Goal: Task Accomplishment & Management: Use online tool/utility

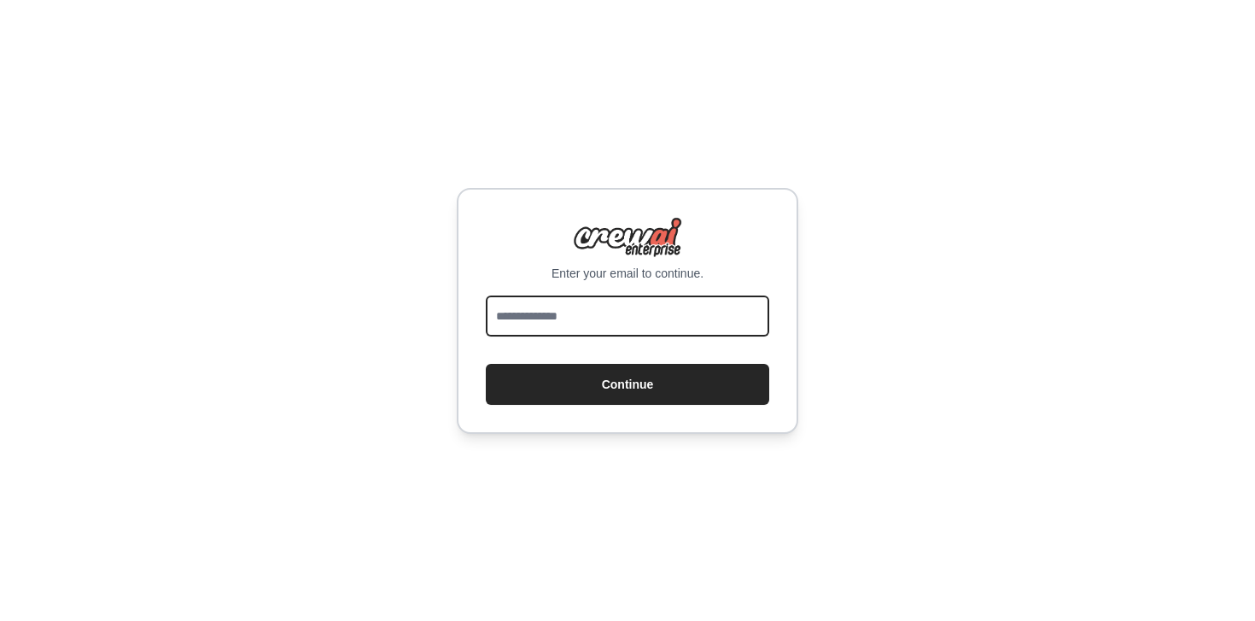
click at [559, 331] on input "email" at bounding box center [628, 316] width 284 height 41
type input "**********"
click at [486, 364] on button "Continue" at bounding box center [628, 384] width 284 height 41
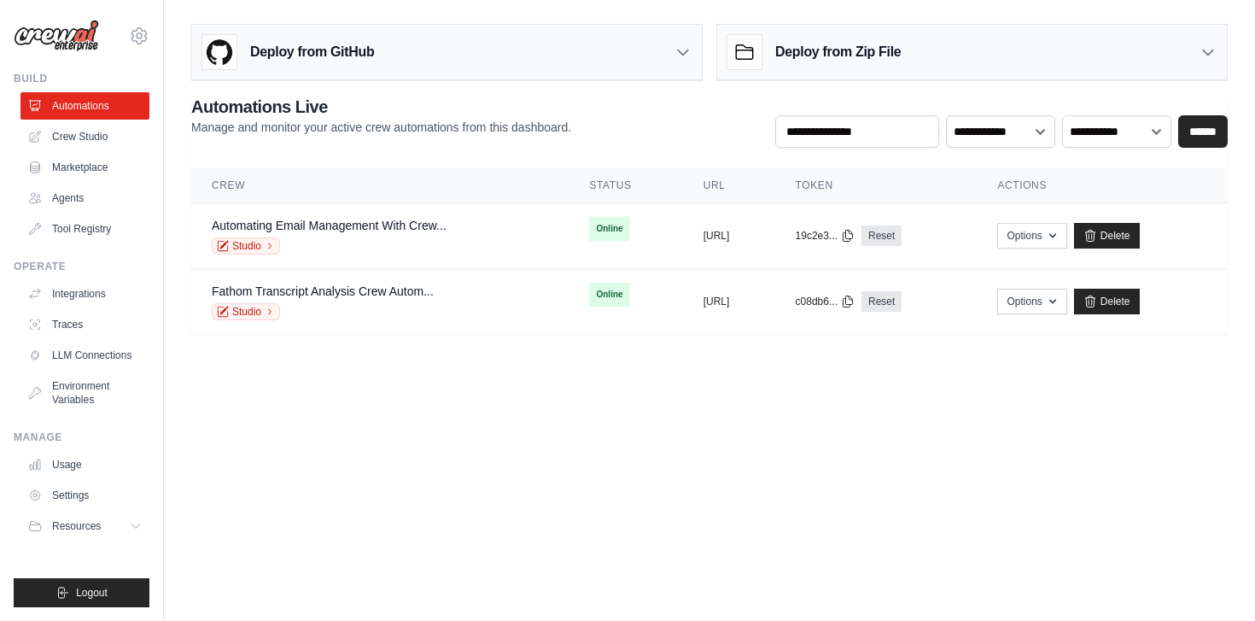
click at [189, 260] on div "Deploy from GitHub Deploy your project directly from GitHub. Select a repositor…" at bounding box center [709, 175] width 1091 height 317
click at [88, 296] on link "Integrations" at bounding box center [86, 293] width 129 height 27
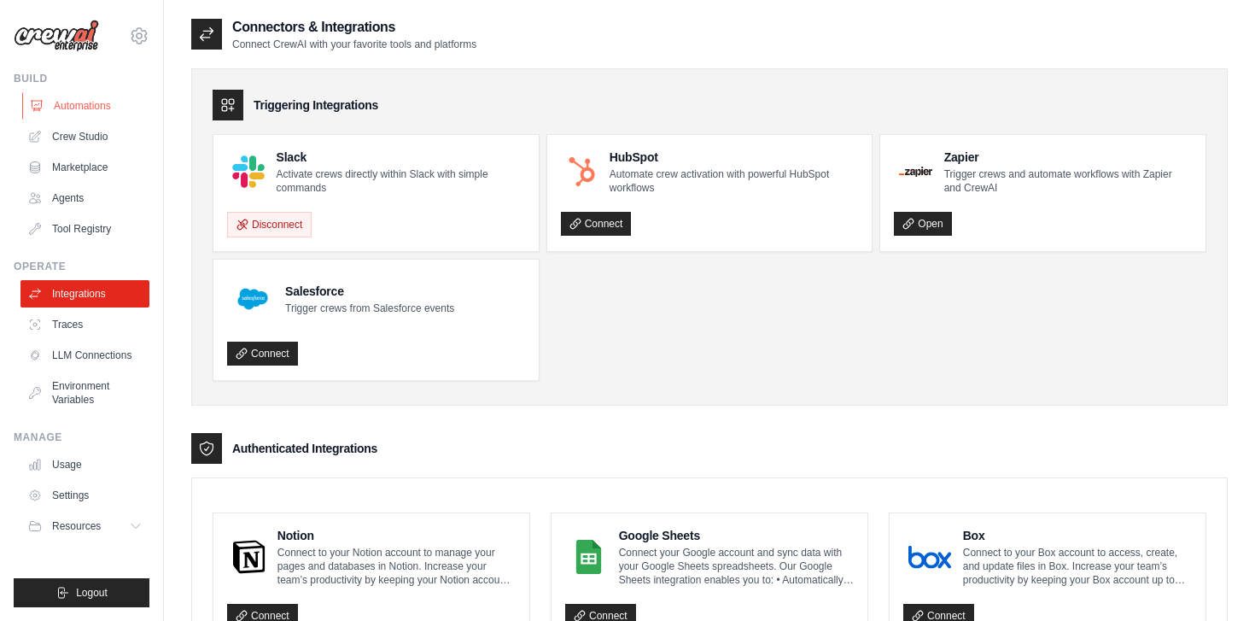
click at [86, 114] on link "Automations" at bounding box center [86, 105] width 129 height 27
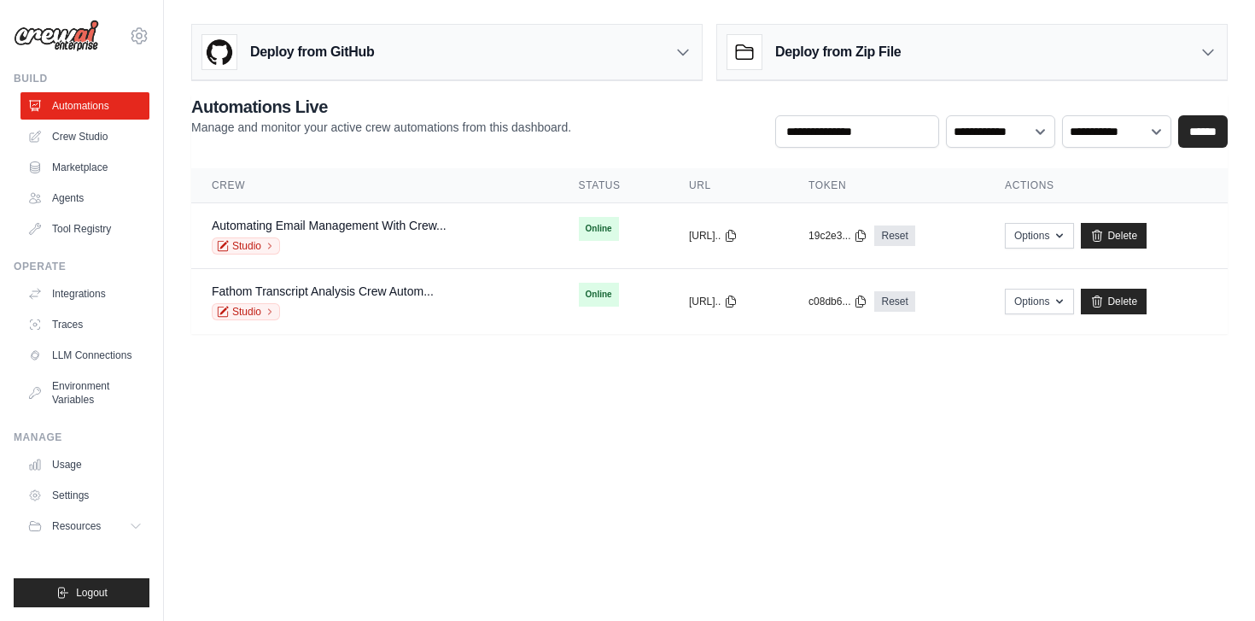
click at [85, 145] on link "Crew Studio" at bounding box center [84, 136] width 129 height 27
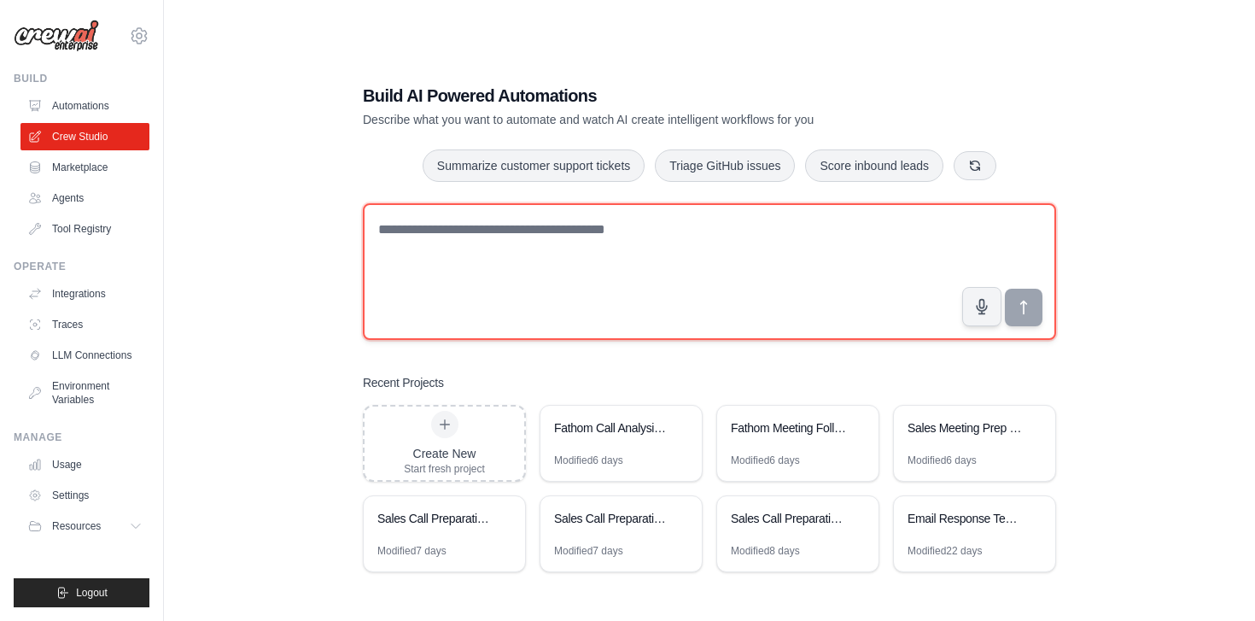
click at [512, 234] on textarea at bounding box center [709, 271] width 693 height 137
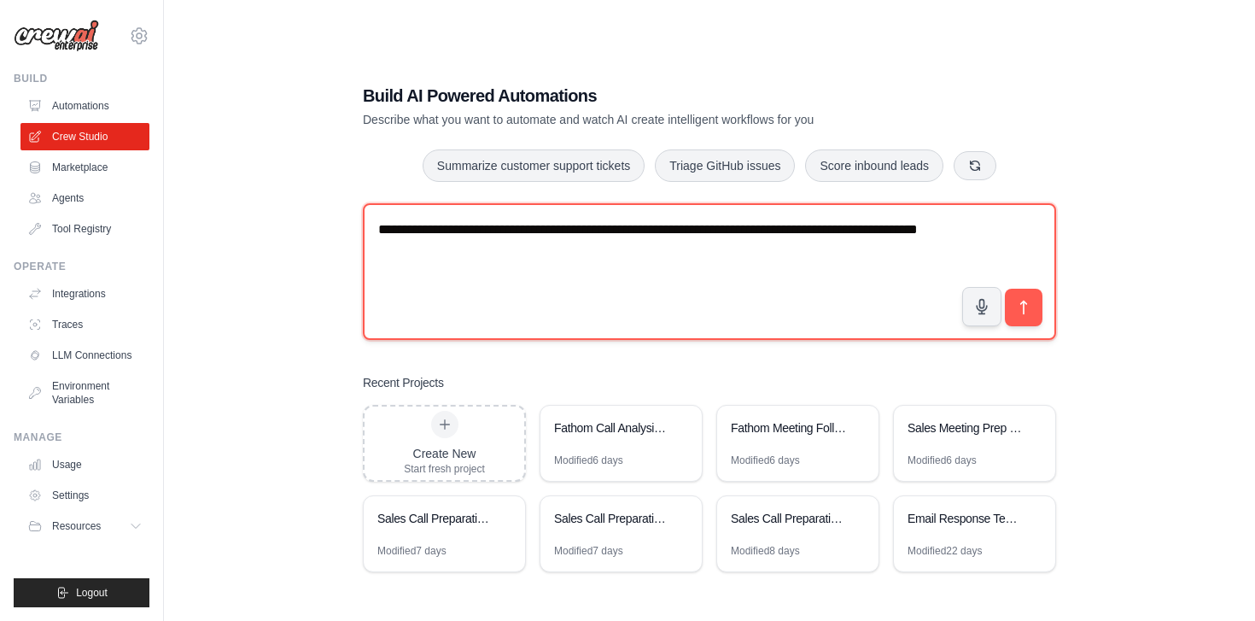
type textarea "**********"
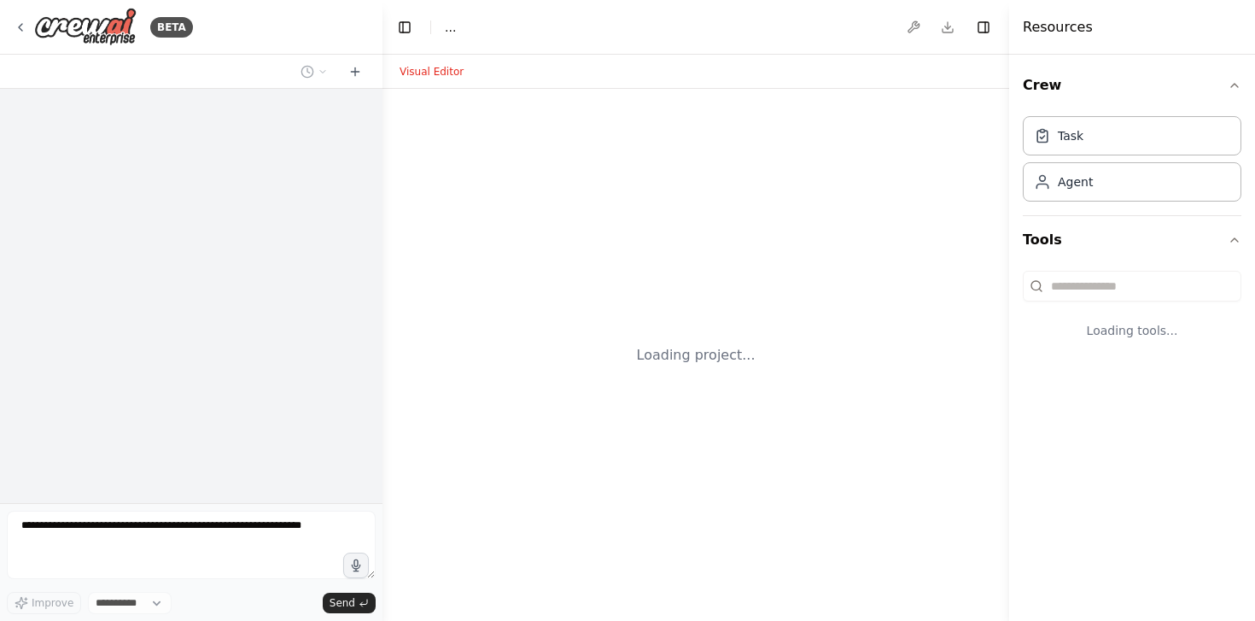
select select "****"
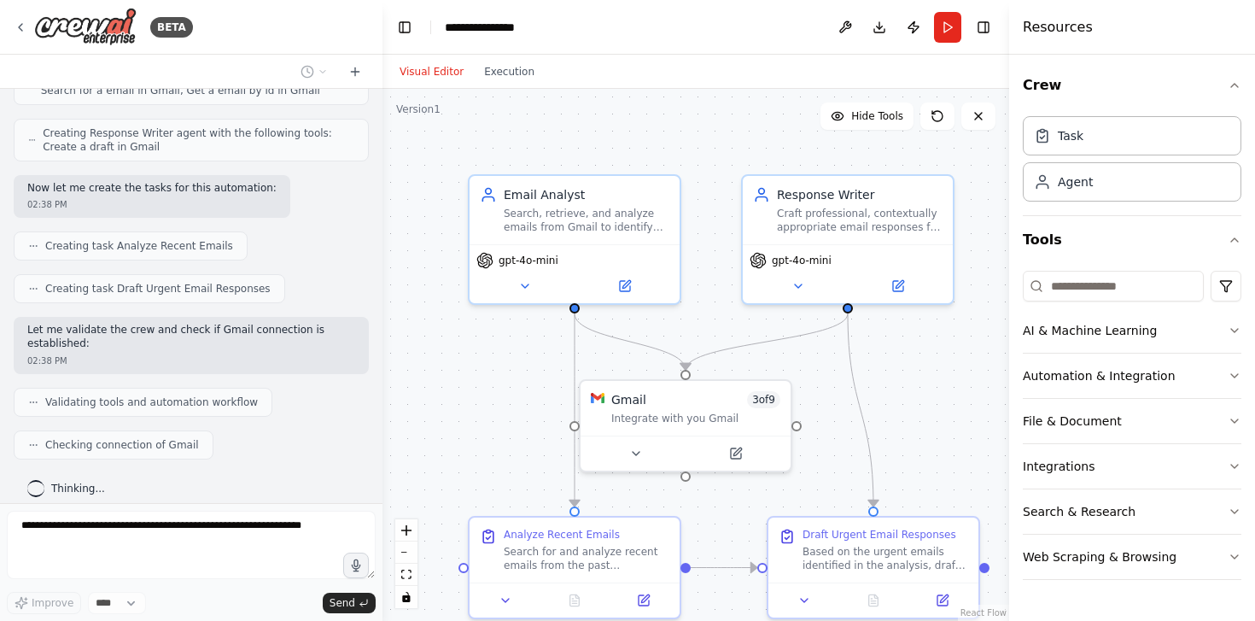
scroll to position [775, 0]
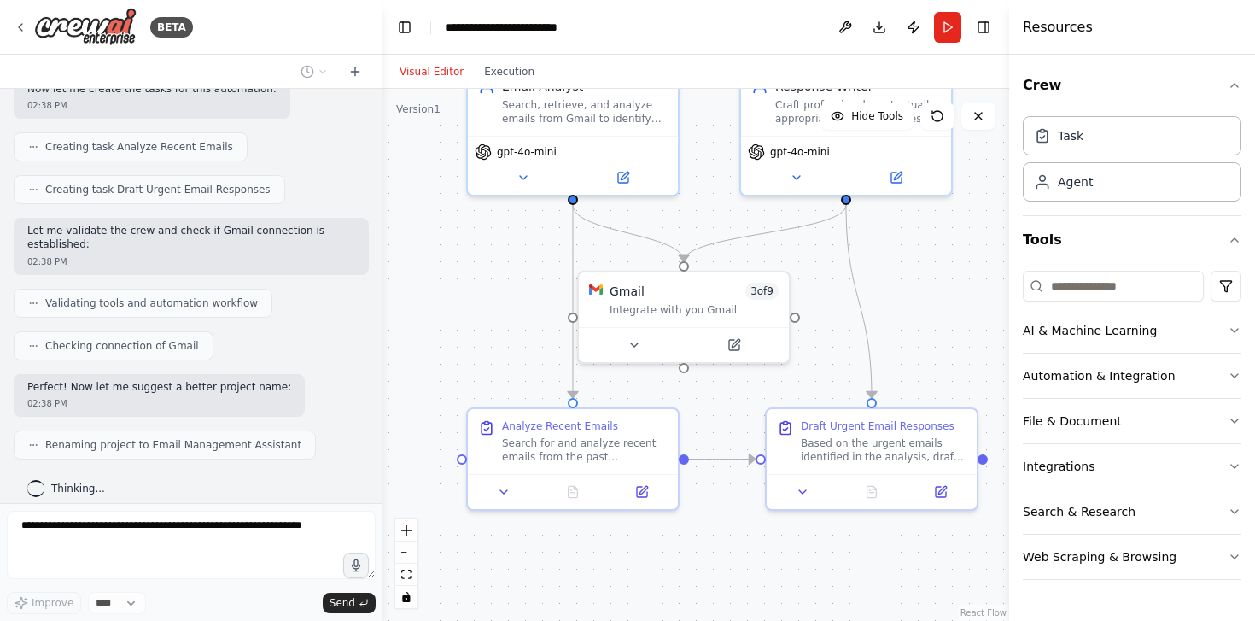
drag, startPoint x: 535, startPoint y: 435, endPoint x: 503, endPoint y: 313, distance: 126.2
click at [506, 314] on div ".deletable-edge-delete-btn { width: 20px; height: 20px; border: 0px solid #ffff…" at bounding box center [696, 355] width 627 height 532
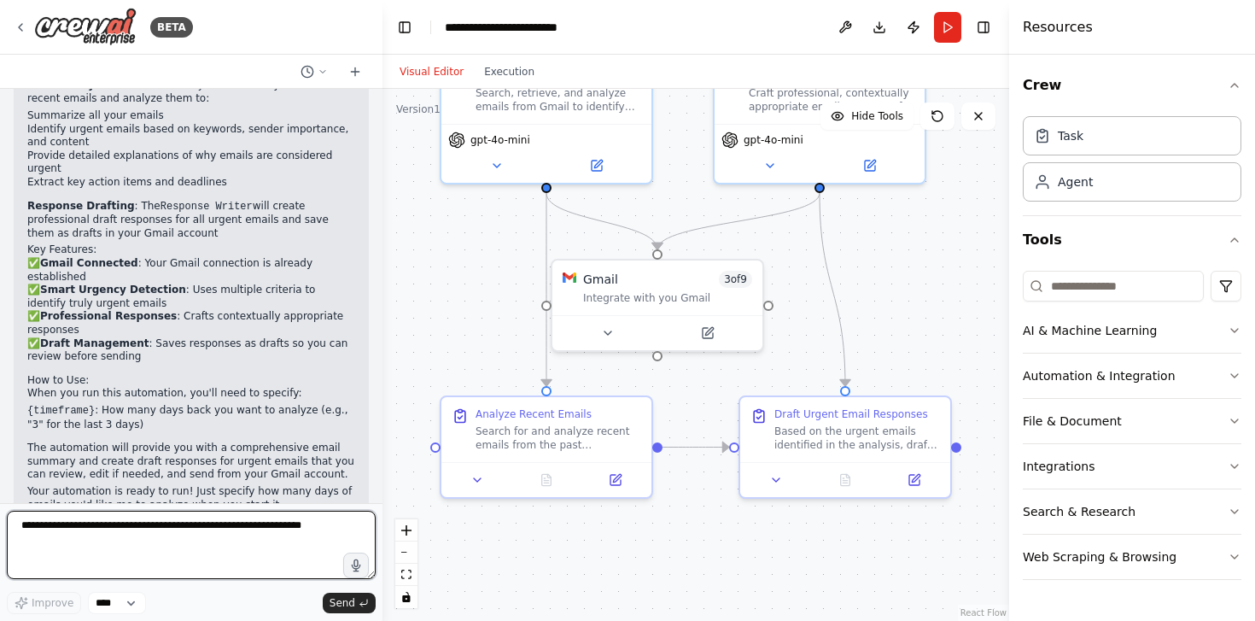
scroll to position [1224, 0]
click at [153, 565] on textarea at bounding box center [191, 545] width 369 height 68
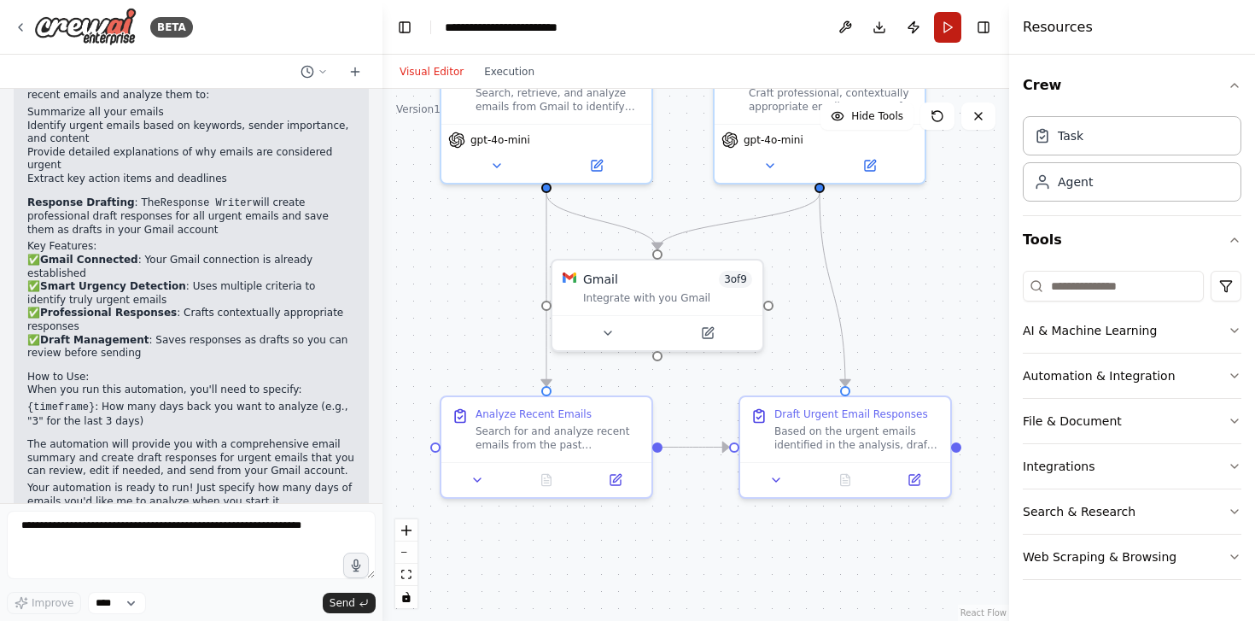
click at [938, 29] on button "Run" at bounding box center [947, 27] width 27 height 31
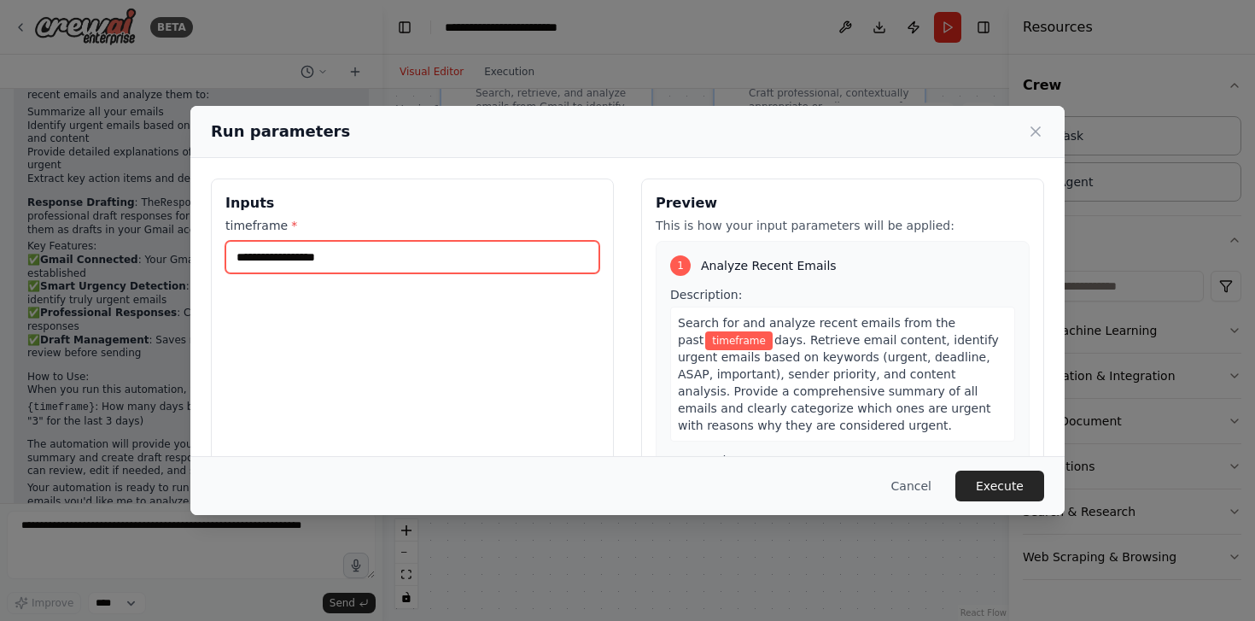
click at [405, 262] on input "timeframe *" at bounding box center [412, 257] width 374 height 32
type input "*"
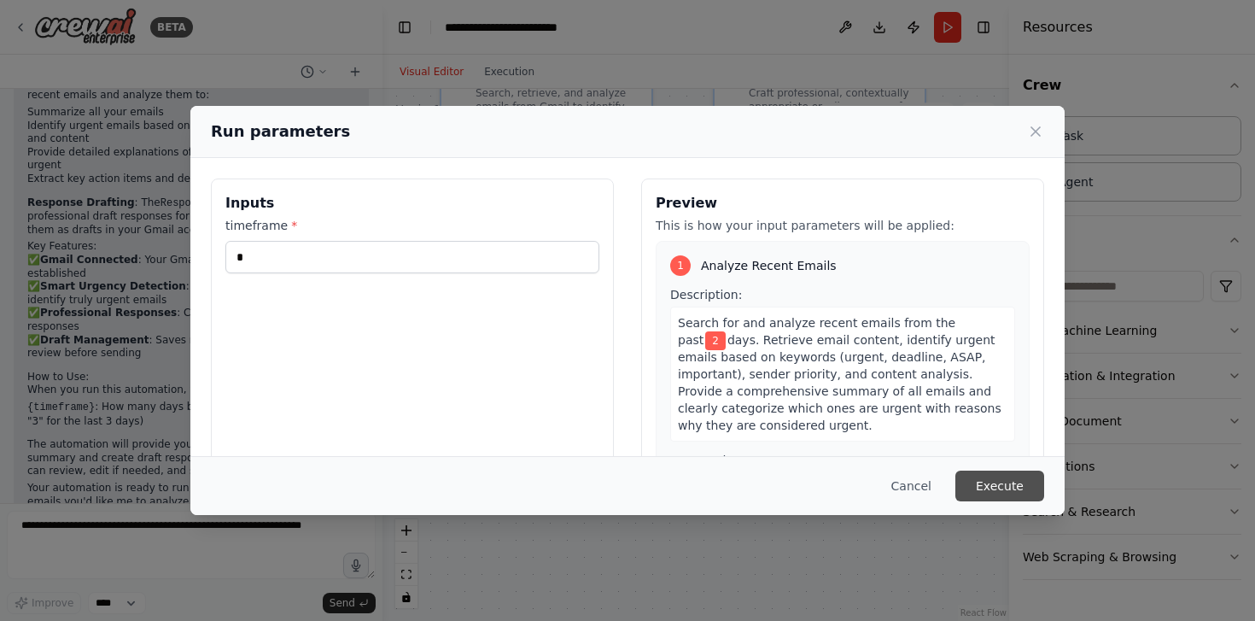
click at [1011, 486] on button "Execute" at bounding box center [1000, 486] width 89 height 31
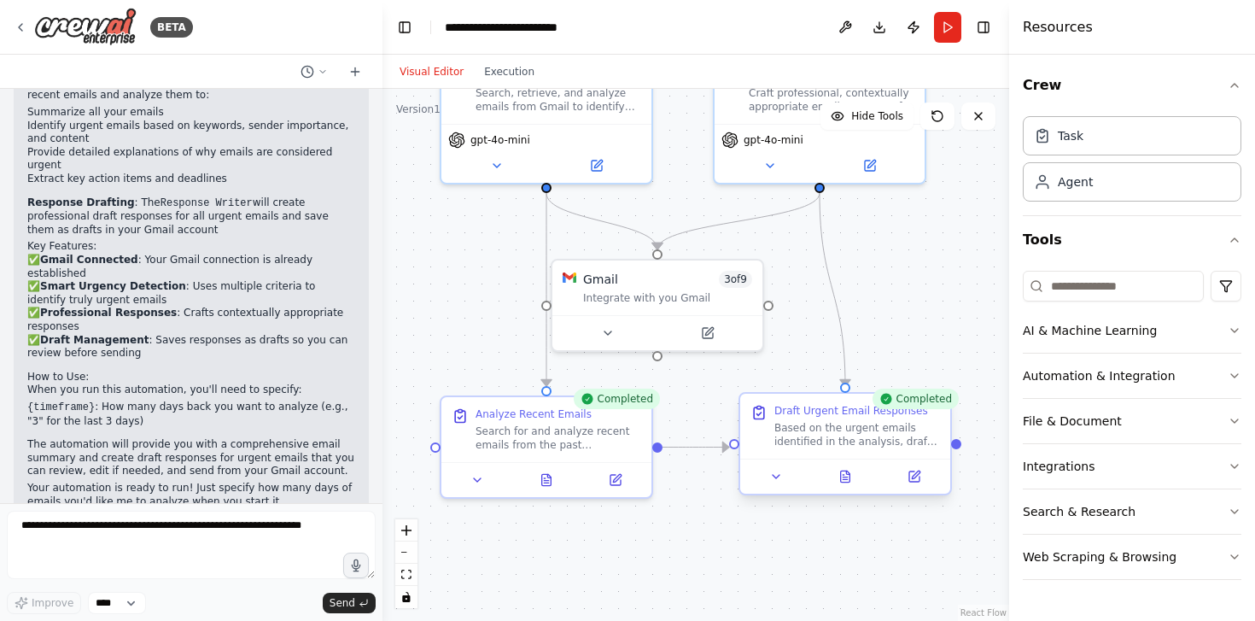
click at [846, 490] on div at bounding box center [845, 476] width 210 height 35
click at [852, 484] on button at bounding box center [846, 476] width 73 height 20
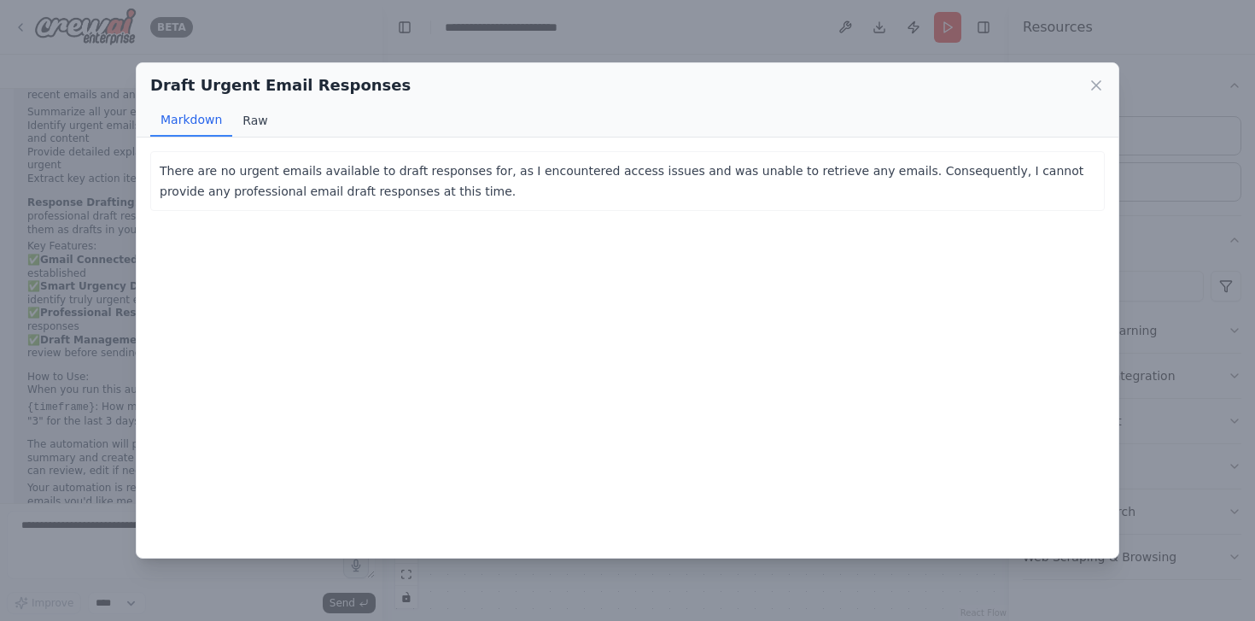
click at [257, 117] on button "Raw" at bounding box center [254, 120] width 45 height 32
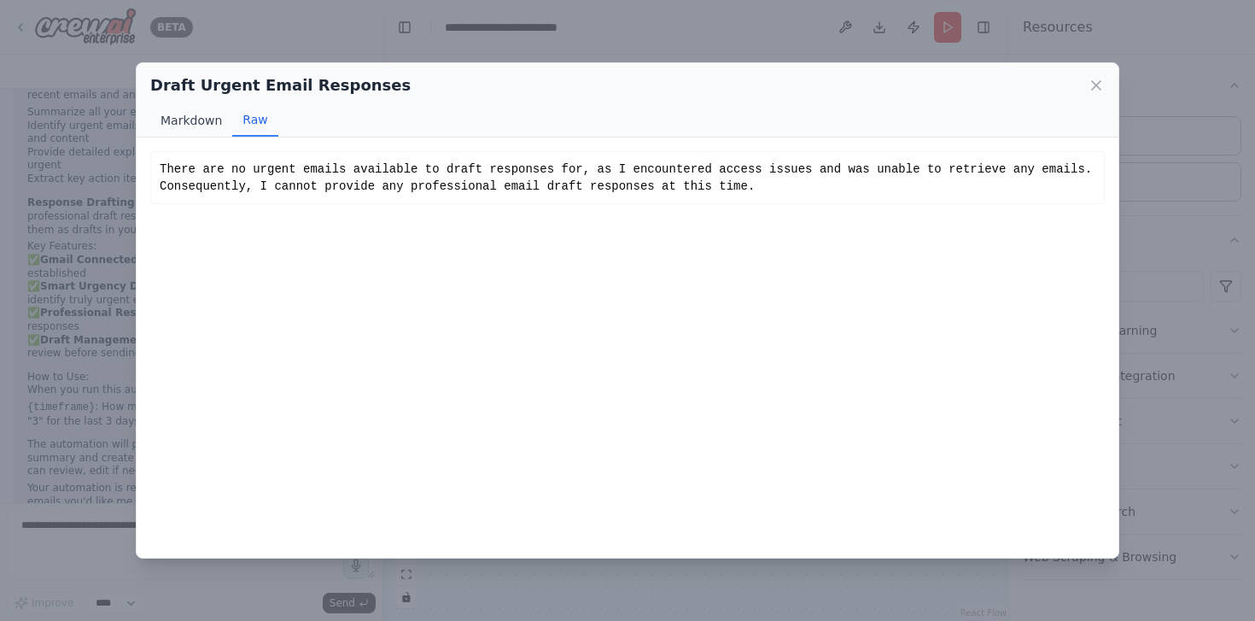
click at [190, 116] on button "Markdown" at bounding box center [191, 120] width 82 height 32
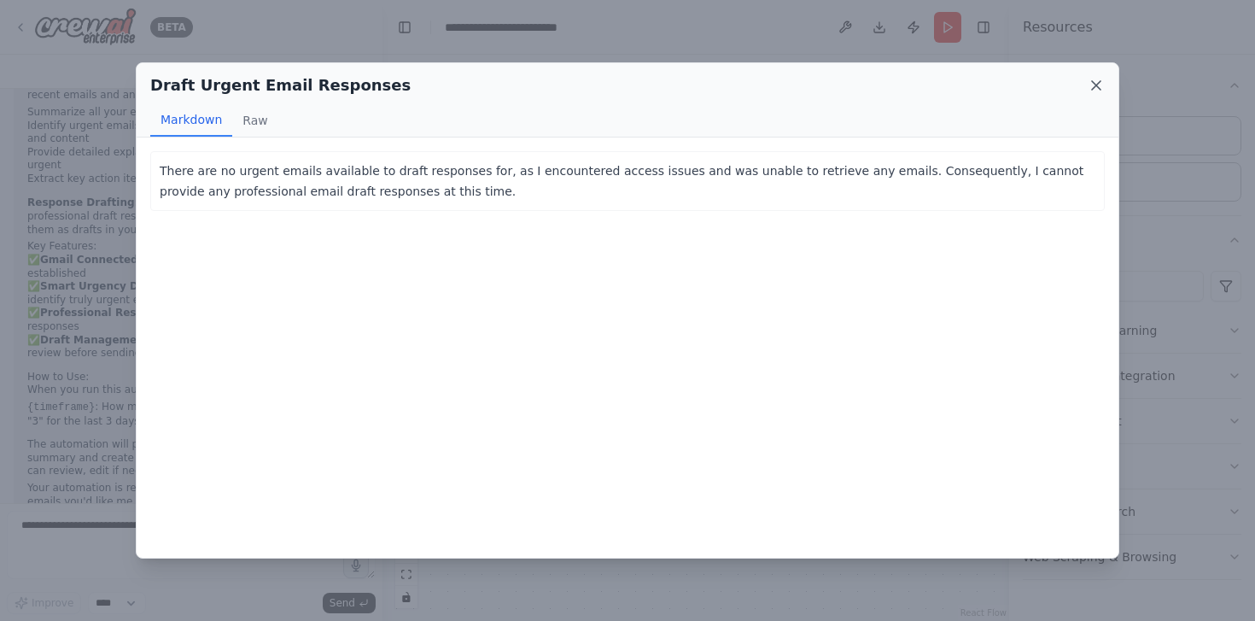
click at [1104, 92] on icon at bounding box center [1096, 85] width 17 height 17
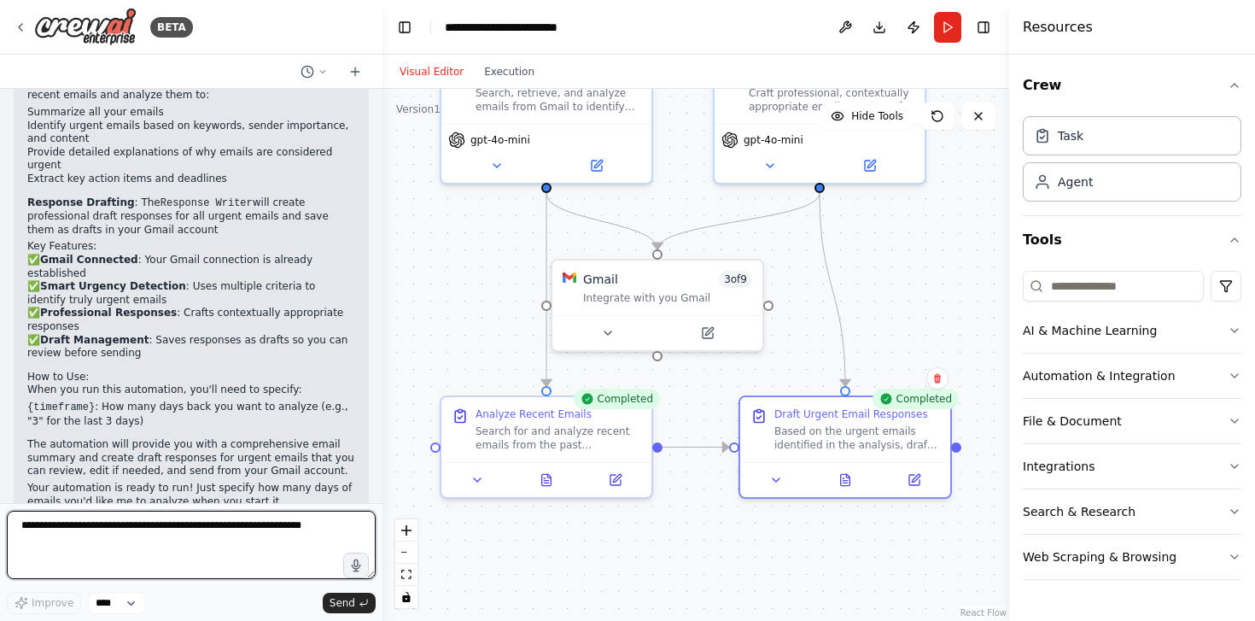
click at [209, 566] on textarea at bounding box center [191, 545] width 369 height 68
click at [209, 525] on textarea at bounding box center [191, 545] width 369 height 68
type textarea "*"
type textarea "**********"
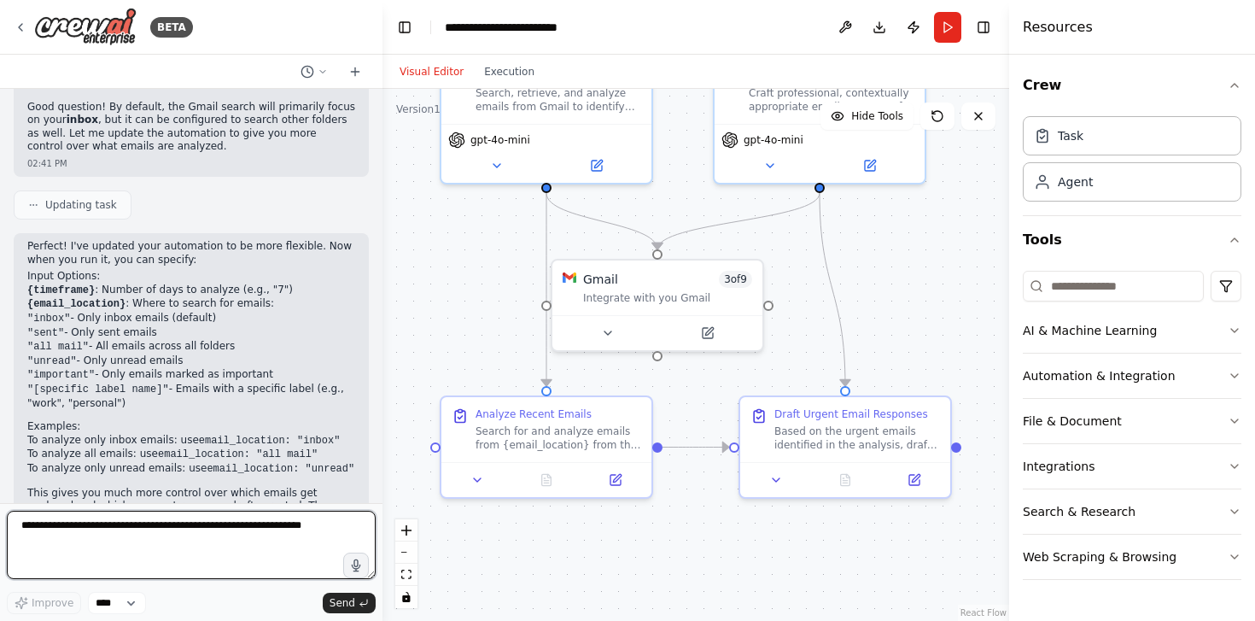
scroll to position [1776, 0]
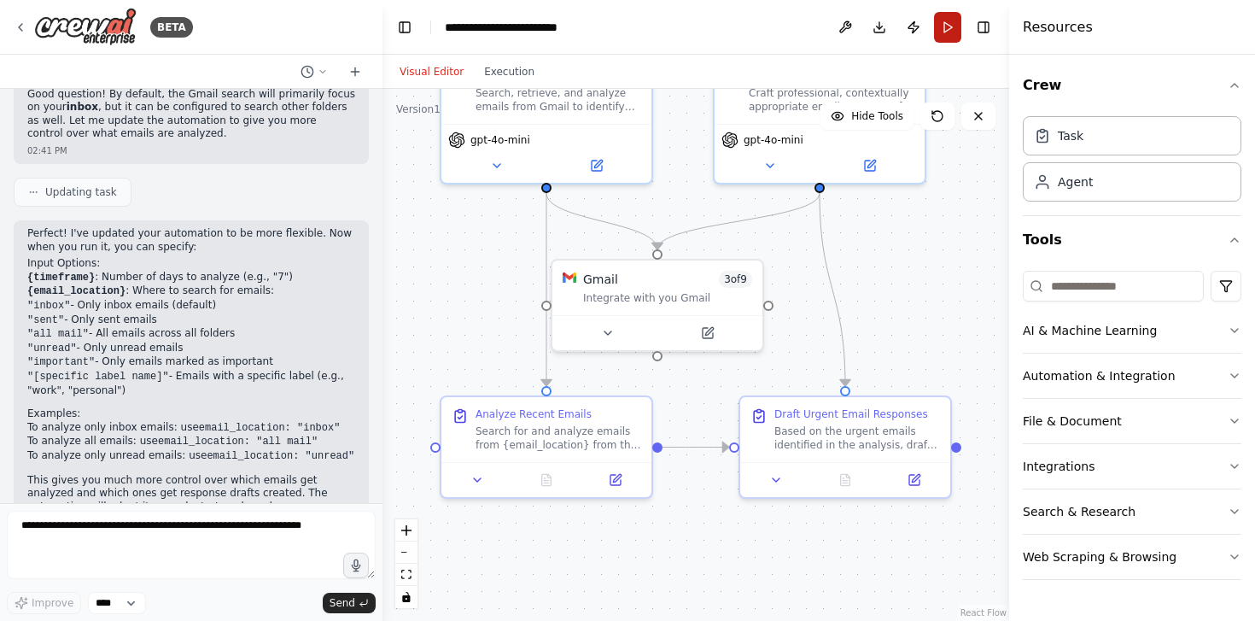
click at [950, 24] on button "Run" at bounding box center [947, 27] width 27 height 31
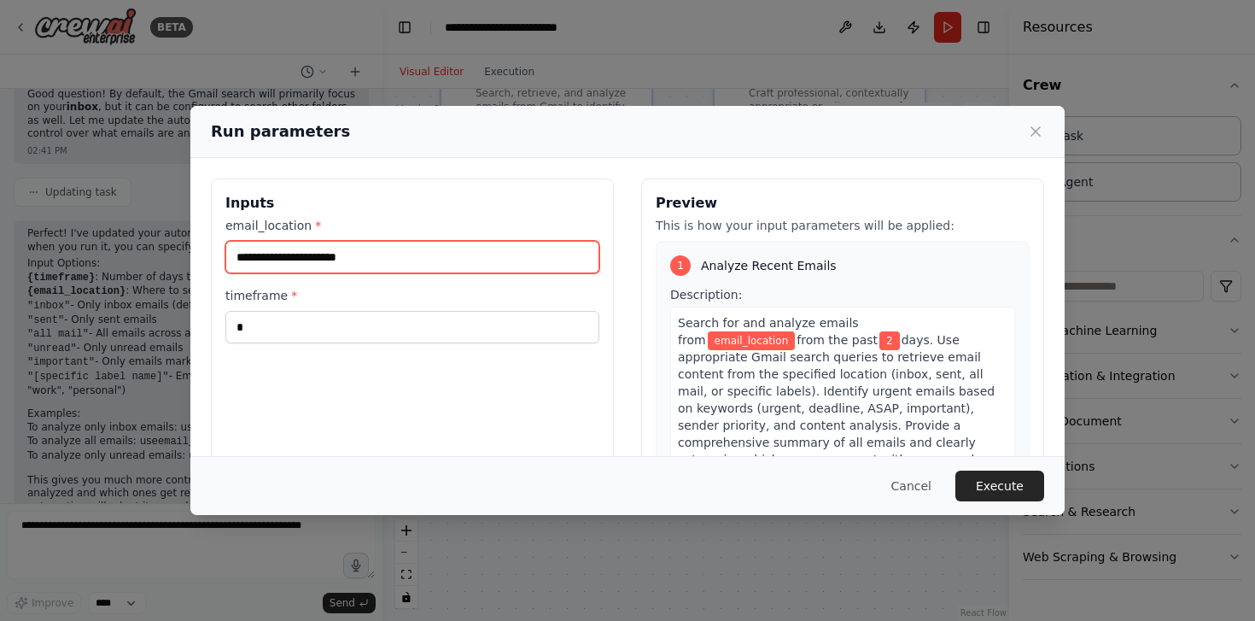
click at [401, 252] on input "email_location *" at bounding box center [412, 257] width 374 height 32
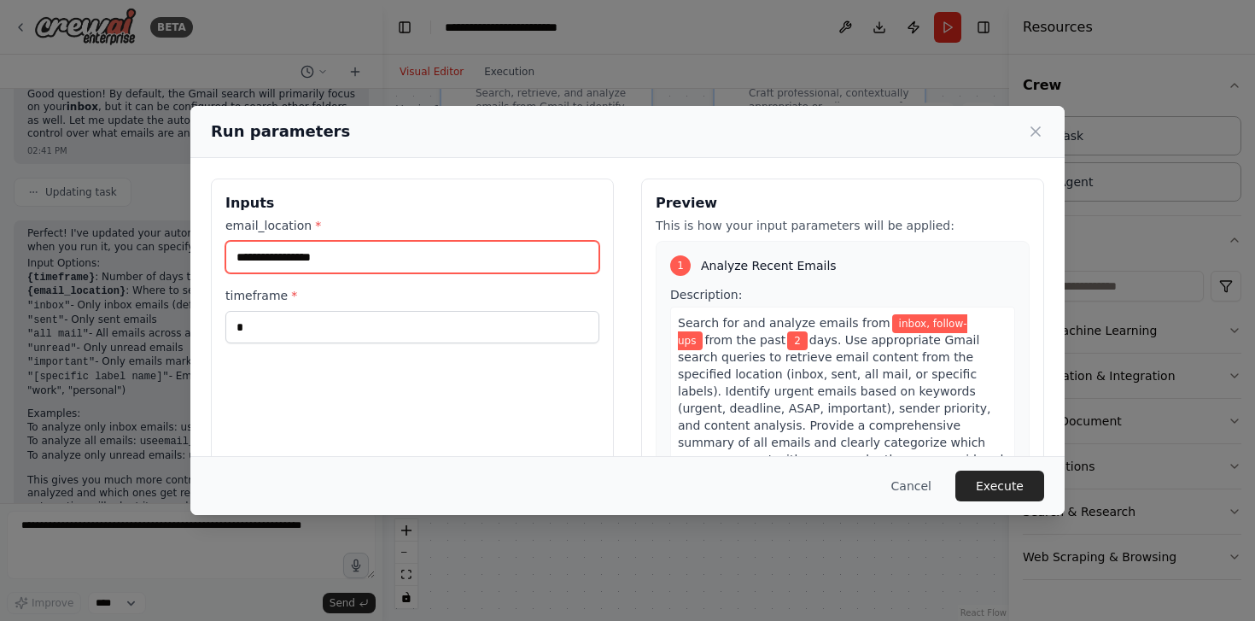
type input "**********"
click at [922, 493] on button "Cancel" at bounding box center [911, 486] width 67 height 31
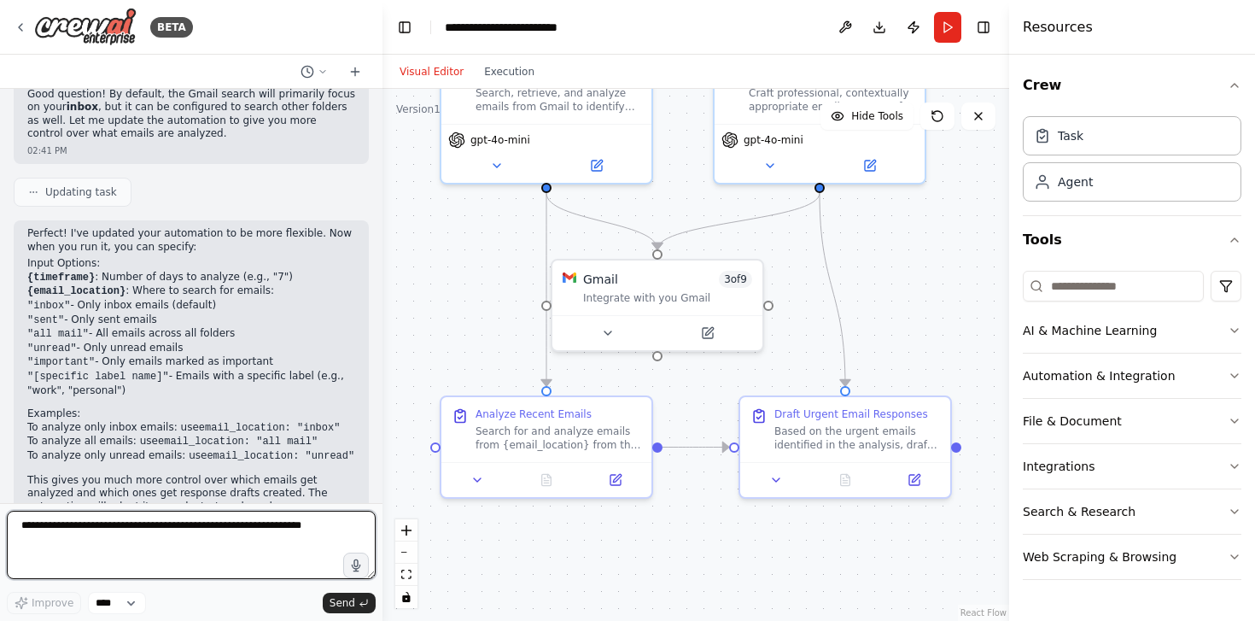
click at [250, 562] on textarea at bounding box center [191, 545] width 369 height 68
click at [244, 558] on textarea at bounding box center [191, 545] width 369 height 68
type textarea "**********"
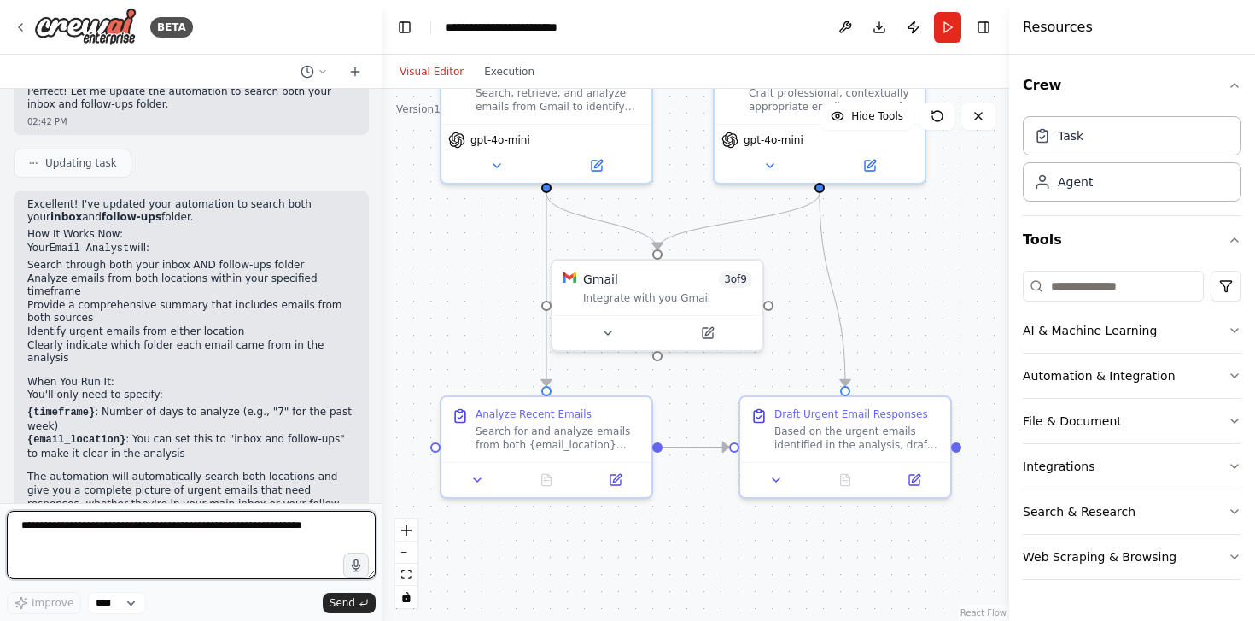
scroll to position [2361, 0]
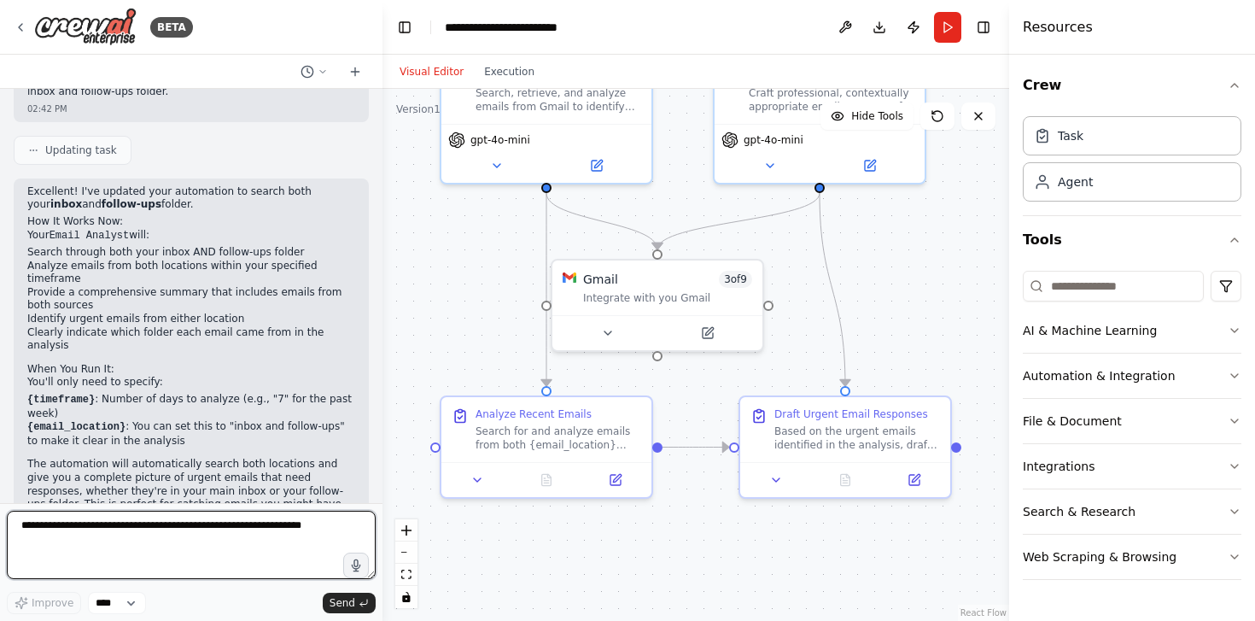
click at [191, 540] on textarea at bounding box center [191, 545] width 369 height 68
type textarea "**********"
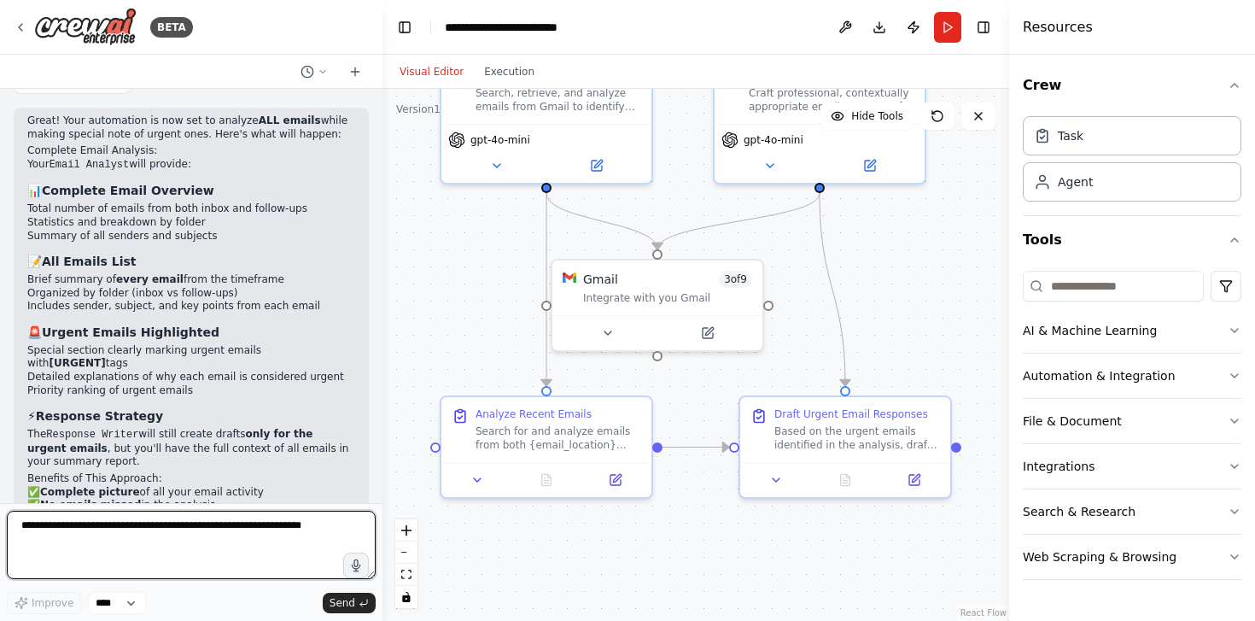
scroll to position [3066, 0]
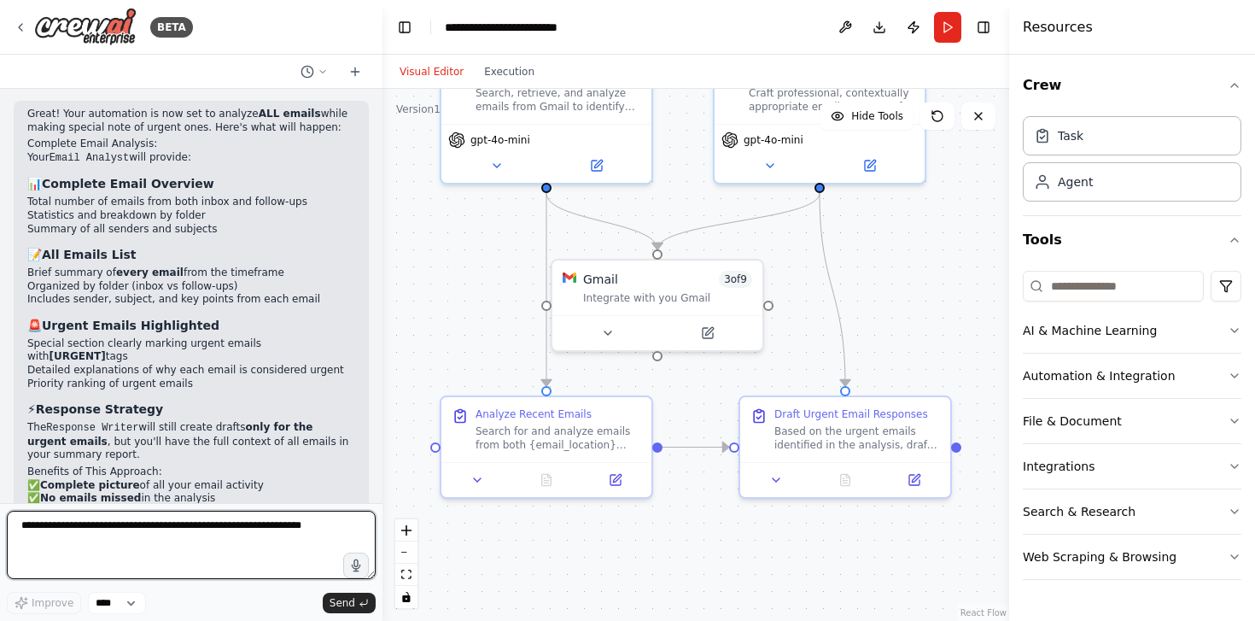
click at [223, 525] on textarea at bounding box center [191, 545] width 369 height 68
type textarea "**********"
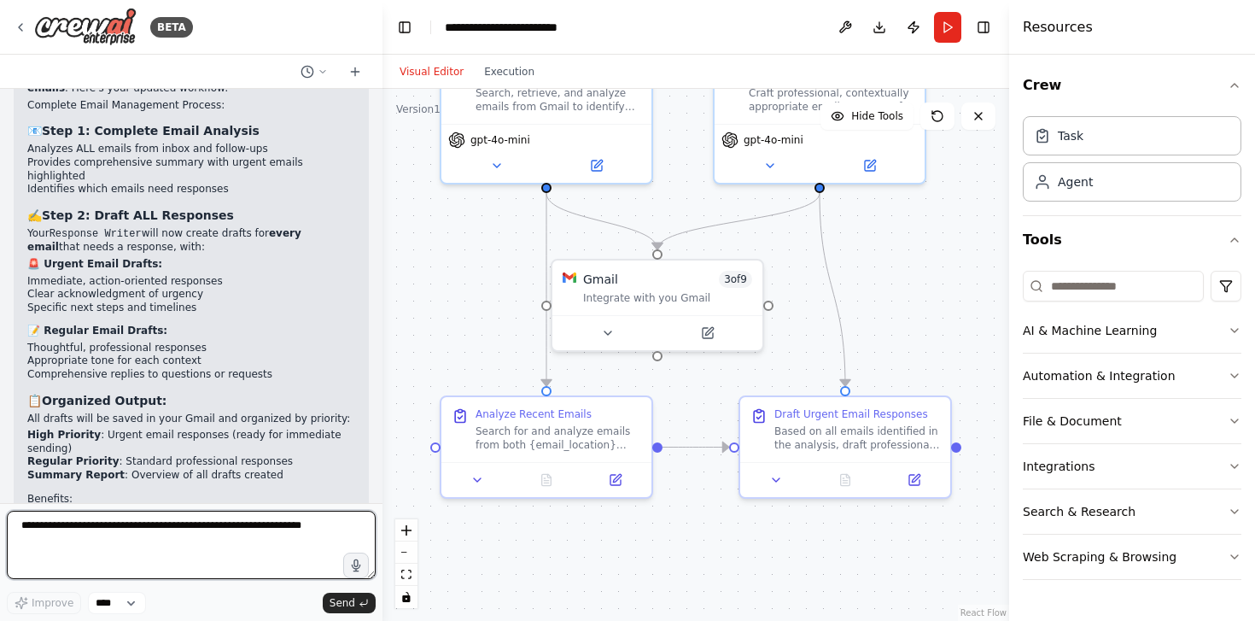
scroll to position [3837, 0]
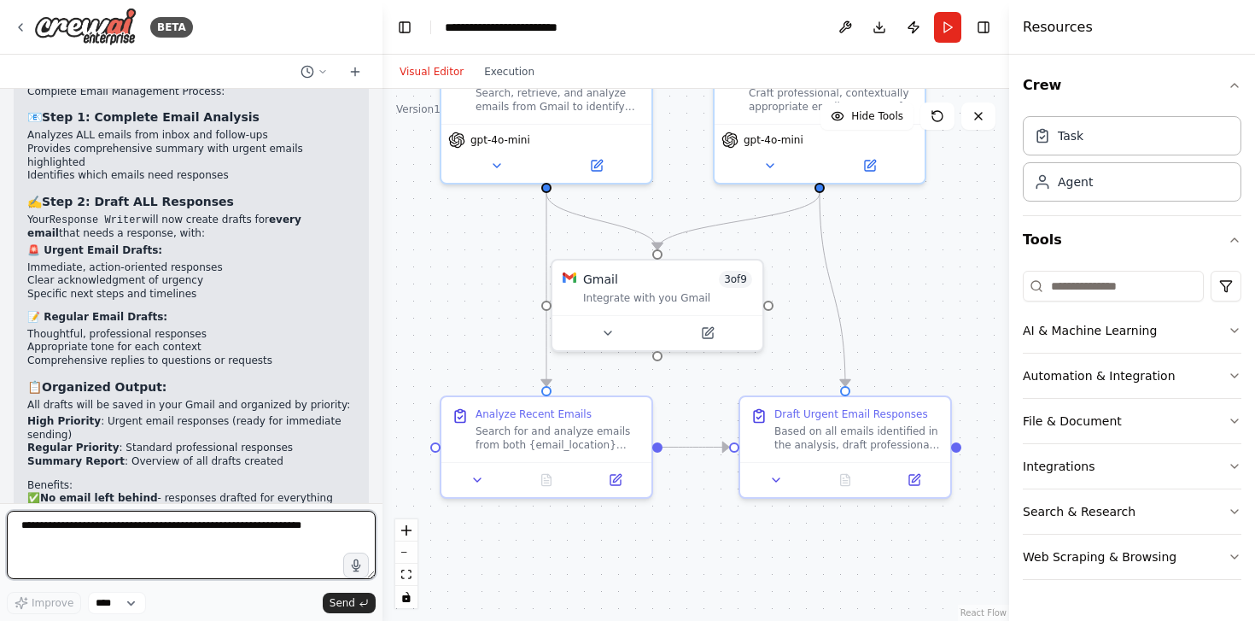
click at [146, 530] on textarea at bounding box center [191, 545] width 369 height 68
type textarea "**********"
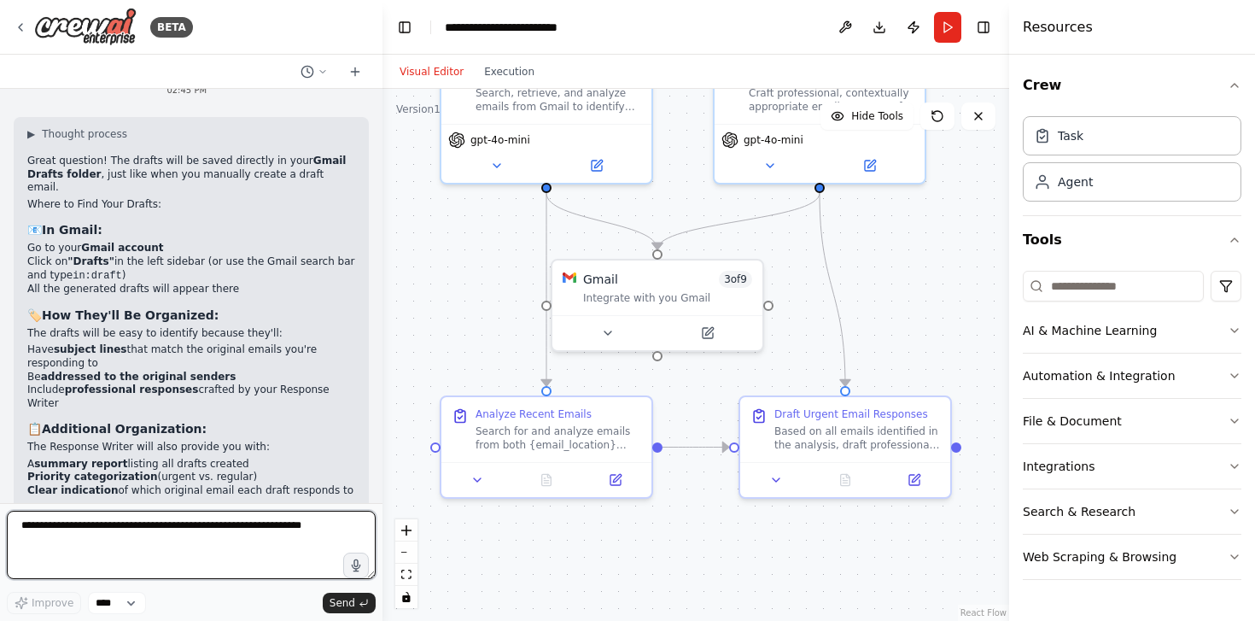
scroll to position [4423, 0]
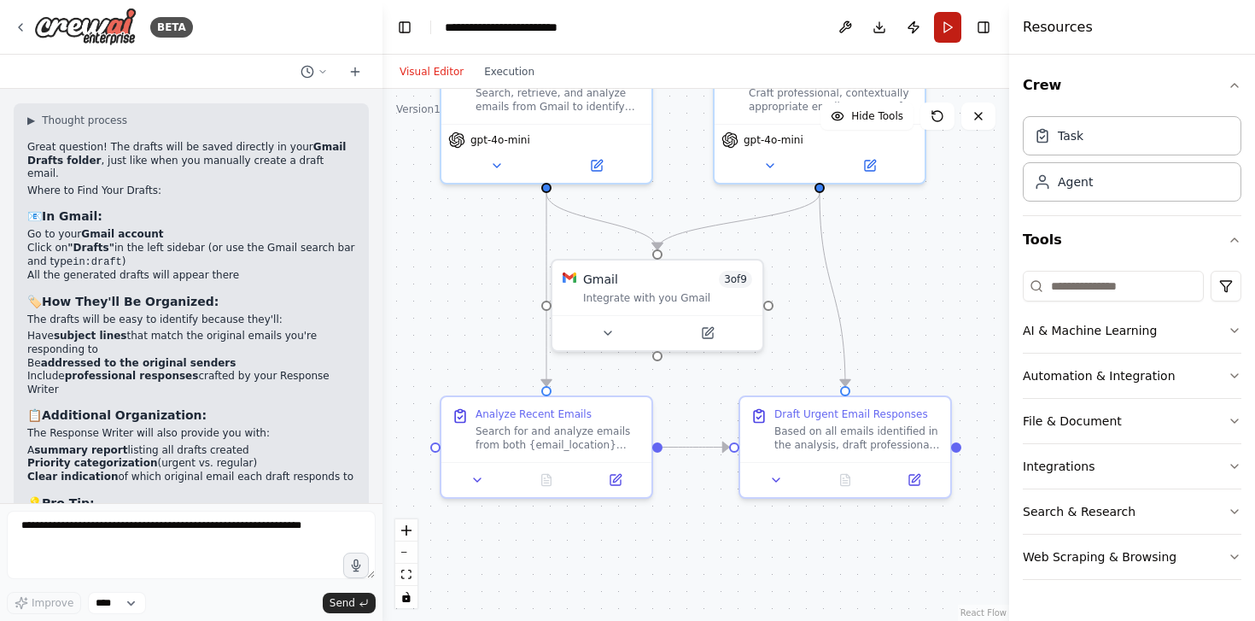
click at [955, 30] on button "Run" at bounding box center [947, 27] width 27 height 31
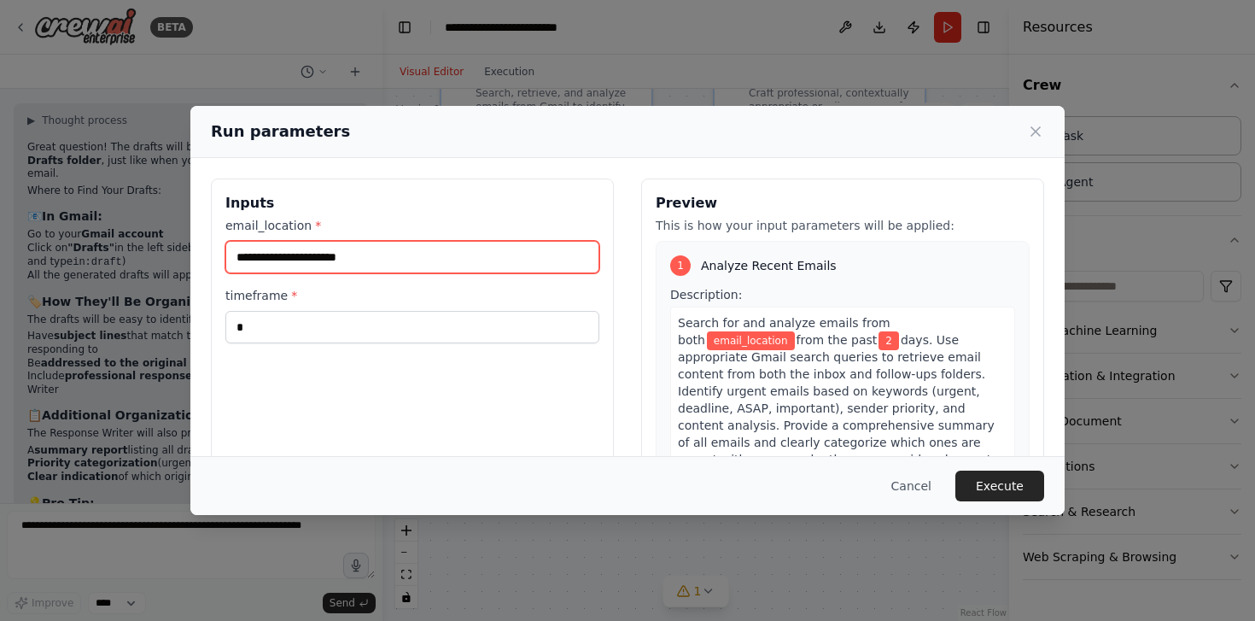
click at [254, 258] on input "email_location *" at bounding box center [412, 257] width 374 height 32
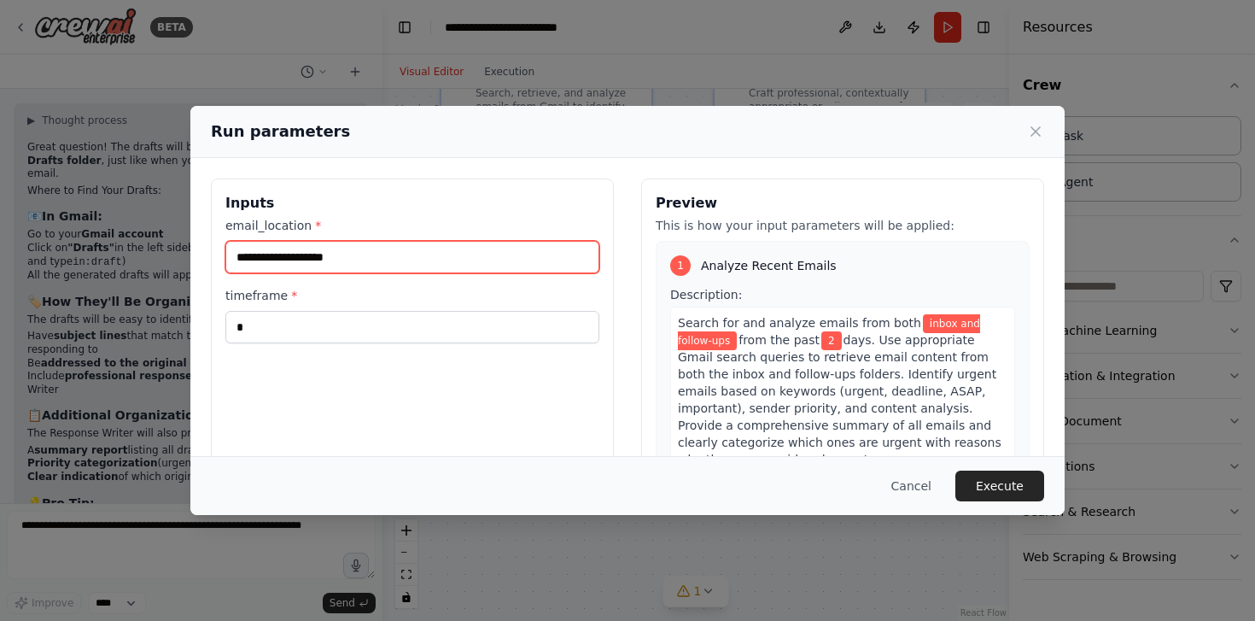
type input "**********"
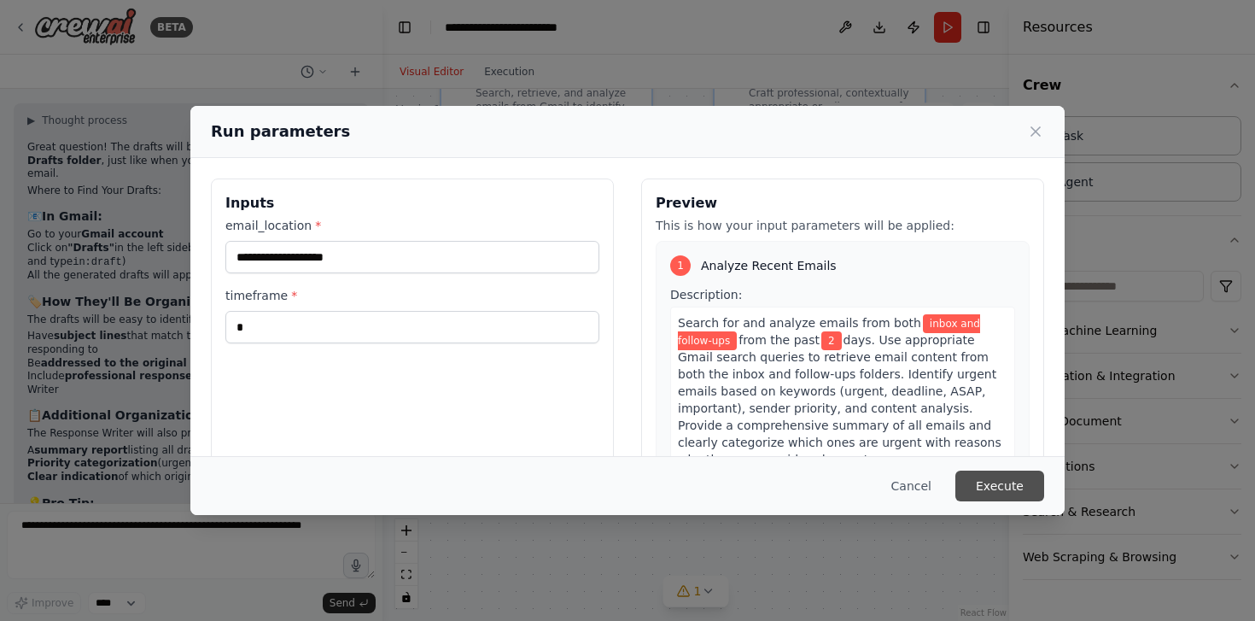
click at [1031, 499] on button "Execute" at bounding box center [1000, 486] width 89 height 31
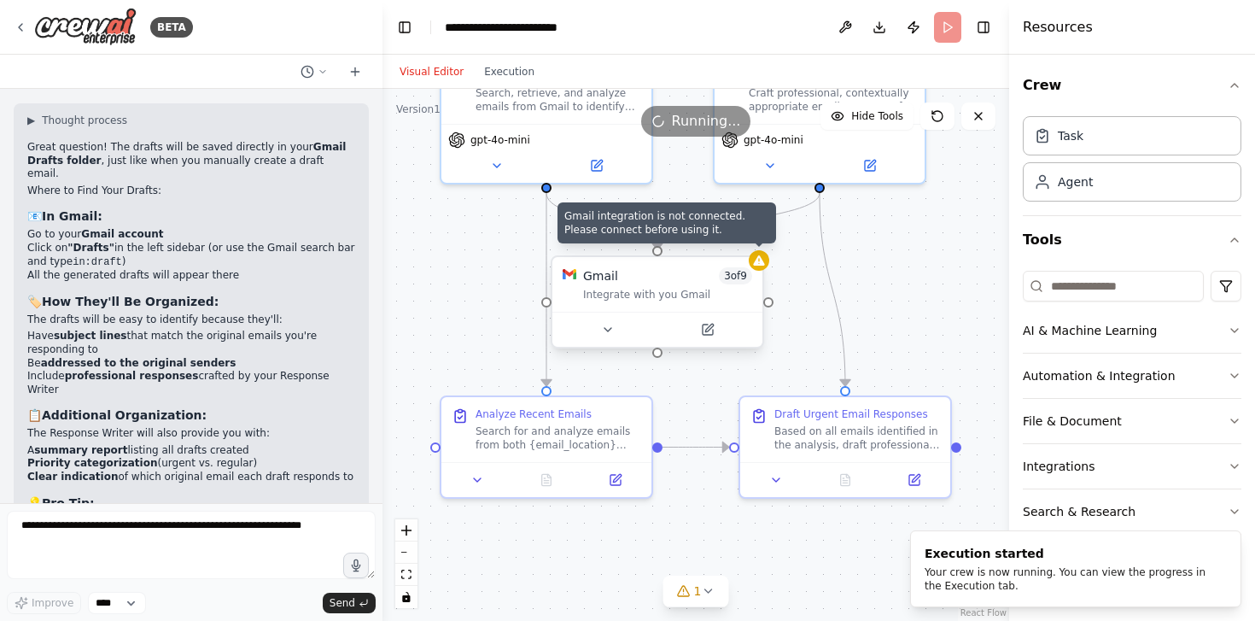
click at [755, 265] on icon at bounding box center [758, 260] width 11 height 10
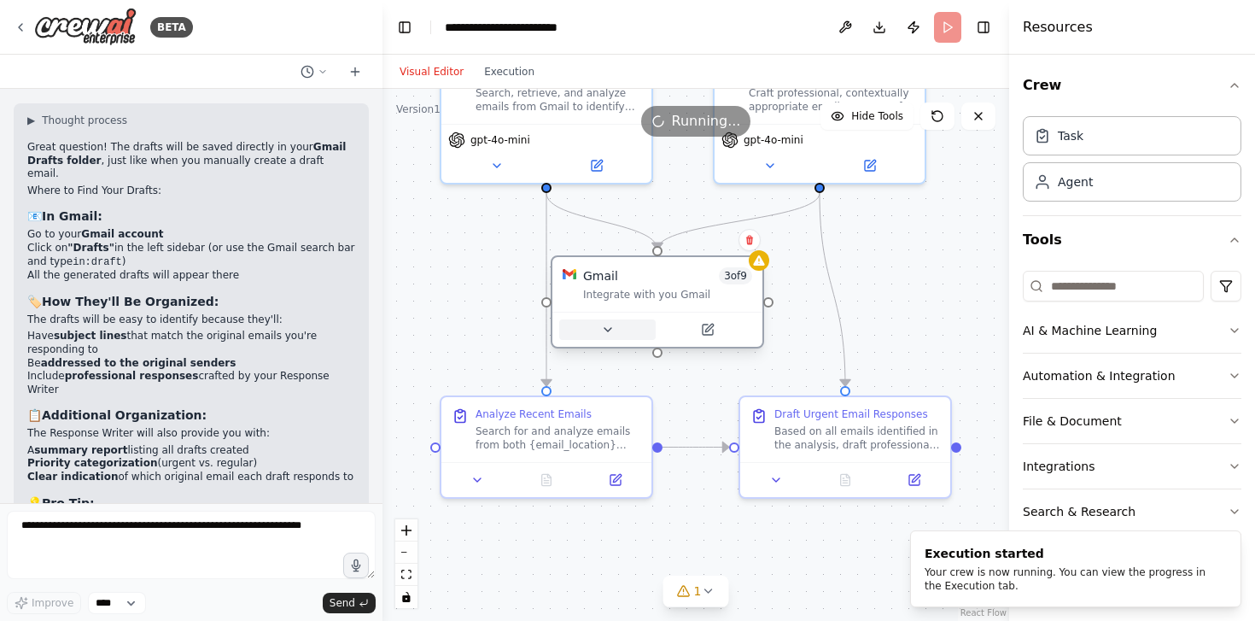
click at [615, 336] on button at bounding box center [607, 329] width 97 height 20
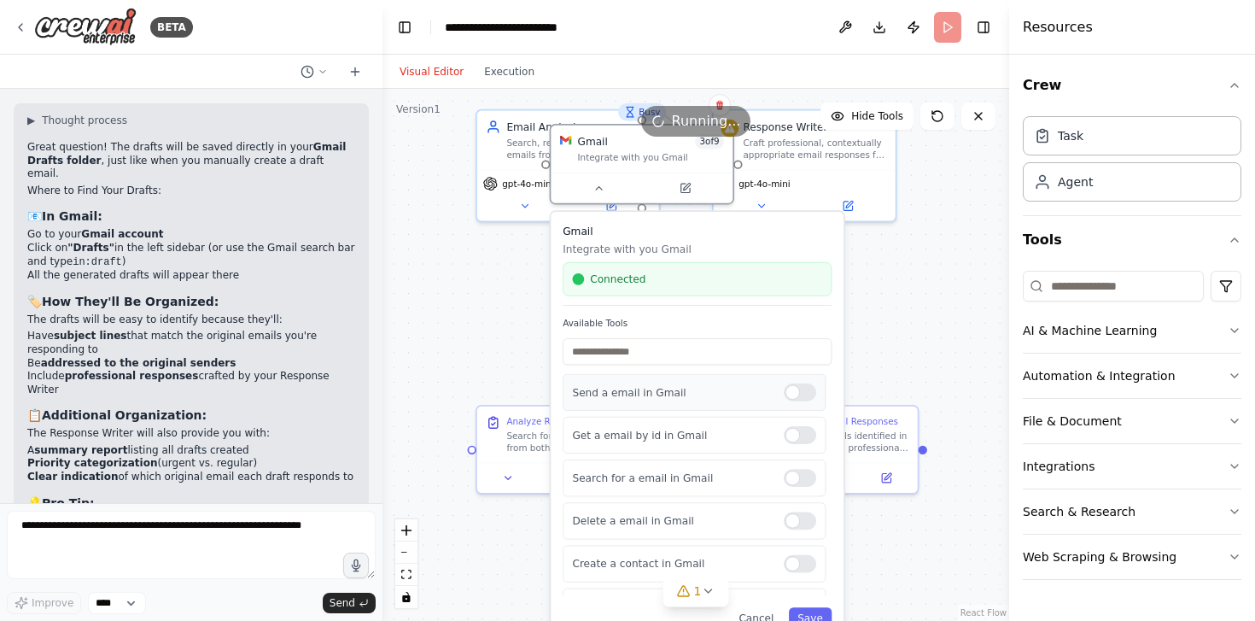
drag, startPoint x: 787, startPoint y: 562, endPoint x: 769, endPoint y: 405, distance: 158.1
click at [769, 405] on div "Send a email in Gmail" at bounding box center [694, 392] width 263 height 37
click at [809, 616] on button "Save" at bounding box center [811, 617] width 44 height 20
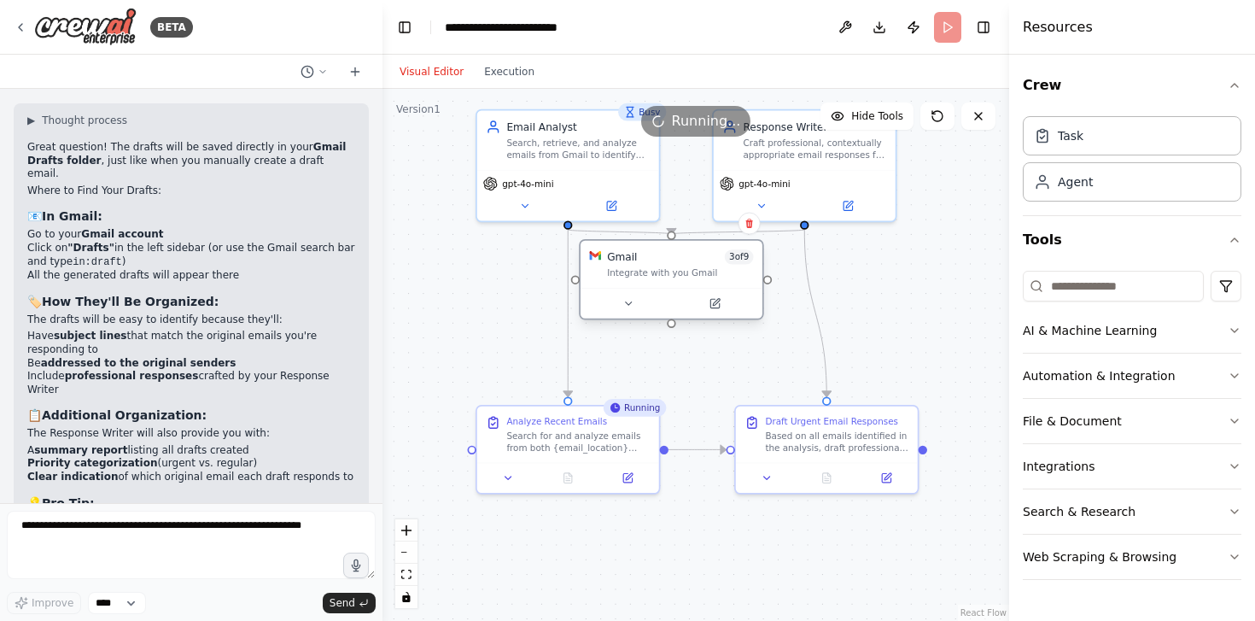
drag, startPoint x: 642, startPoint y: 172, endPoint x: 668, endPoint y: 290, distance: 121.4
click at [668, 290] on div at bounding box center [672, 303] width 182 height 30
click at [567, 482] on button at bounding box center [568, 475] width 62 height 18
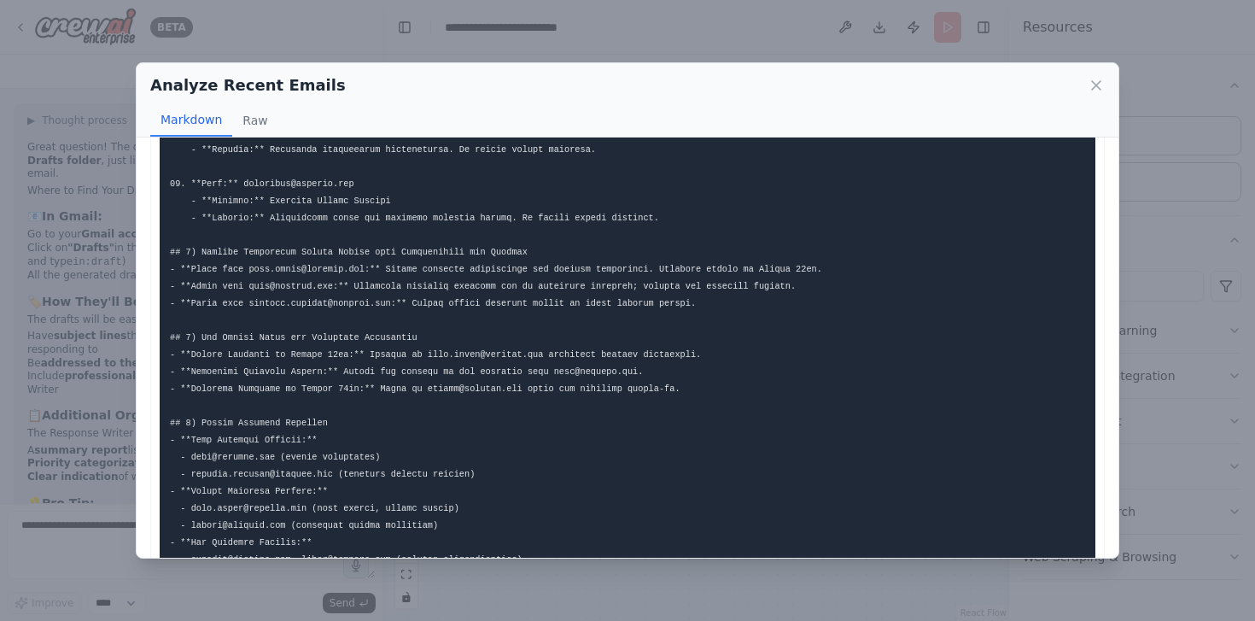
scroll to position [920, 0]
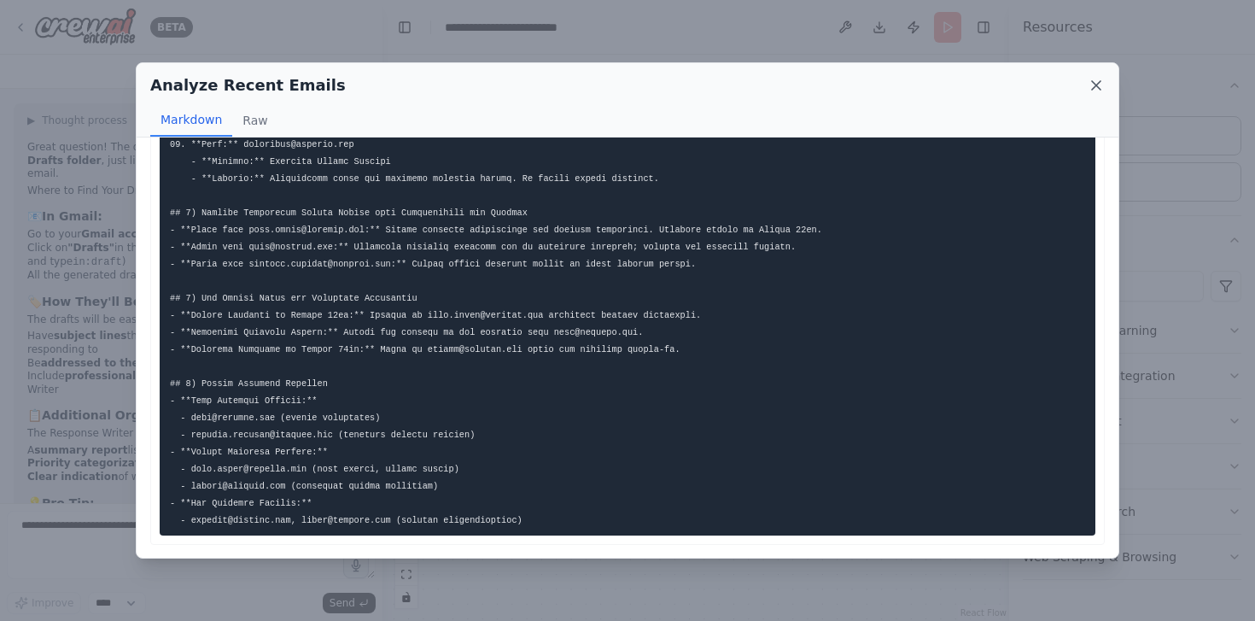
click at [1101, 80] on icon at bounding box center [1096, 85] width 17 height 17
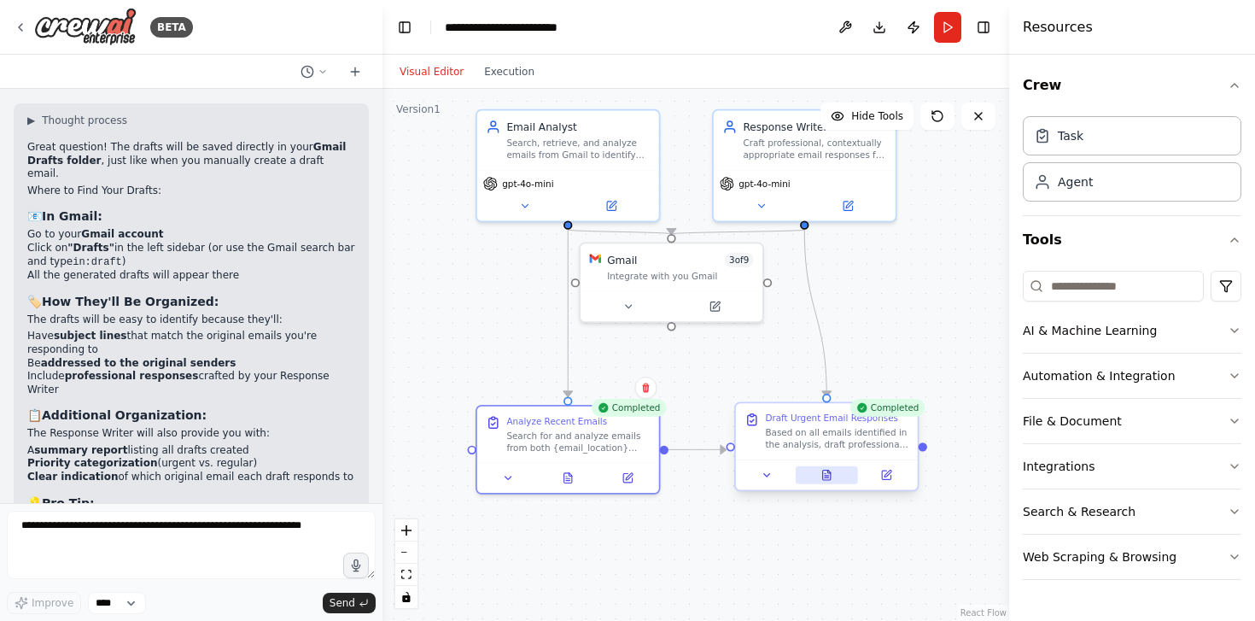
click at [834, 483] on button at bounding box center [827, 475] width 62 height 18
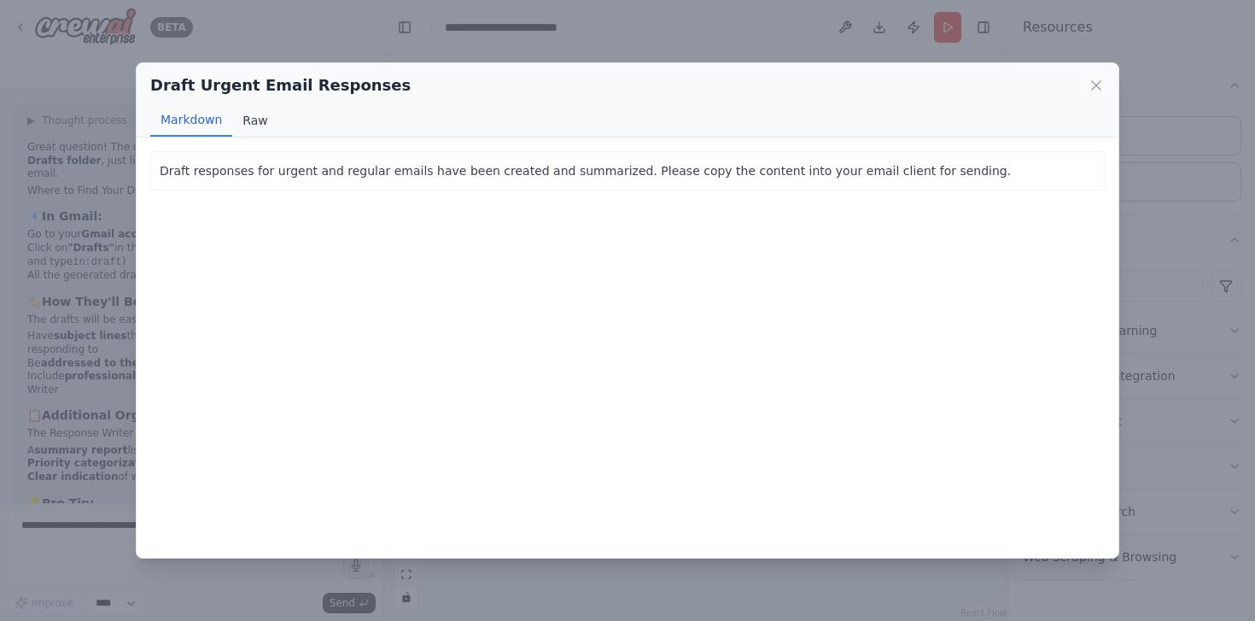
click at [256, 118] on button "Raw" at bounding box center [254, 120] width 45 height 32
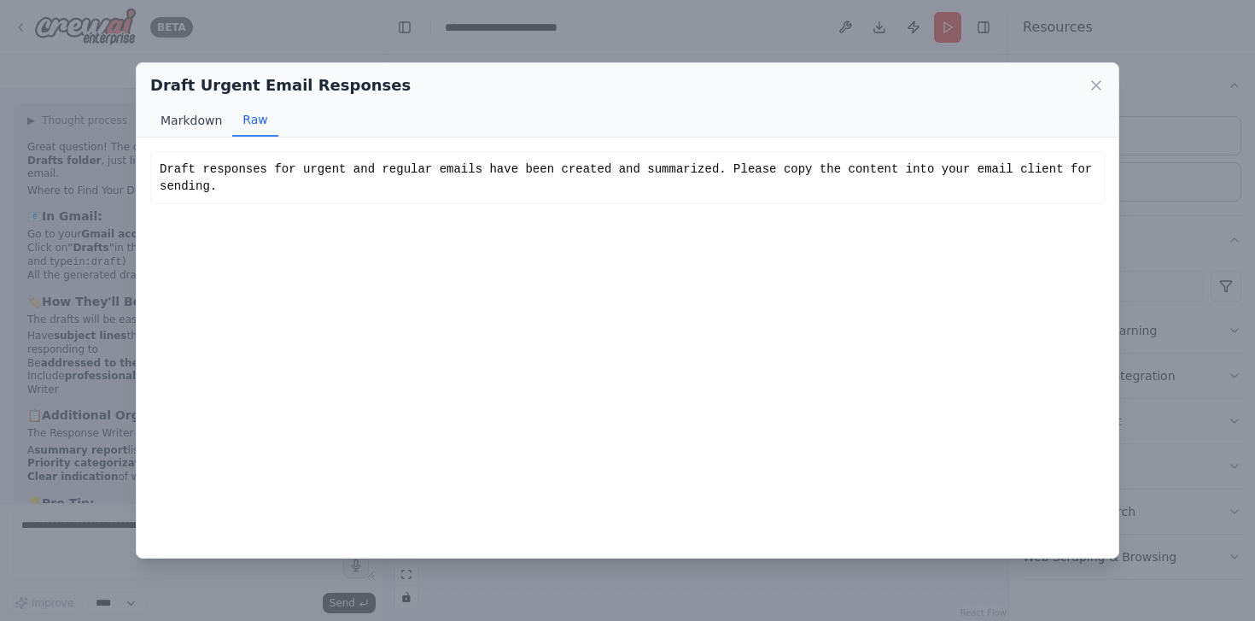
click at [174, 121] on button "Markdown" at bounding box center [191, 120] width 82 height 32
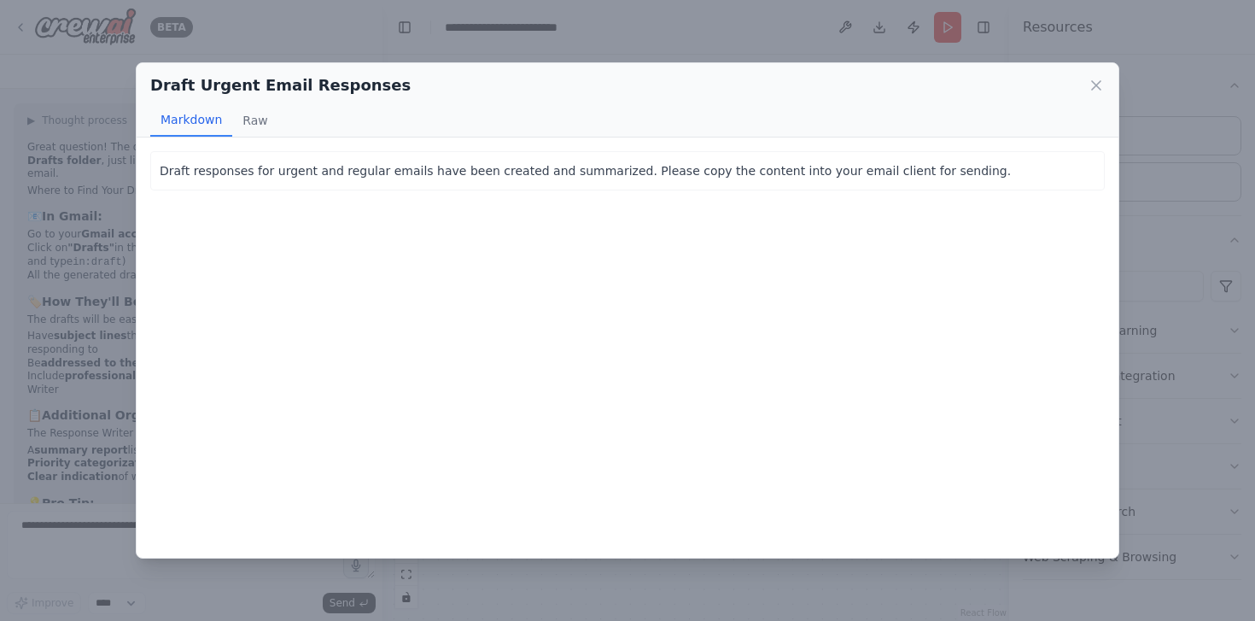
click at [114, 236] on div "Draft Urgent Email Responses Markdown Raw Draft responses for urgent and regula…" at bounding box center [627, 310] width 1255 height 621
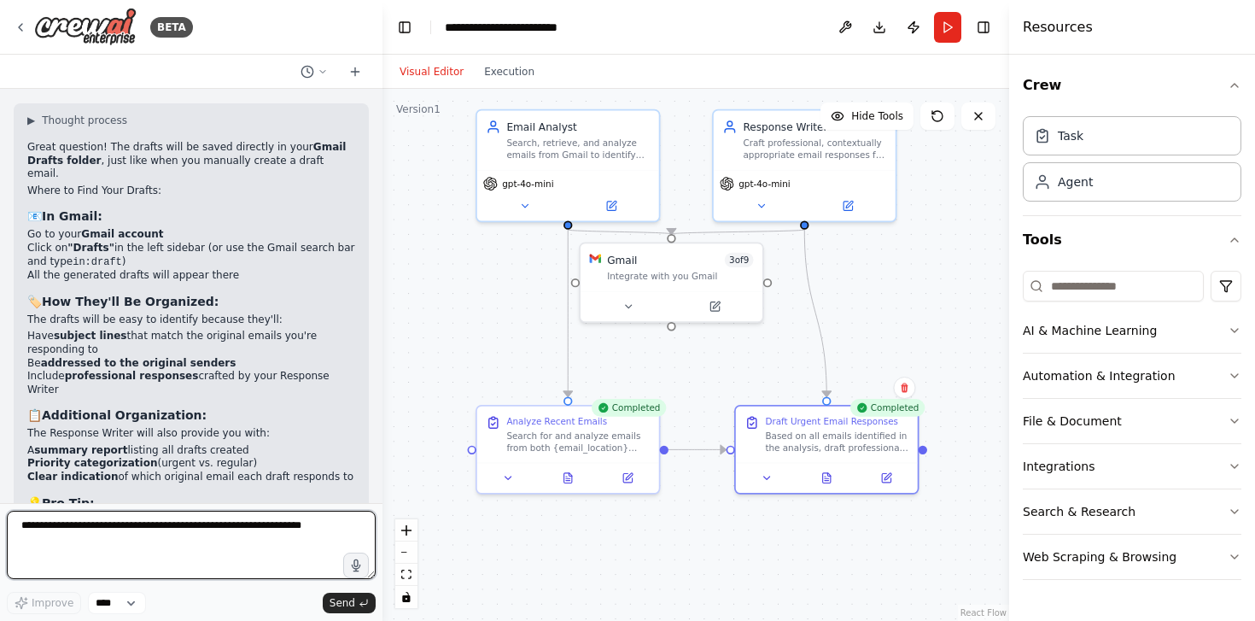
click at [229, 523] on textarea at bounding box center [191, 545] width 369 height 68
type textarea "**********"
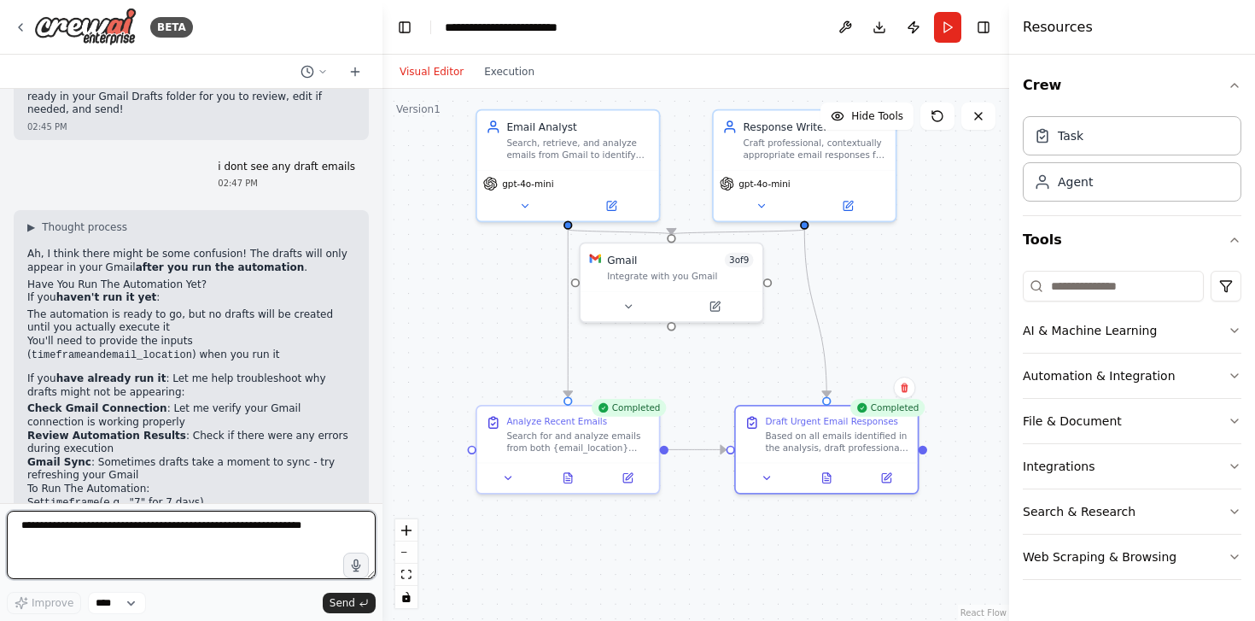
scroll to position [4953, 0]
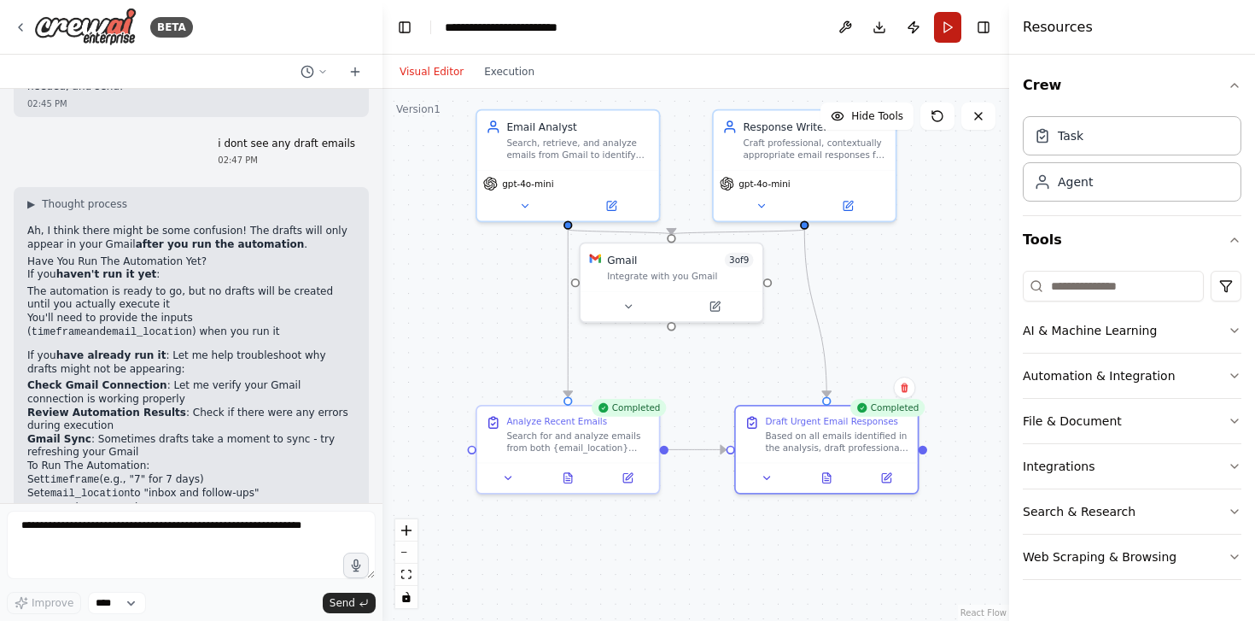
click at [951, 29] on button "Run" at bounding box center [947, 27] width 27 height 31
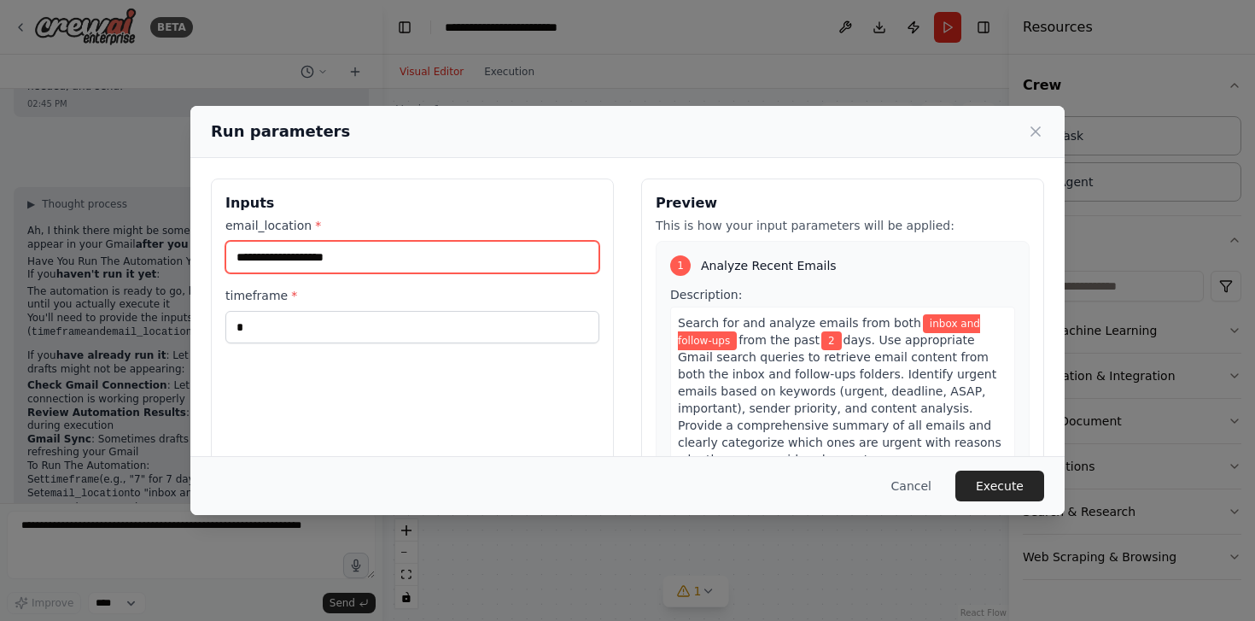
click at [424, 262] on input "**********" at bounding box center [412, 257] width 374 height 32
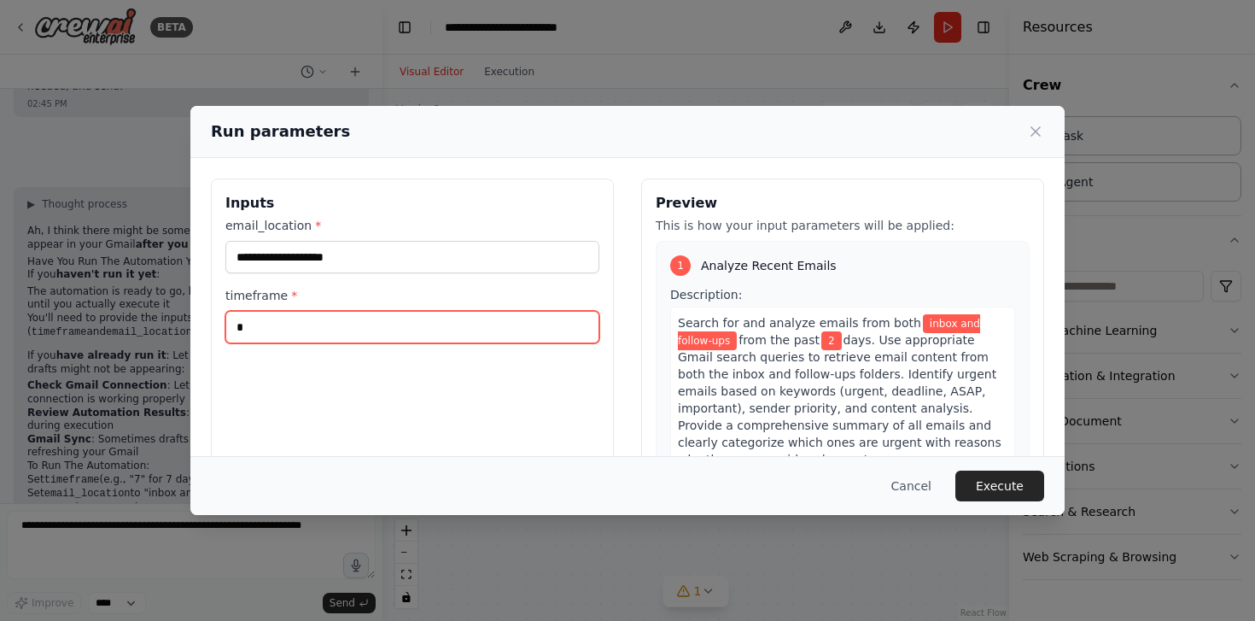
click at [372, 334] on input "*" at bounding box center [412, 327] width 374 height 32
type input "*"
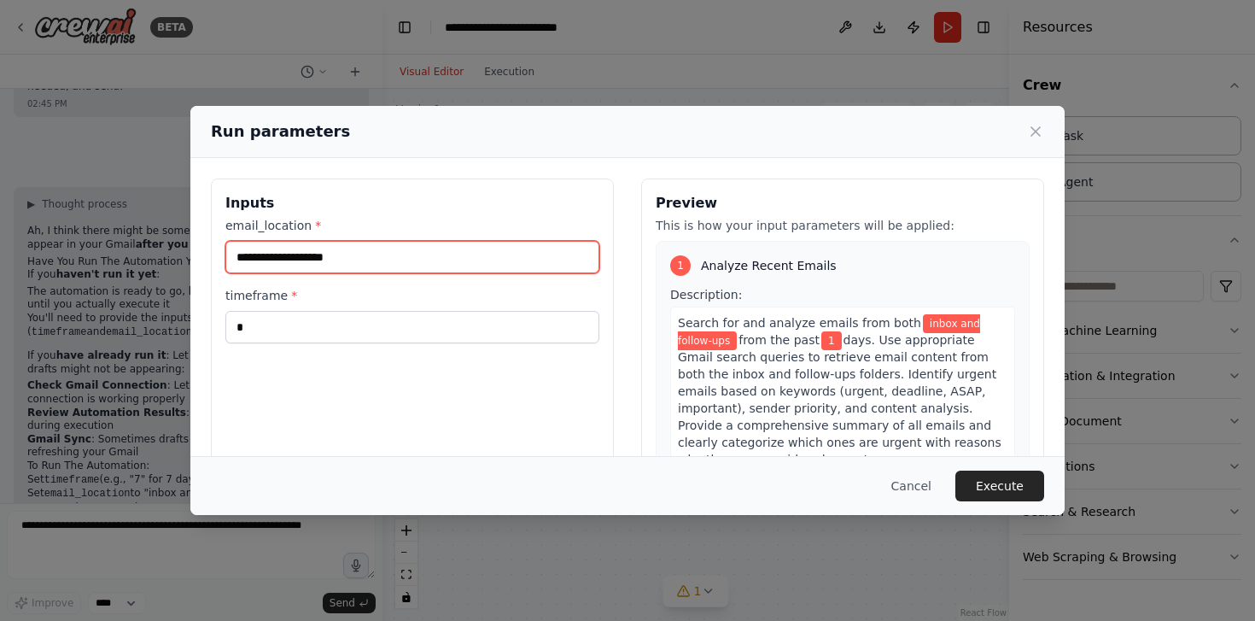
click at [387, 257] on input "**********" at bounding box center [412, 257] width 374 height 32
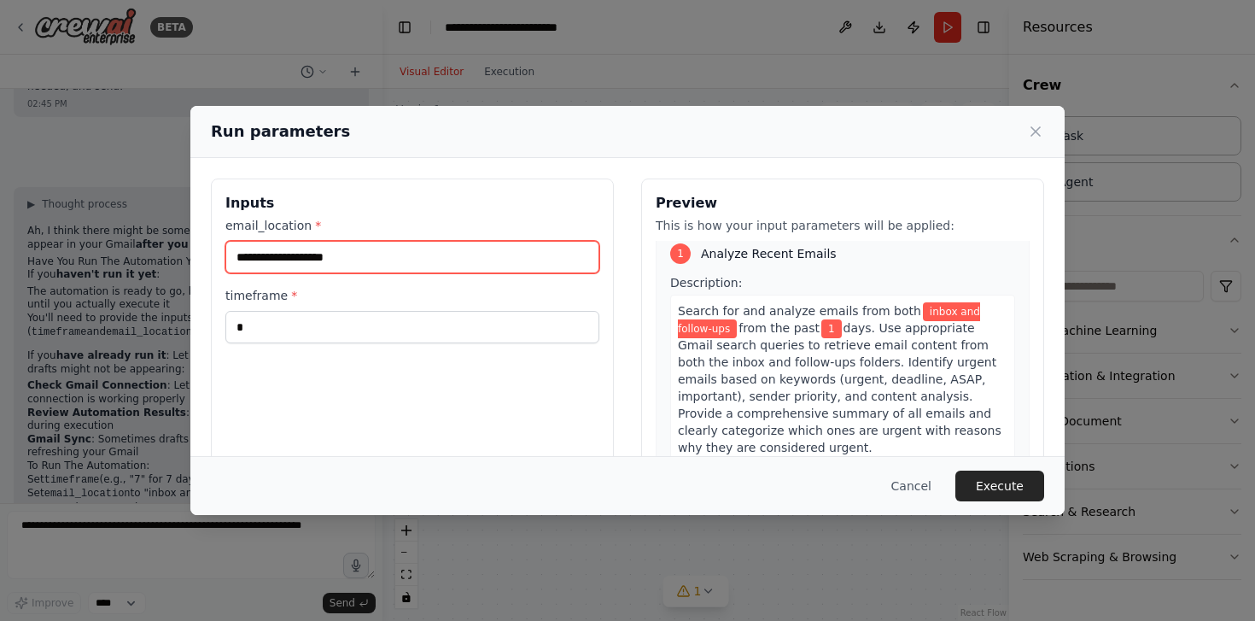
scroll to position [15, 0]
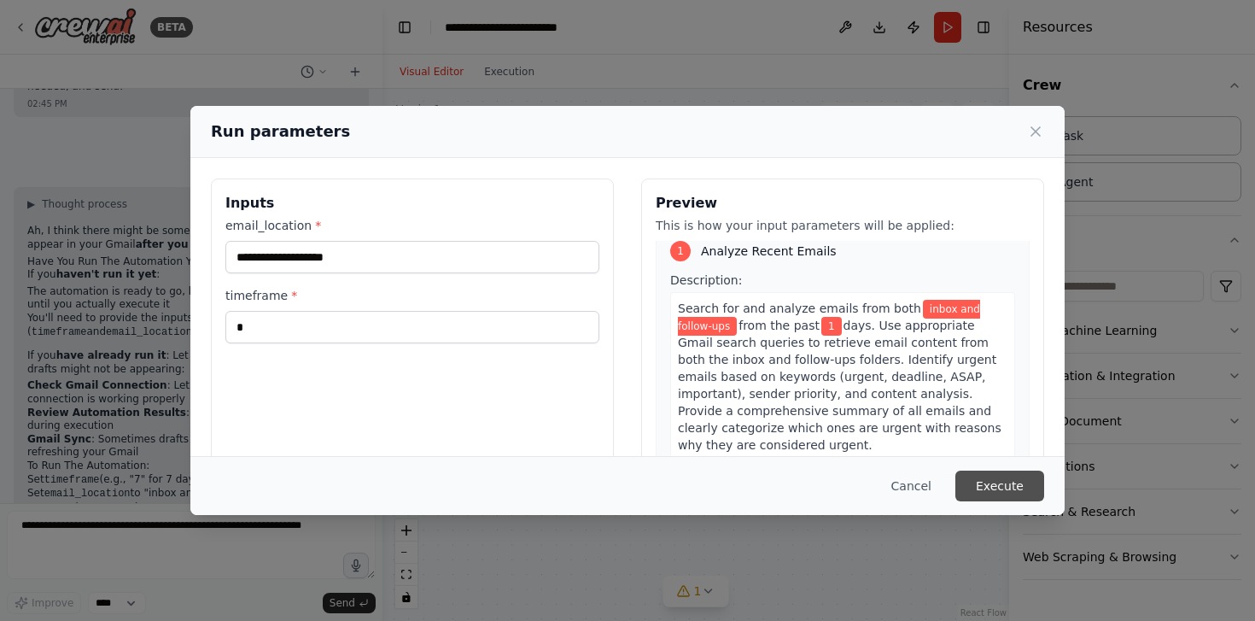
click at [996, 485] on button "Execute" at bounding box center [1000, 486] width 89 height 31
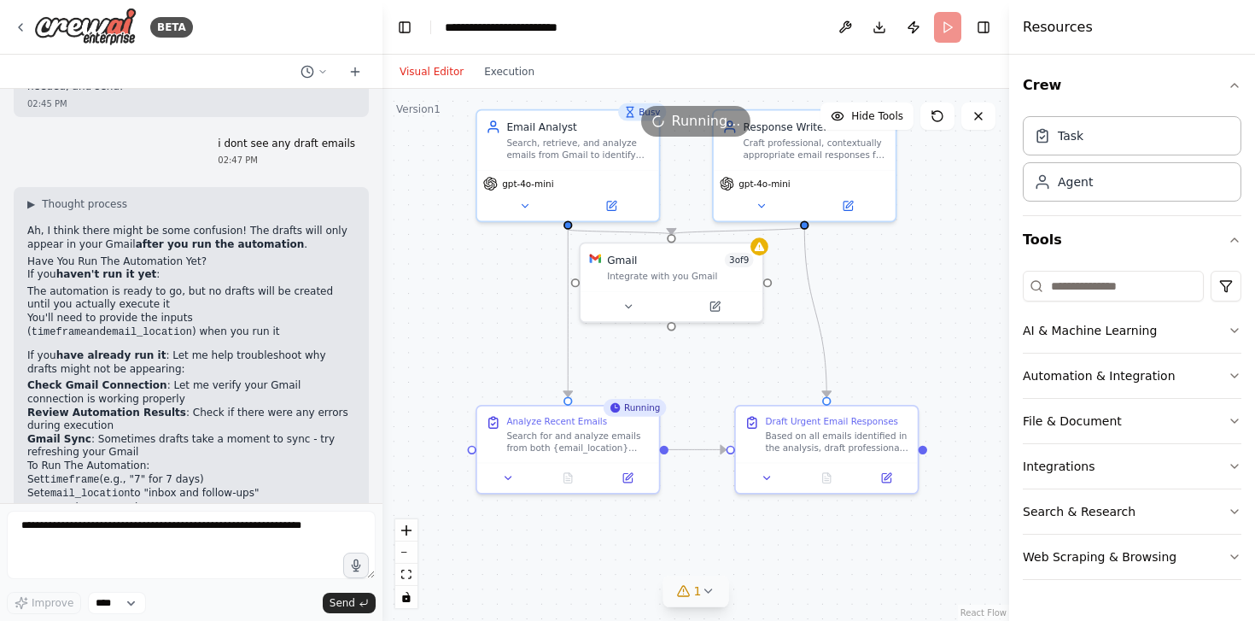
click at [699, 597] on span "1" at bounding box center [698, 590] width 8 height 17
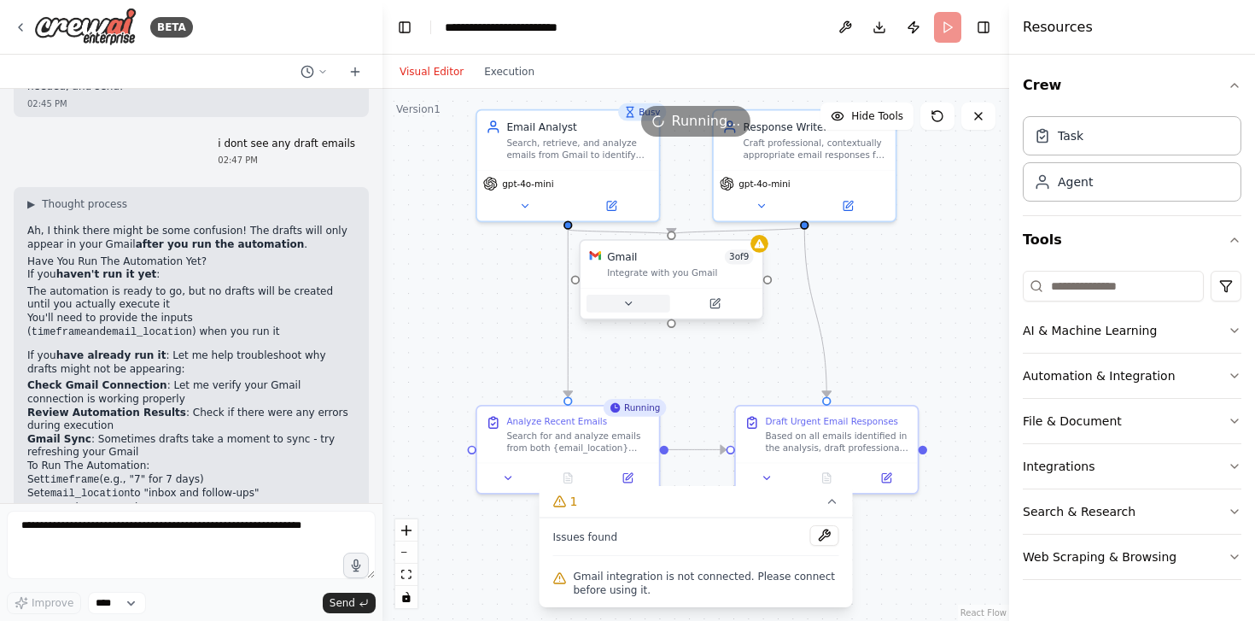
click at [642, 307] on button at bounding box center [629, 304] width 84 height 18
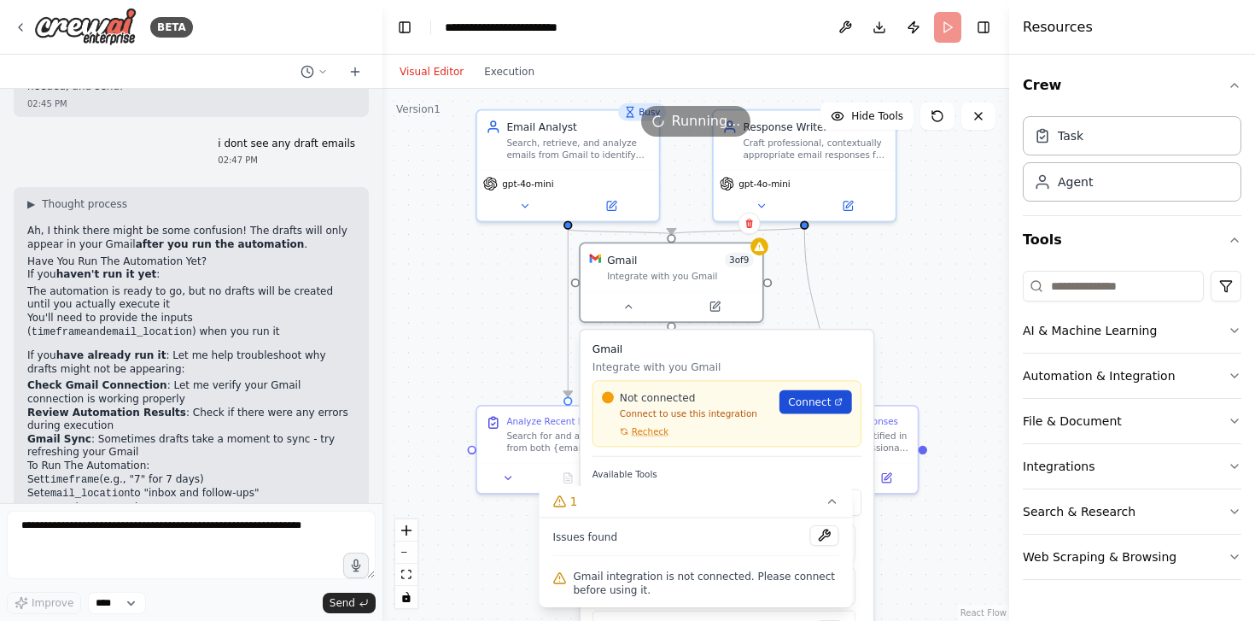
click at [808, 411] on link "Connect" at bounding box center [816, 402] width 73 height 24
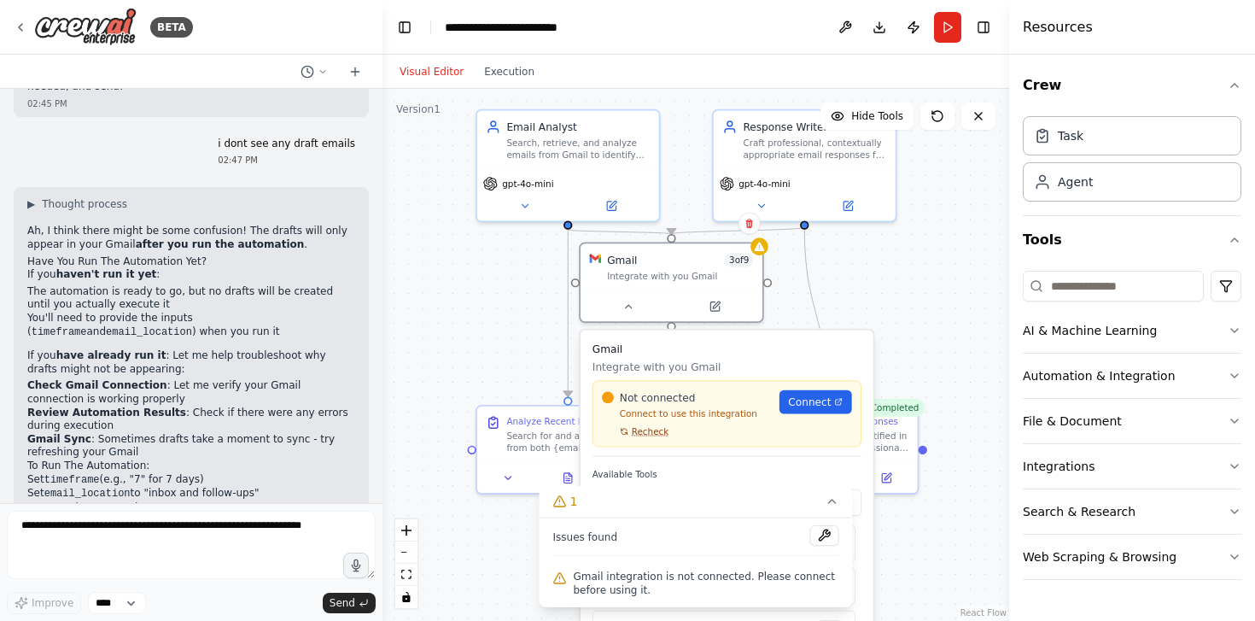
click at [648, 434] on span "Recheck" at bounding box center [651, 431] width 38 height 12
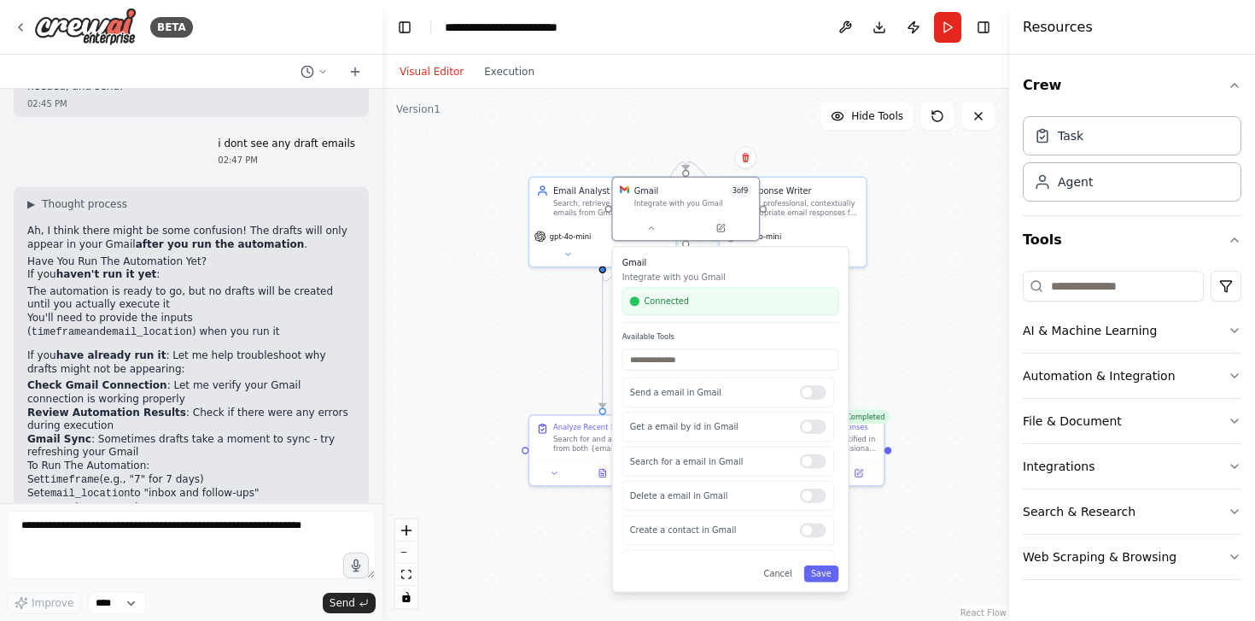
drag, startPoint x: 780, startPoint y: 427, endPoint x: 781, endPoint y: 315, distance: 111.9
click at [781, 315] on div "Gmail Integrate with you Gmail Connected" at bounding box center [731, 290] width 216 height 66
click at [820, 574] on button "Save" at bounding box center [822, 573] width 35 height 16
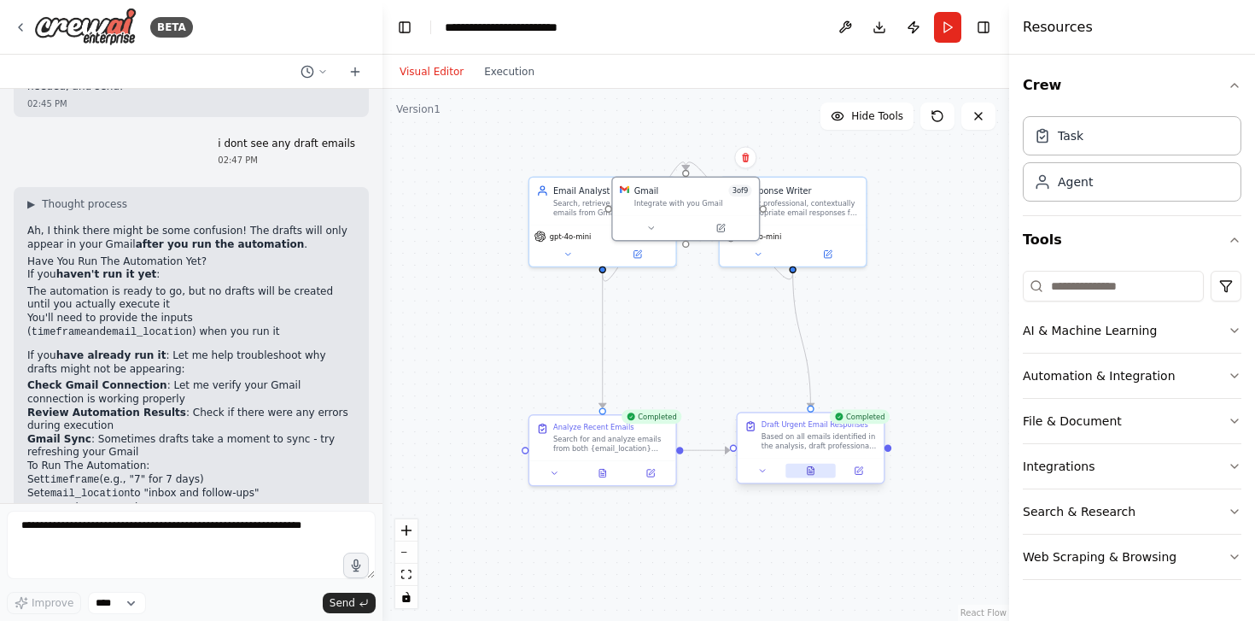
click at [812, 475] on icon at bounding box center [811, 471] width 6 height 8
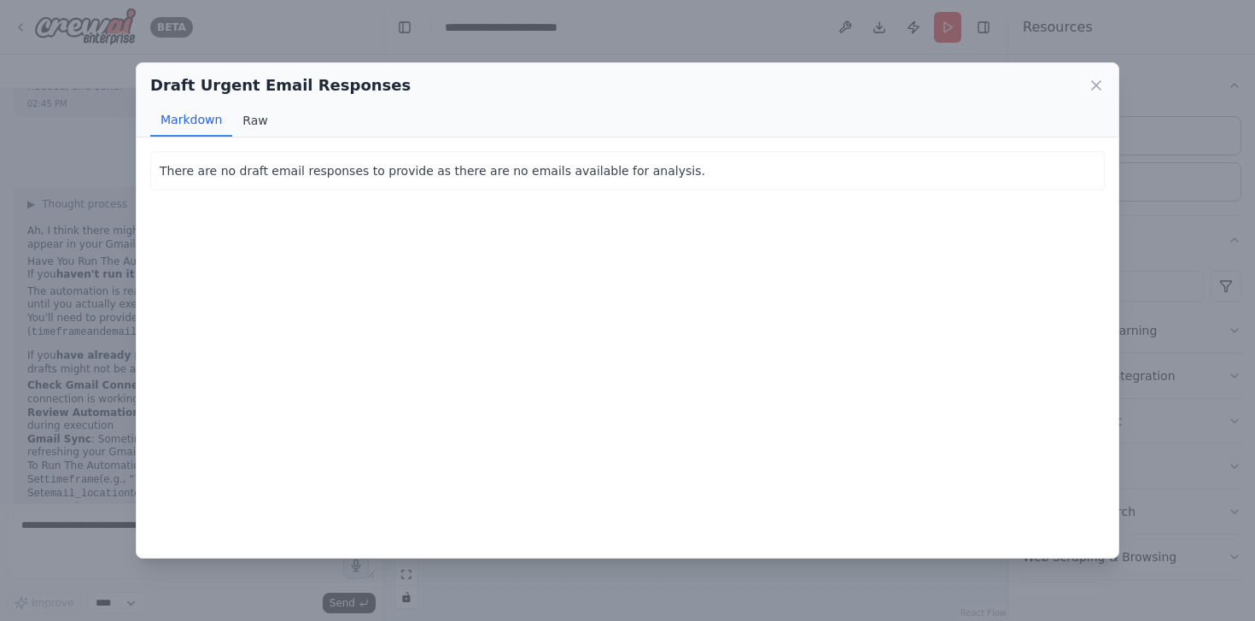
click at [258, 118] on button "Raw" at bounding box center [254, 120] width 45 height 32
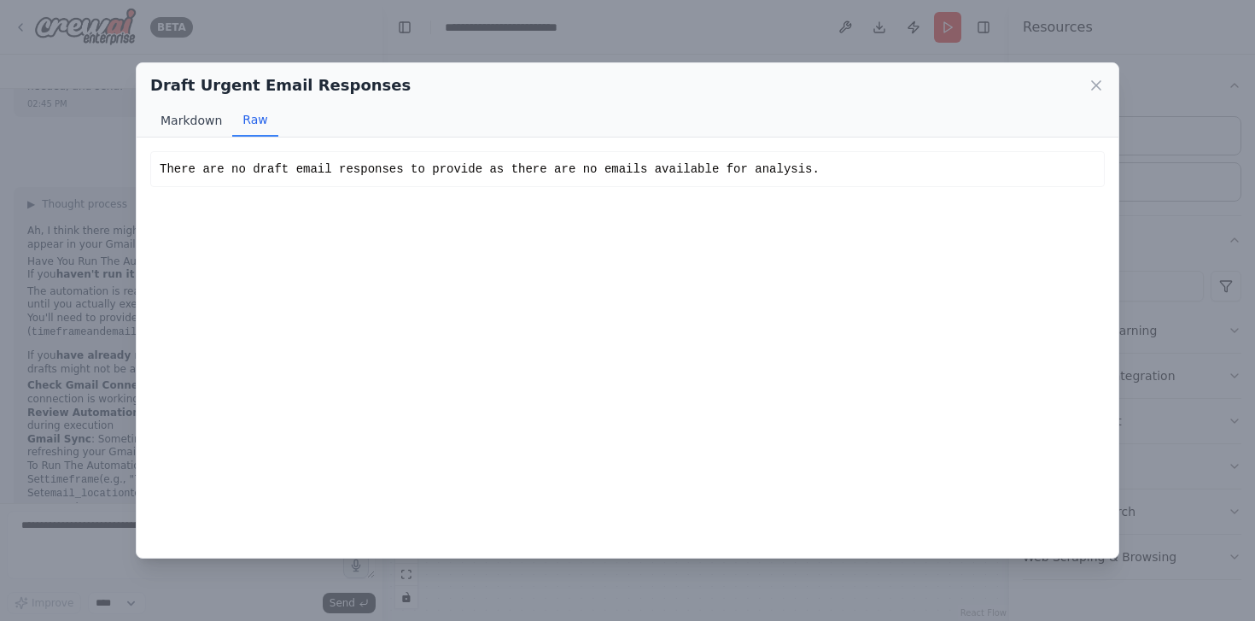
click at [207, 114] on button "Markdown" at bounding box center [191, 120] width 82 height 32
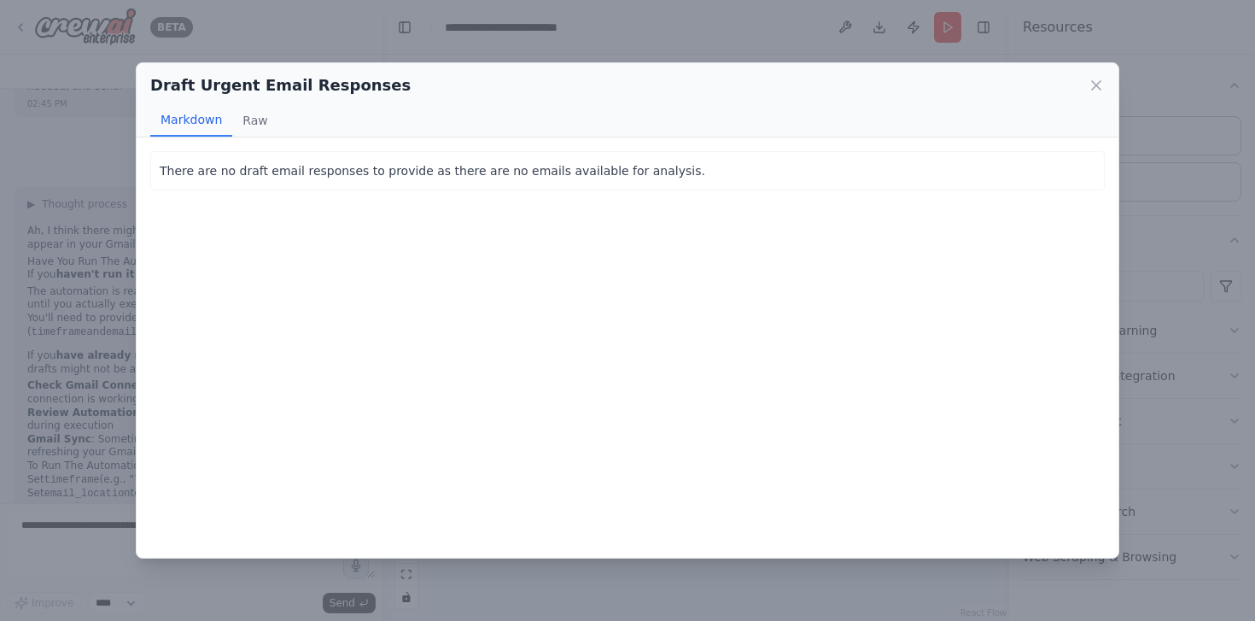
click at [91, 282] on div "Draft Urgent Email Responses Markdown Raw There are no draft email responses to…" at bounding box center [627, 310] width 1255 height 621
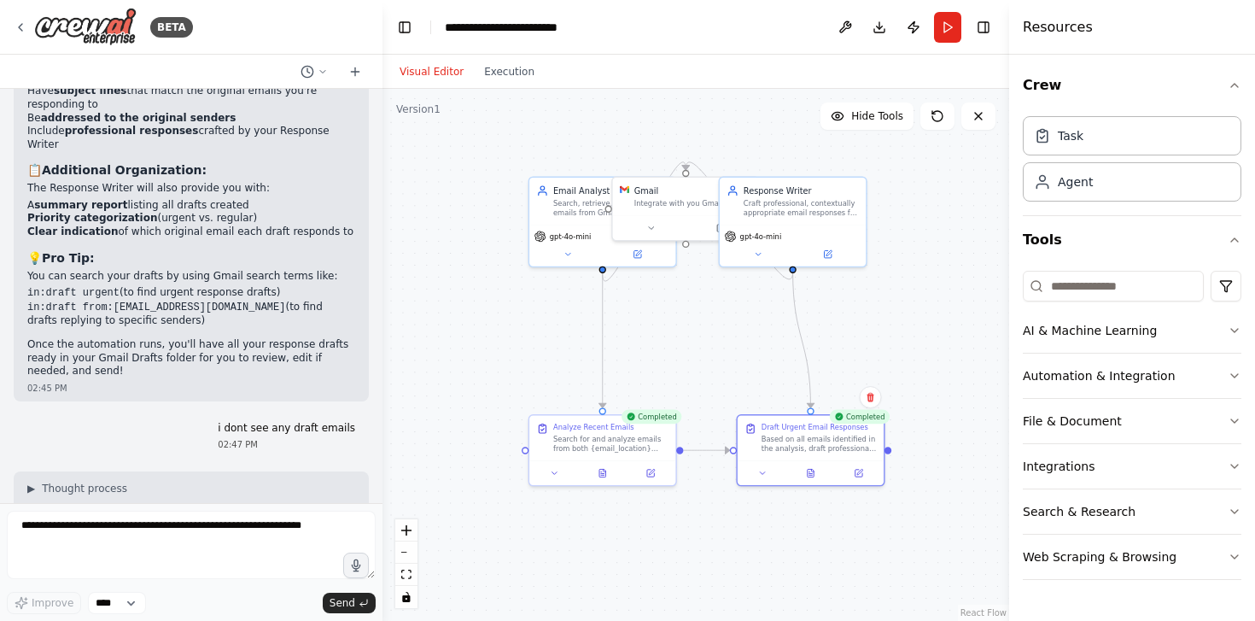
scroll to position [4953, 0]
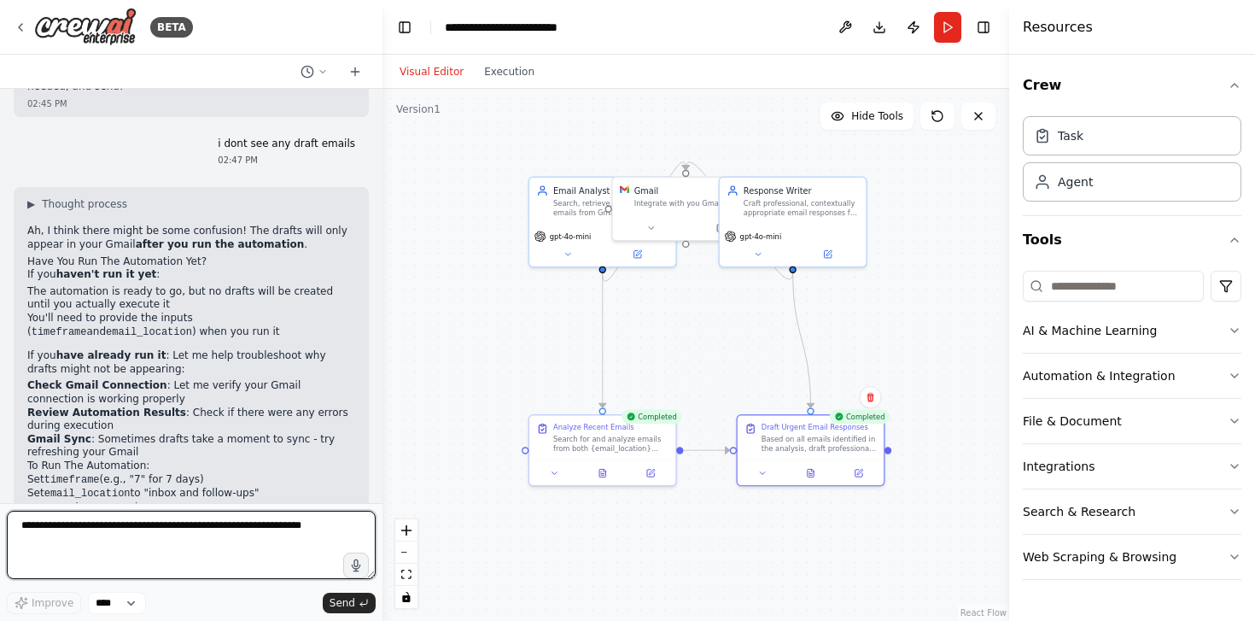
click at [204, 552] on textarea at bounding box center [191, 545] width 369 height 68
type textarea "**********"
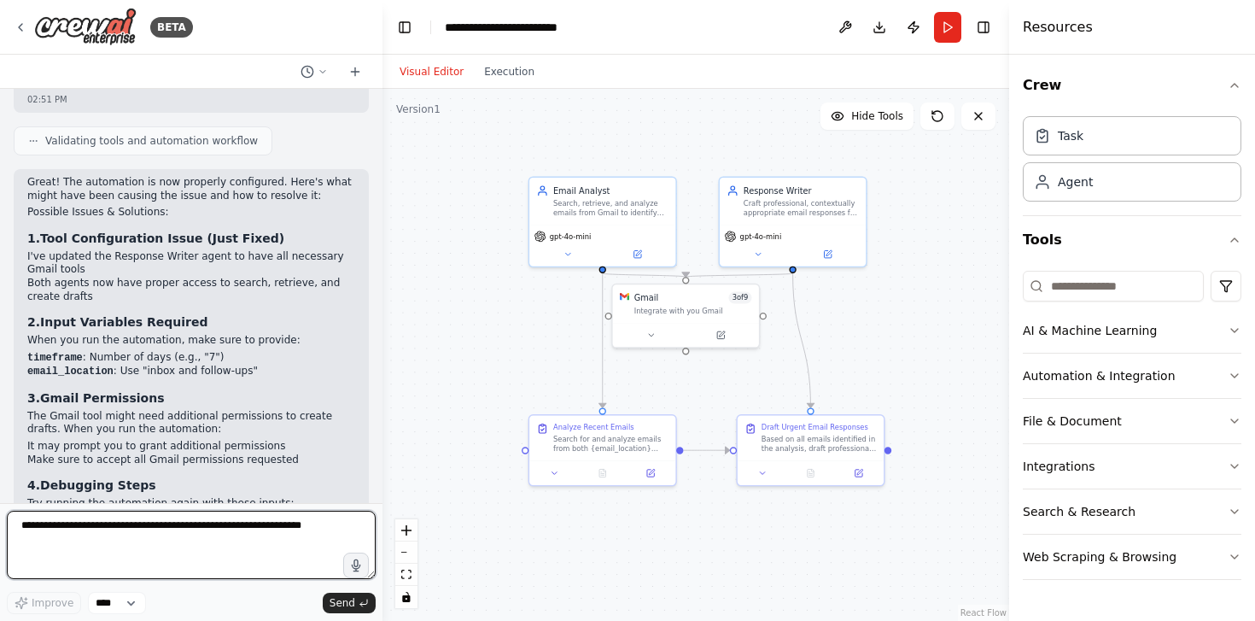
scroll to position [6056, 0]
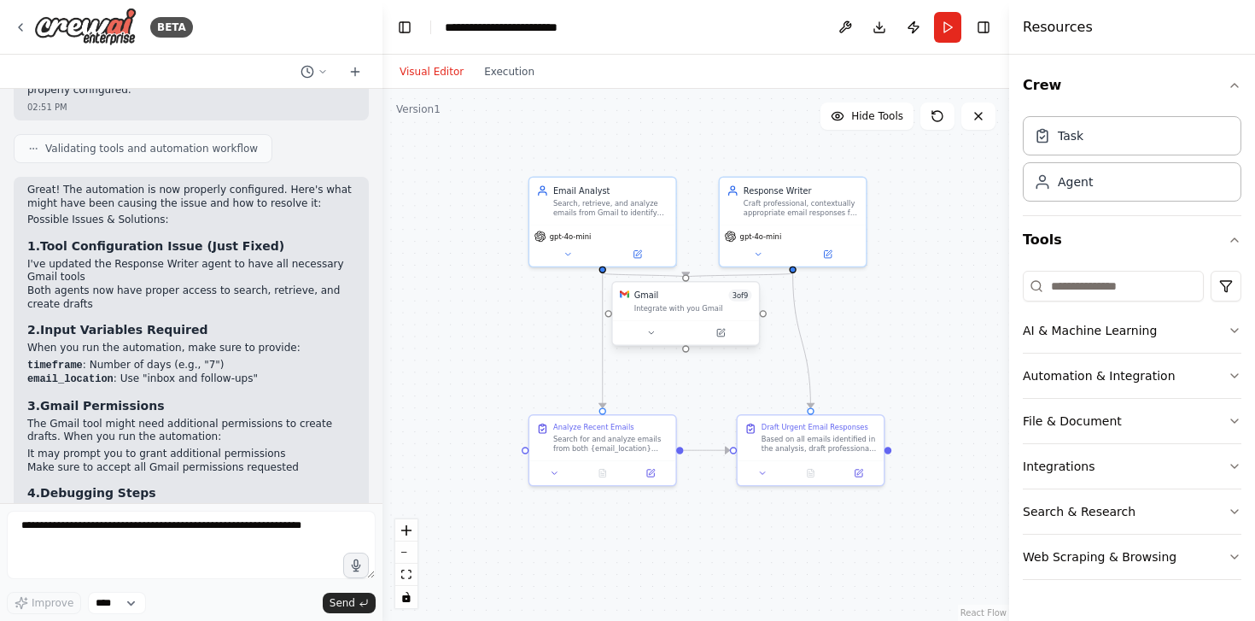
click at [646, 344] on div at bounding box center [686, 332] width 146 height 25
click at [649, 336] on icon at bounding box center [651, 332] width 9 height 9
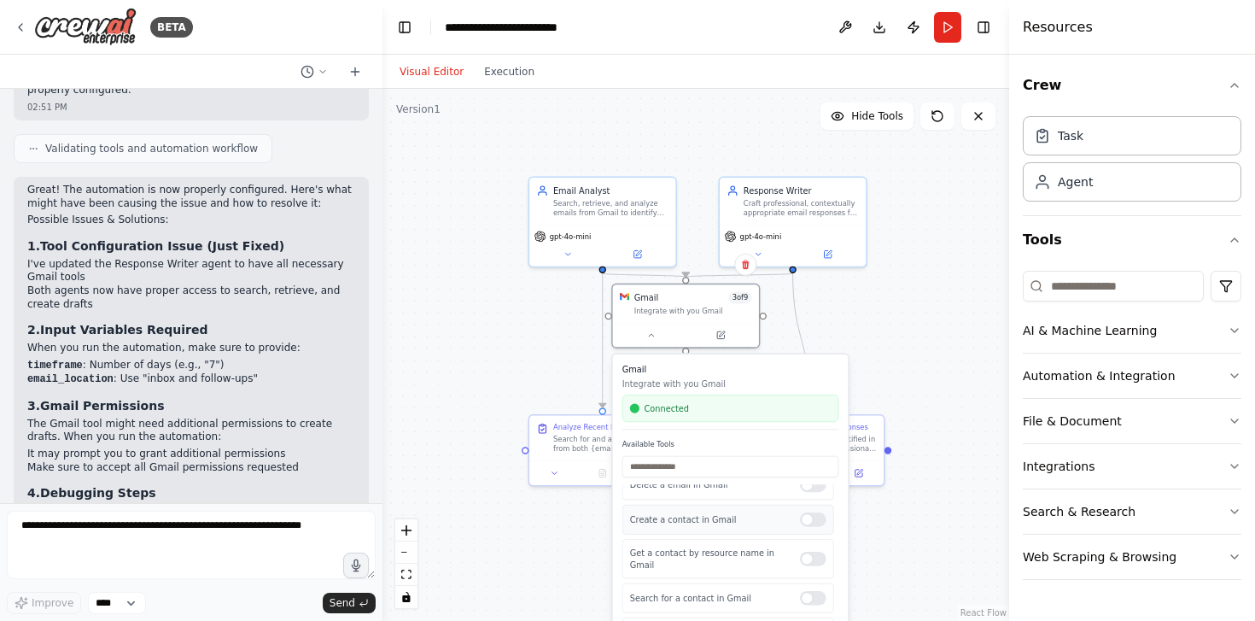
scroll to position [183, 0]
click at [807, 589] on div "Search for a contact in Gmail" at bounding box center [729, 589] width 212 height 30
click at [818, 582] on div at bounding box center [813, 589] width 26 height 15
click at [817, 519] on div "Create a contact in Gmail" at bounding box center [729, 510] width 212 height 30
click at [813, 514] on div at bounding box center [813, 510] width 26 height 15
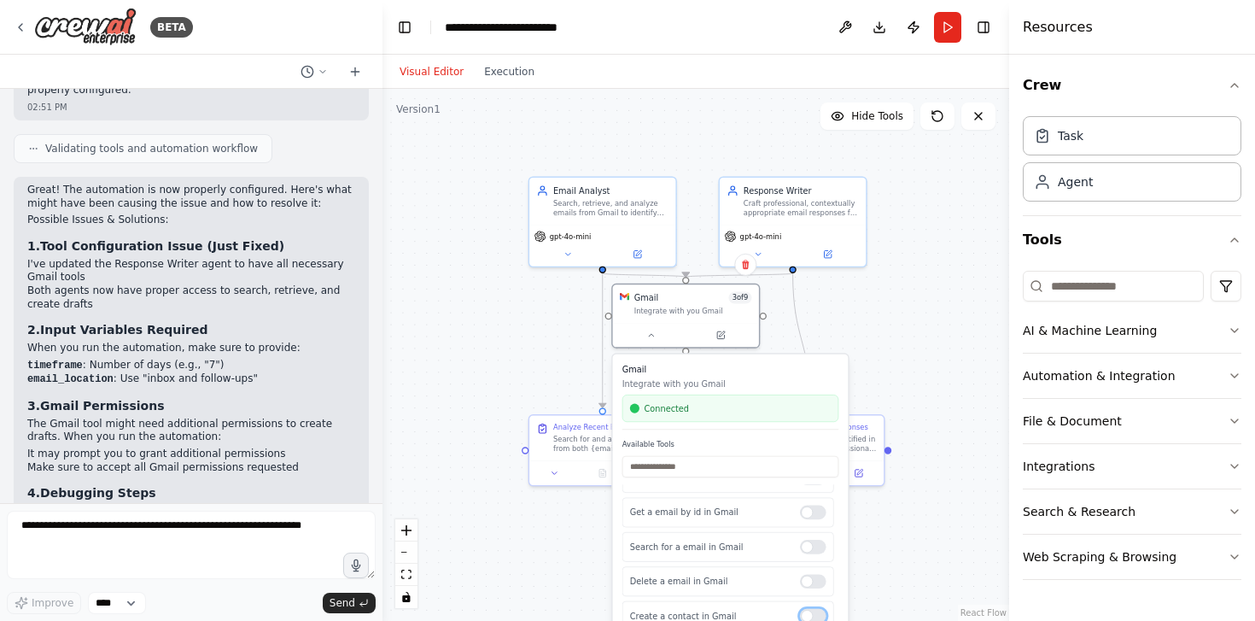
scroll to position [0, 0]
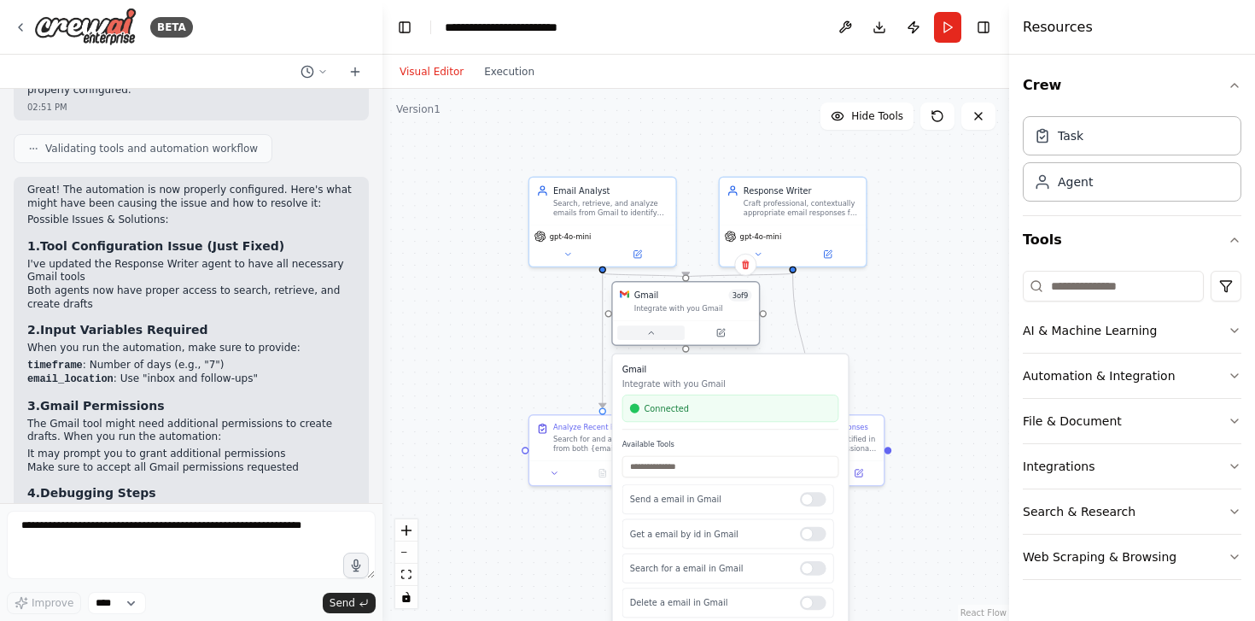
click at [655, 336] on icon at bounding box center [651, 332] width 9 height 9
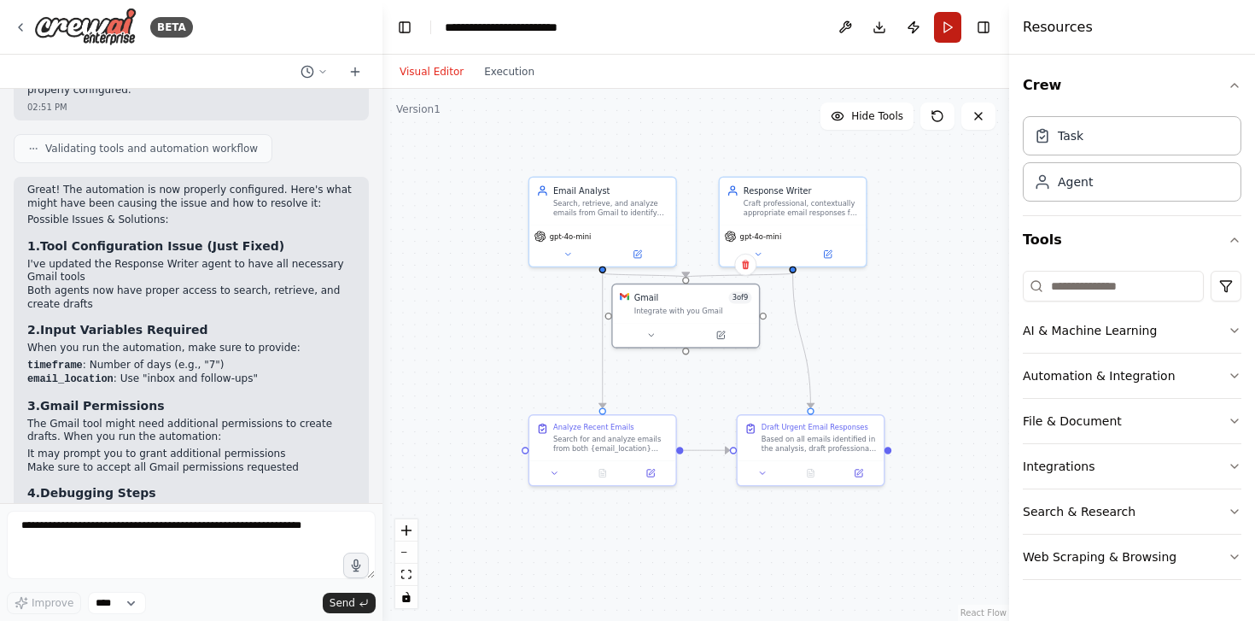
click at [948, 33] on button "Run" at bounding box center [947, 27] width 27 height 31
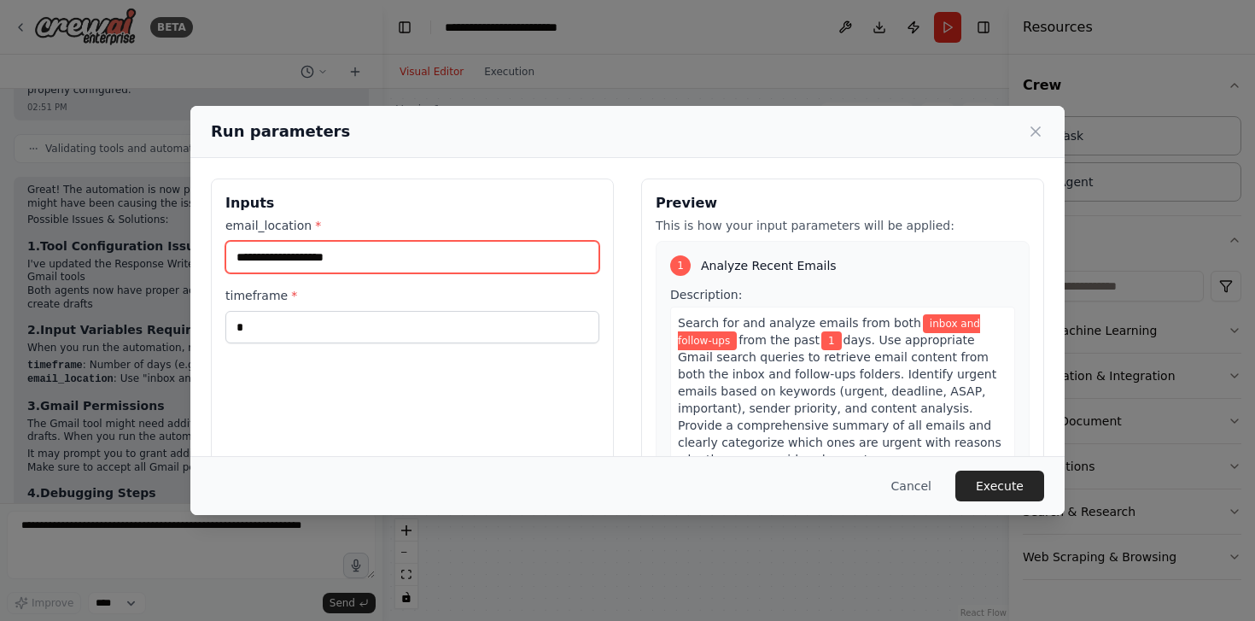
click at [372, 257] on input "**********" at bounding box center [412, 257] width 374 height 32
drag, startPoint x: 372, startPoint y: 257, endPoint x: 172, endPoint y: 266, distance: 200.1
click at [172, 266] on div "**********" at bounding box center [627, 310] width 1255 height 621
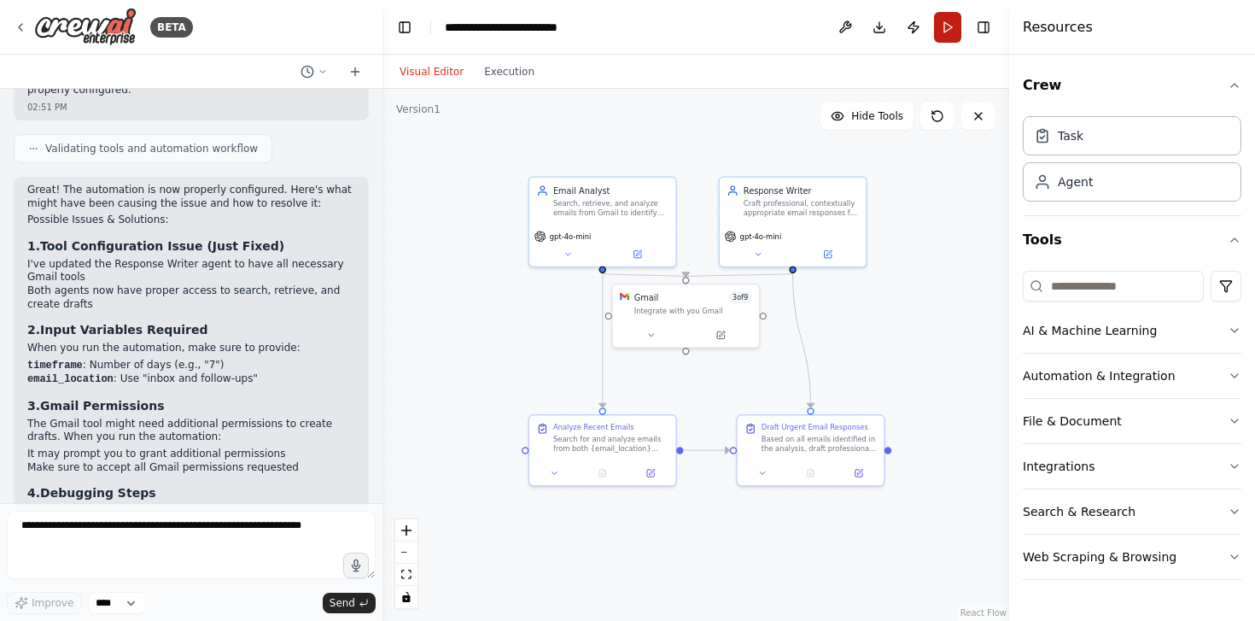
click at [953, 27] on button "Run" at bounding box center [947, 27] width 27 height 31
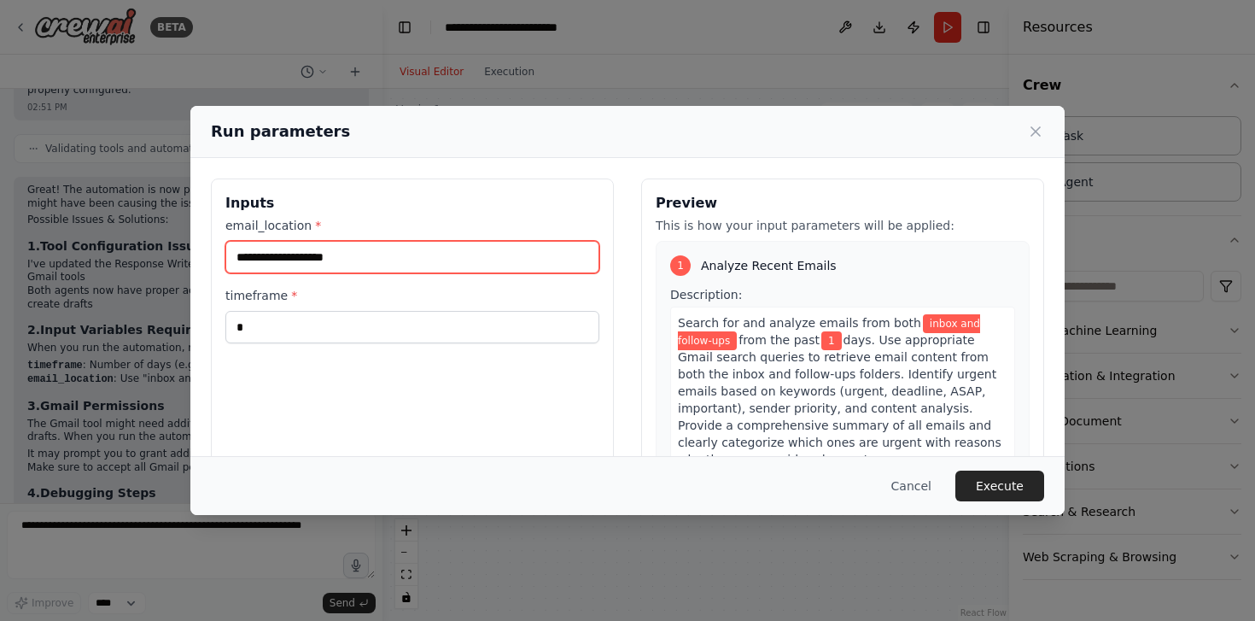
drag, startPoint x: 378, startPoint y: 254, endPoint x: 150, endPoint y: 254, distance: 228.0
click at [150, 254] on div "**********" at bounding box center [627, 310] width 1255 height 621
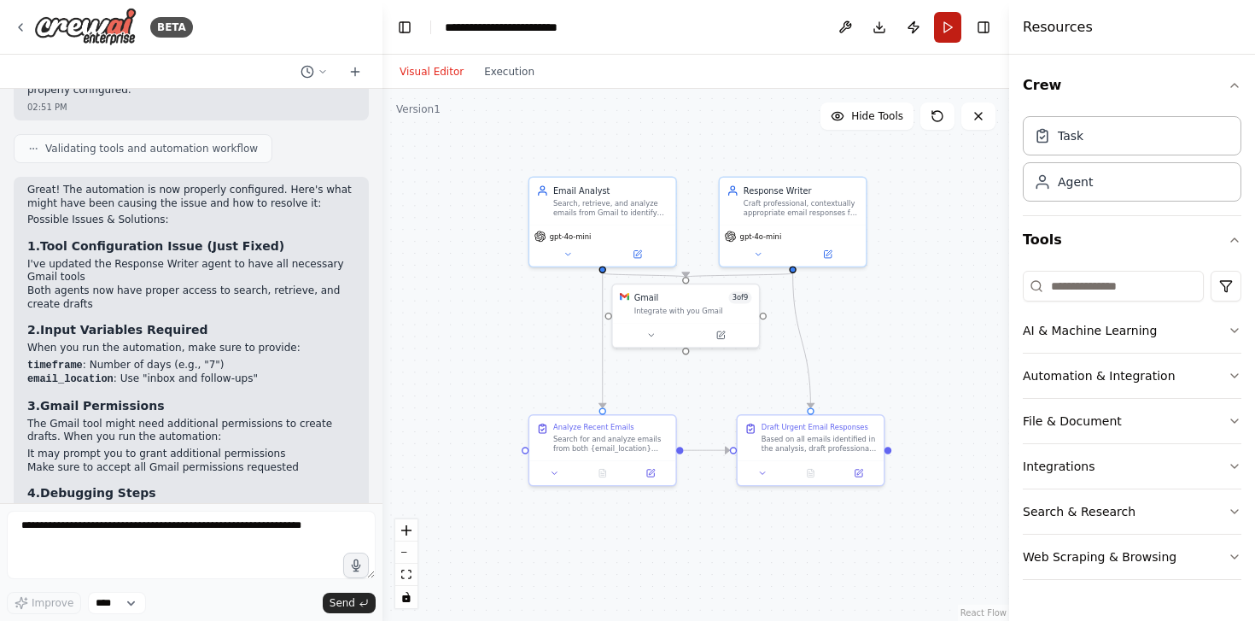
click at [951, 38] on button "Run" at bounding box center [947, 27] width 27 height 31
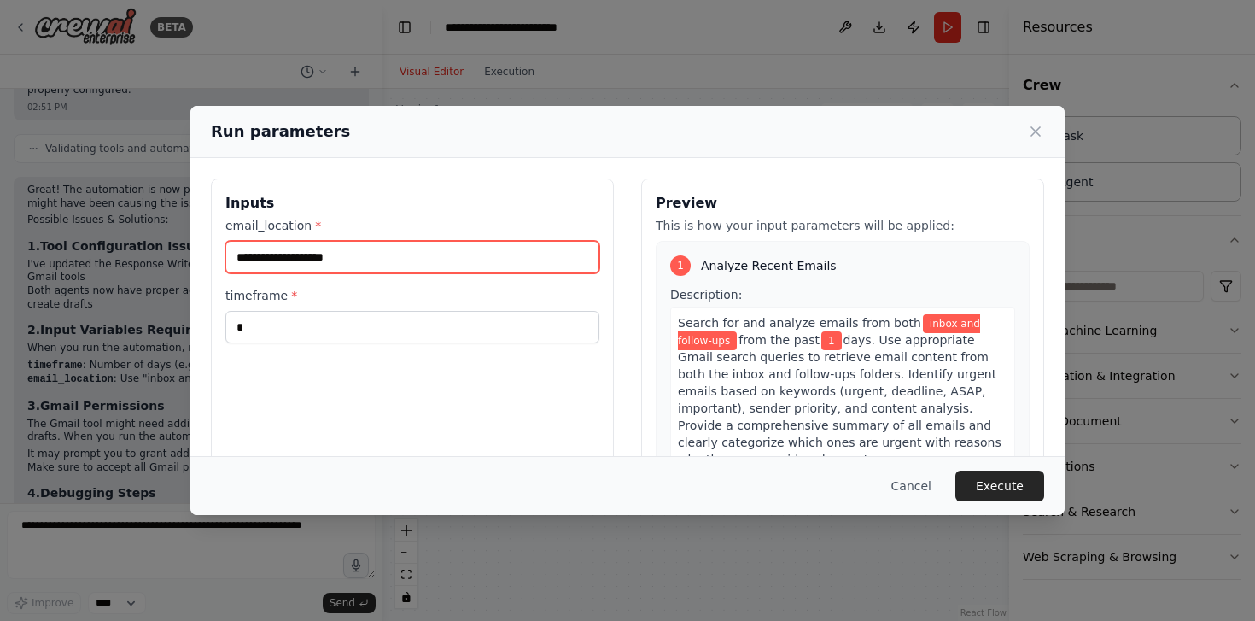
click at [403, 264] on input "**********" at bounding box center [412, 257] width 374 height 32
click at [236, 255] on input "**********" at bounding box center [412, 257] width 374 height 32
type input "**********"
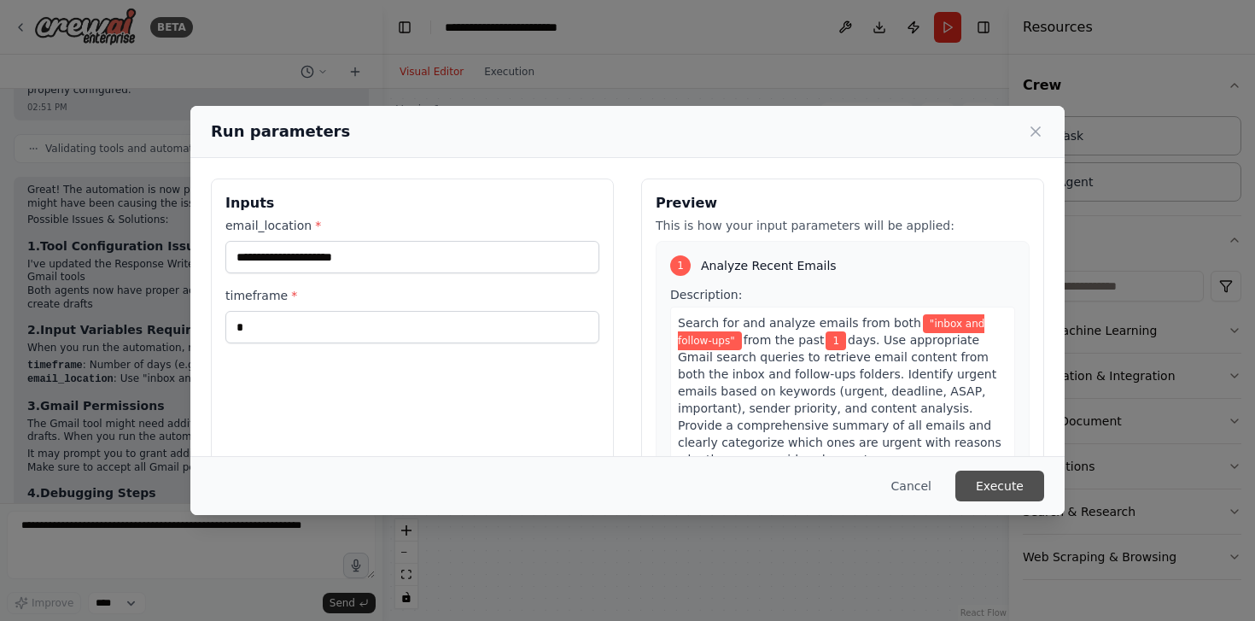
click at [1007, 494] on button "Execute" at bounding box center [1000, 486] width 89 height 31
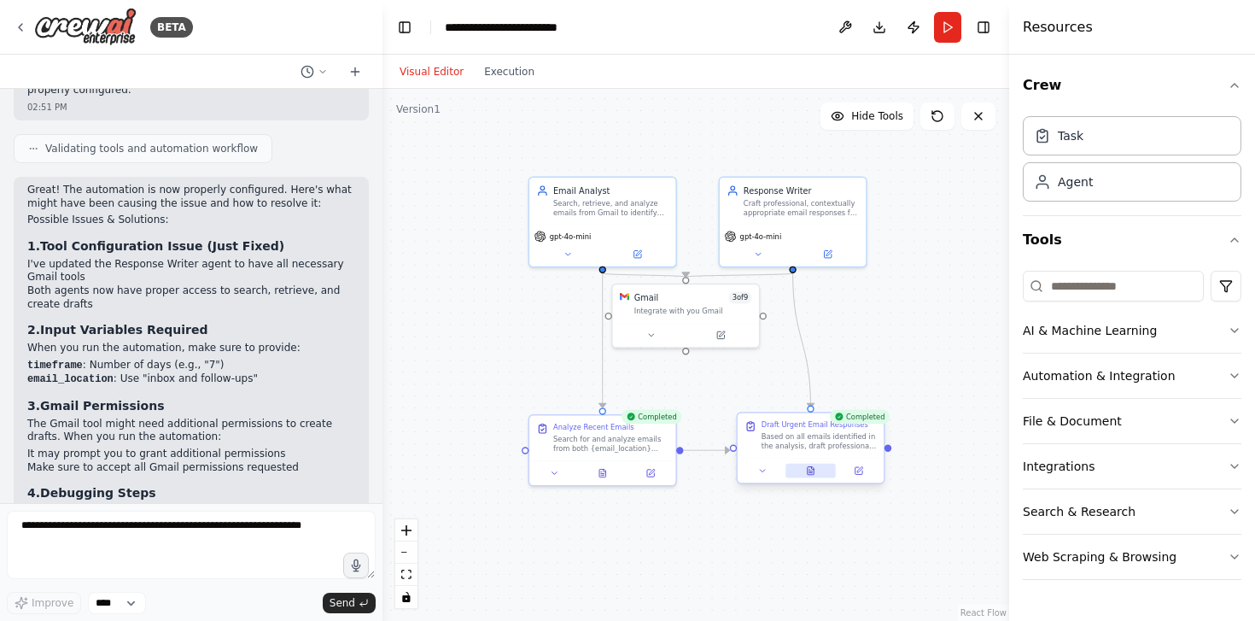
click at [810, 469] on icon at bounding box center [811, 471] width 6 height 8
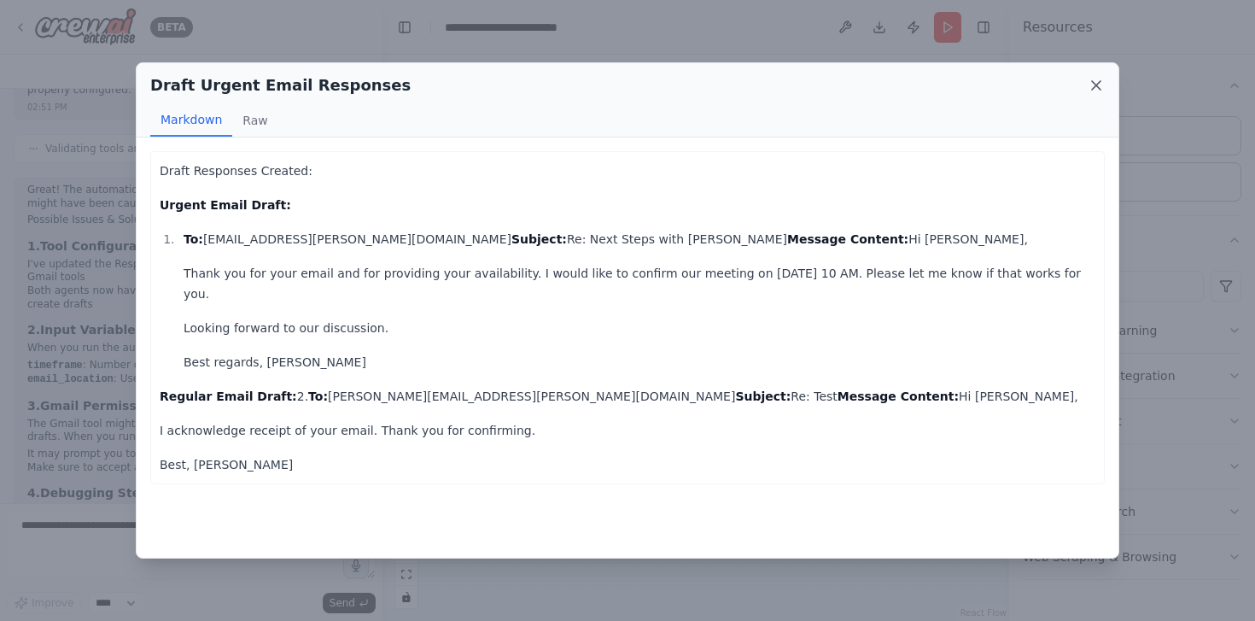
click at [1092, 87] on icon at bounding box center [1096, 85] width 17 height 17
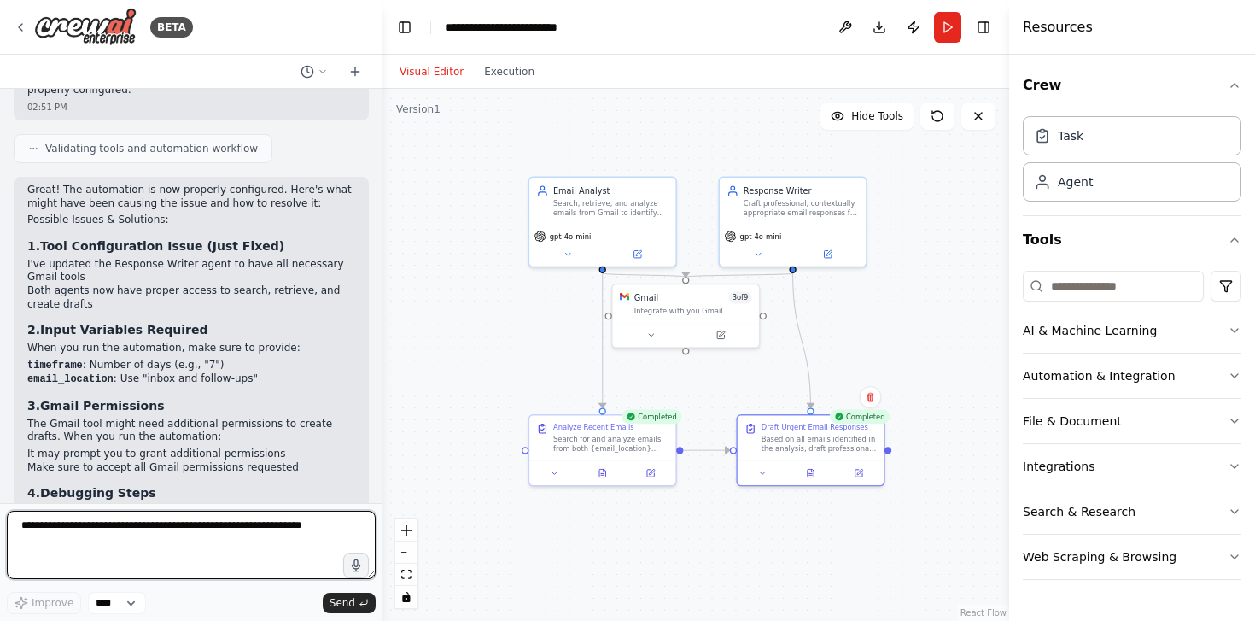
click at [255, 535] on textarea at bounding box center [191, 545] width 369 height 68
type textarea "**********"
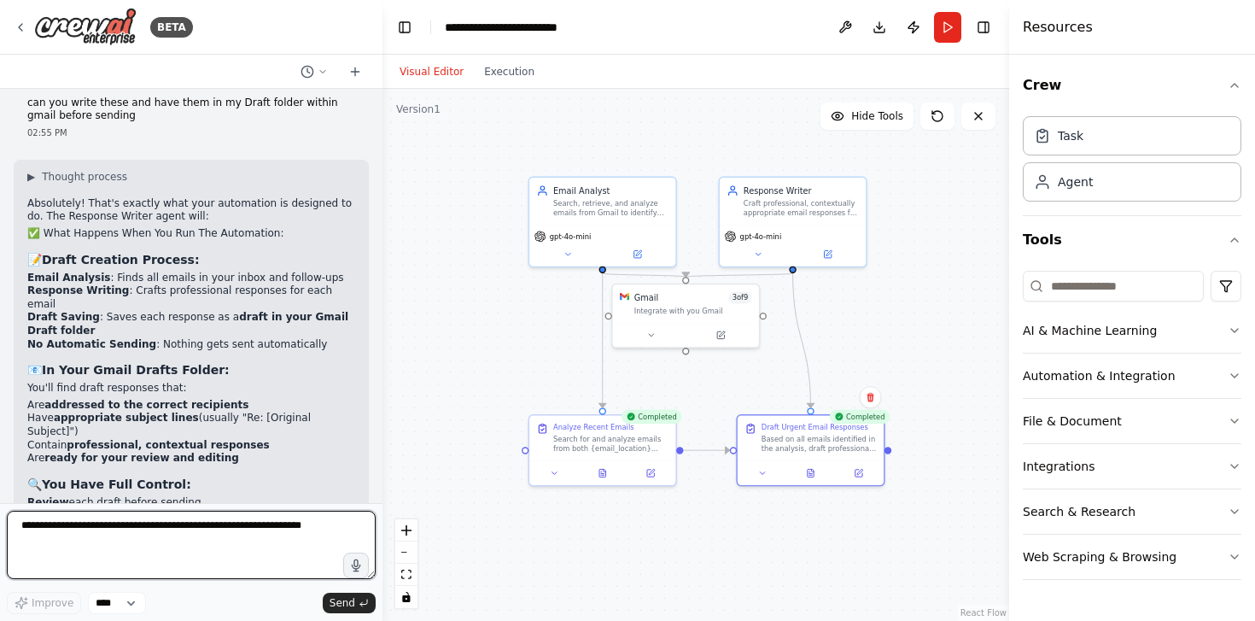
scroll to position [6674, 0]
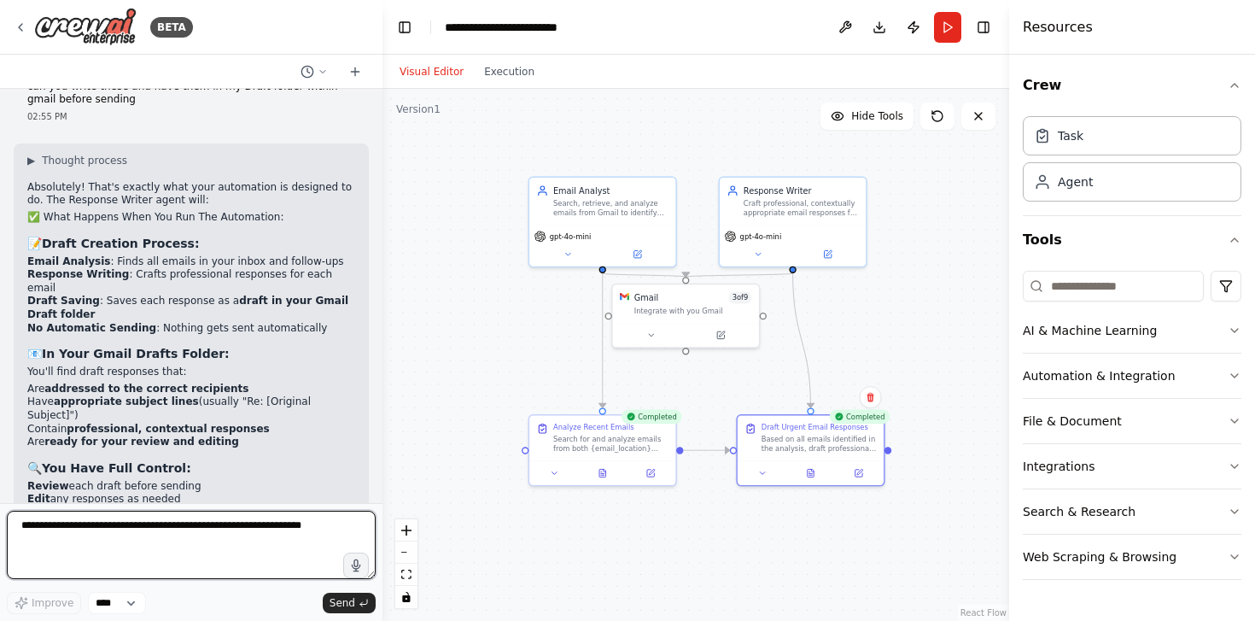
click at [281, 542] on textarea at bounding box center [191, 545] width 369 height 68
type textarea "***"
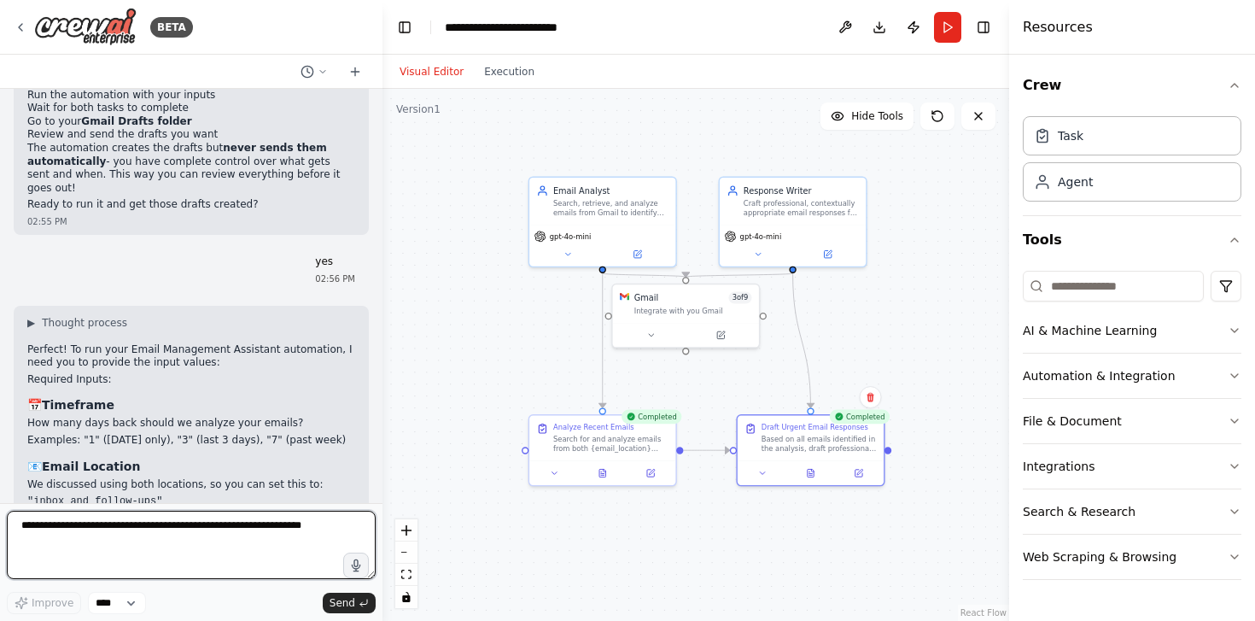
scroll to position [7155, 0]
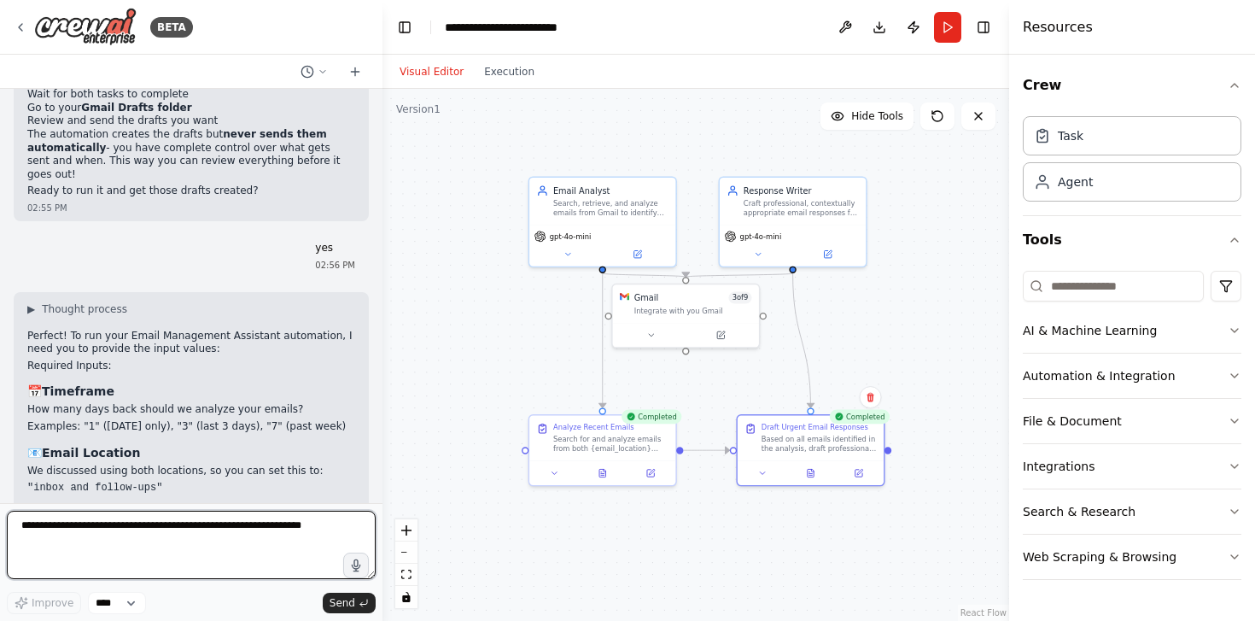
click at [284, 527] on textarea at bounding box center [191, 545] width 369 height 68
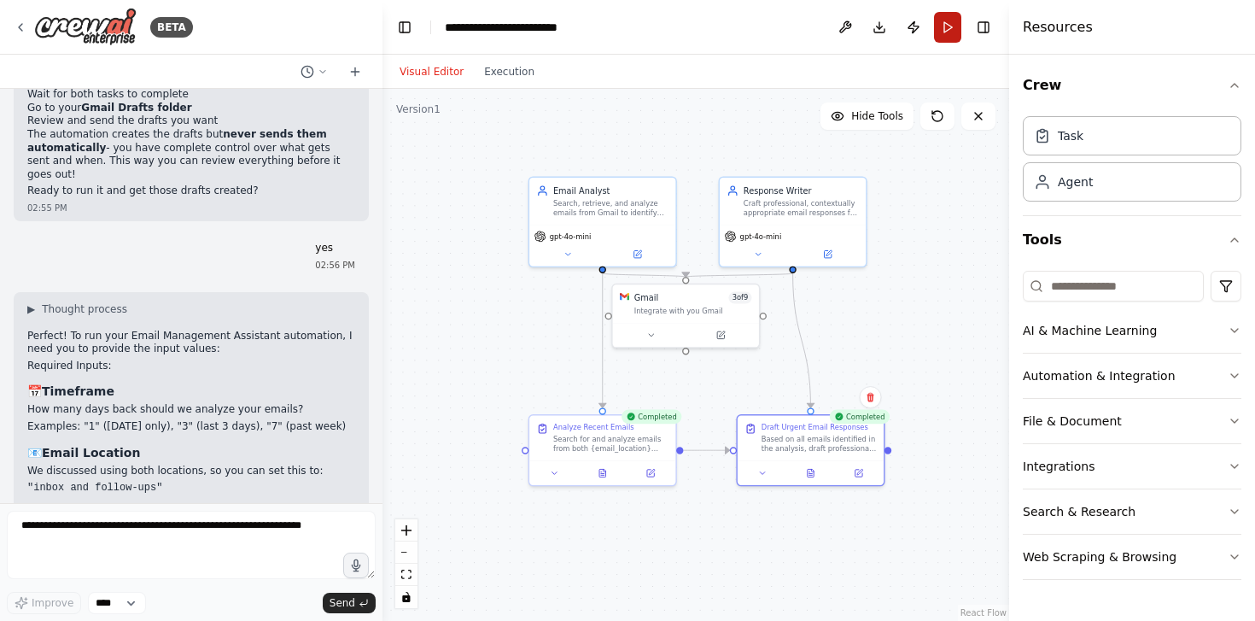
click at [944, 16] on button "Run" at bounding box center [947, 27] width 27 height 31
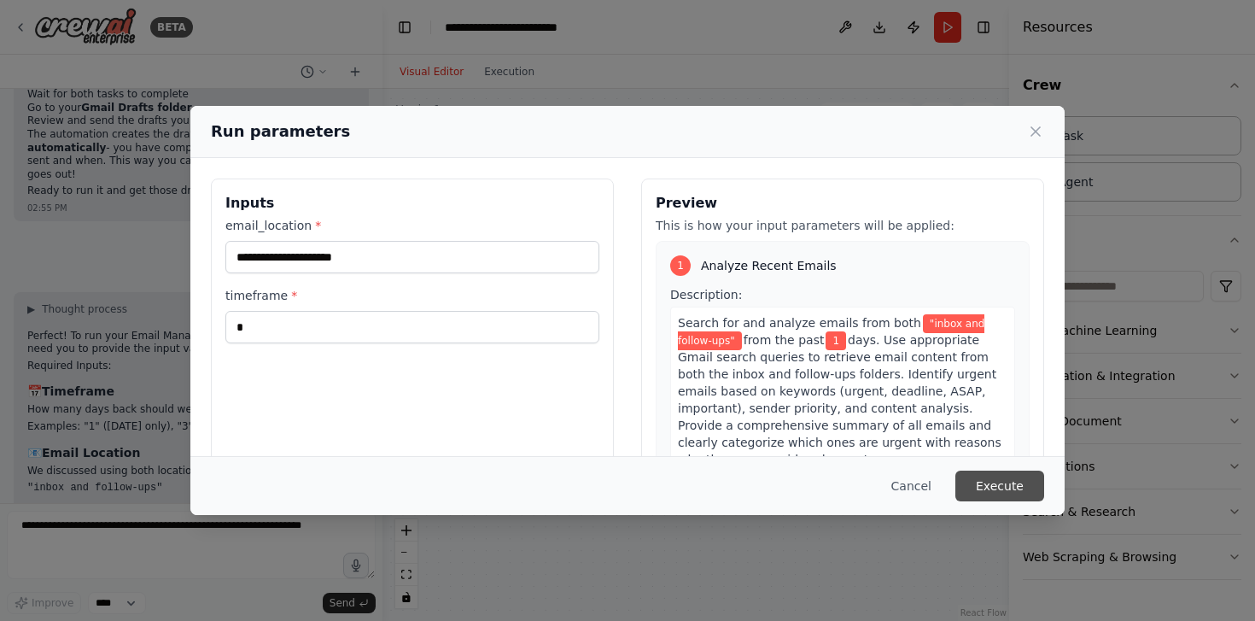
click at [985, 474] on button "Execute" at bounding box center [1000, 486] width 89 height 31
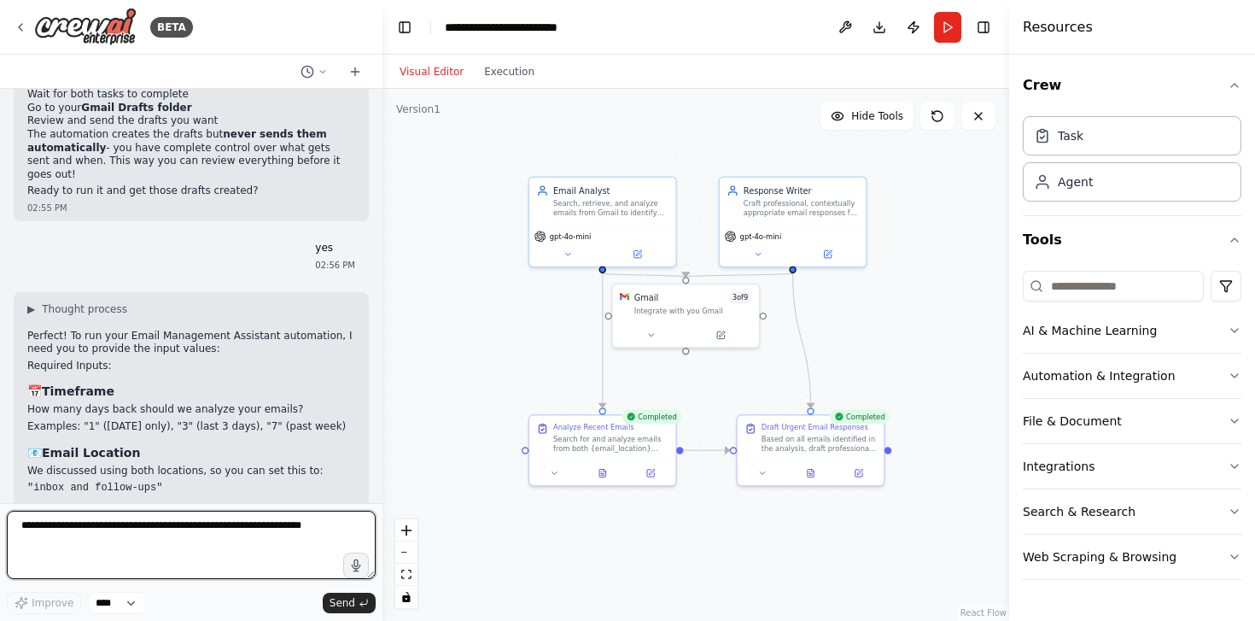
click at [220, 535] on textarea at bounding box center [191, 545] width 369 height 68
type textarea "**********"
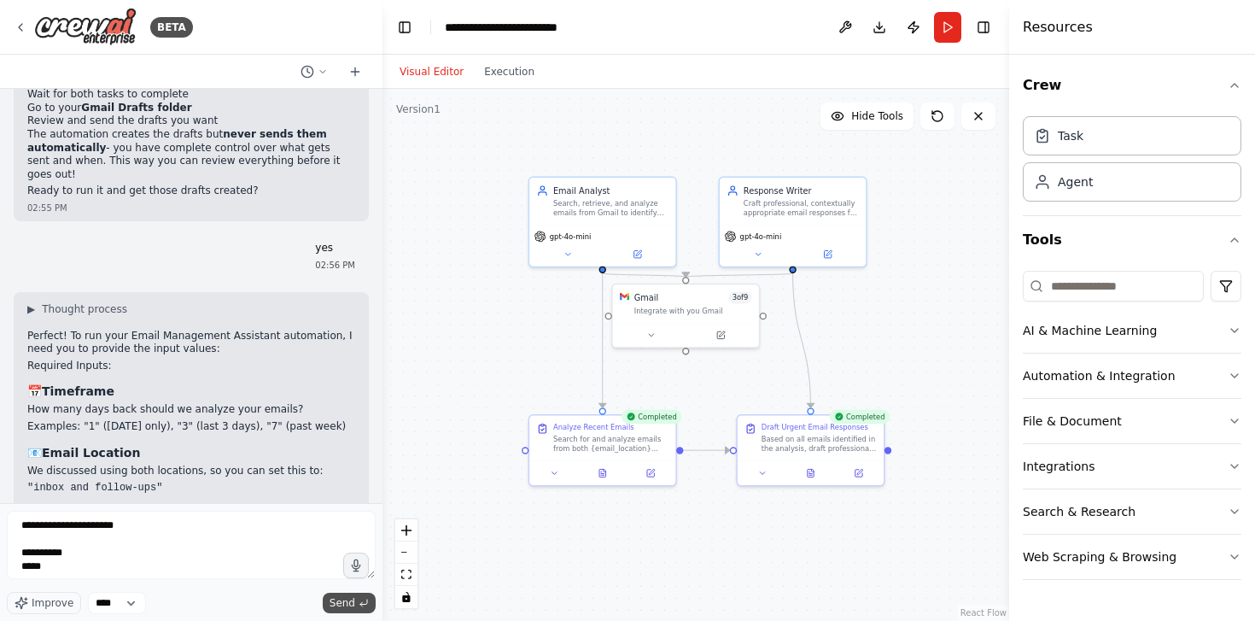
click at [338, 605] on span "Send" at bounding box center [343, 603] width 26 height 14
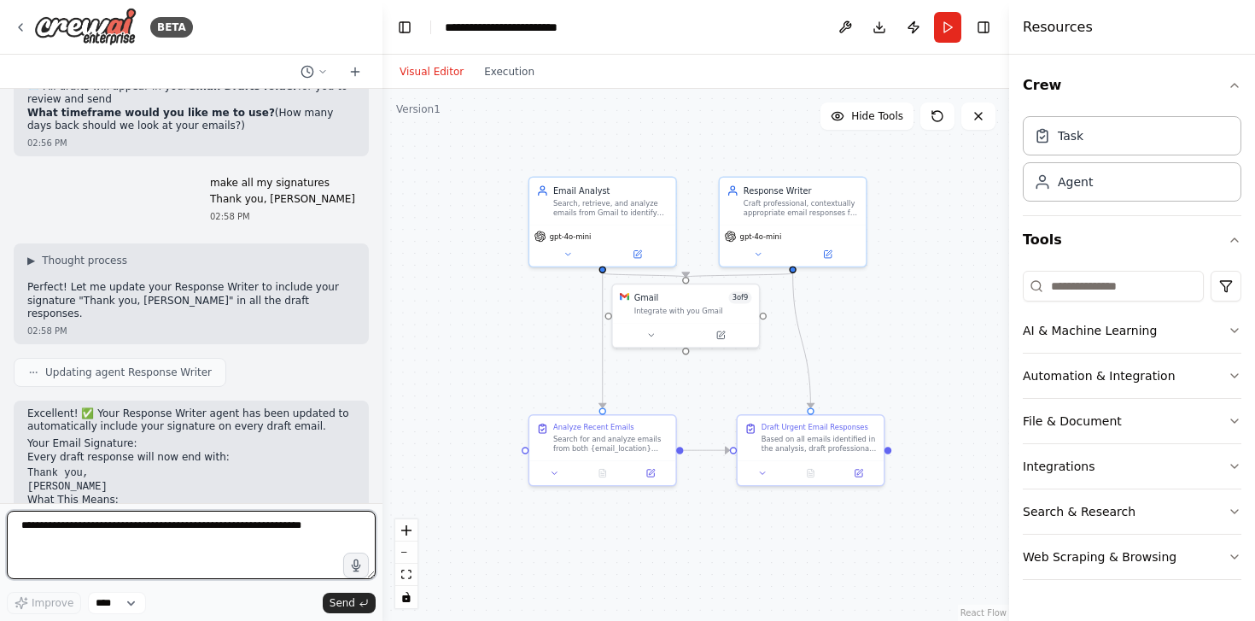
scroll to position [7716, 0]
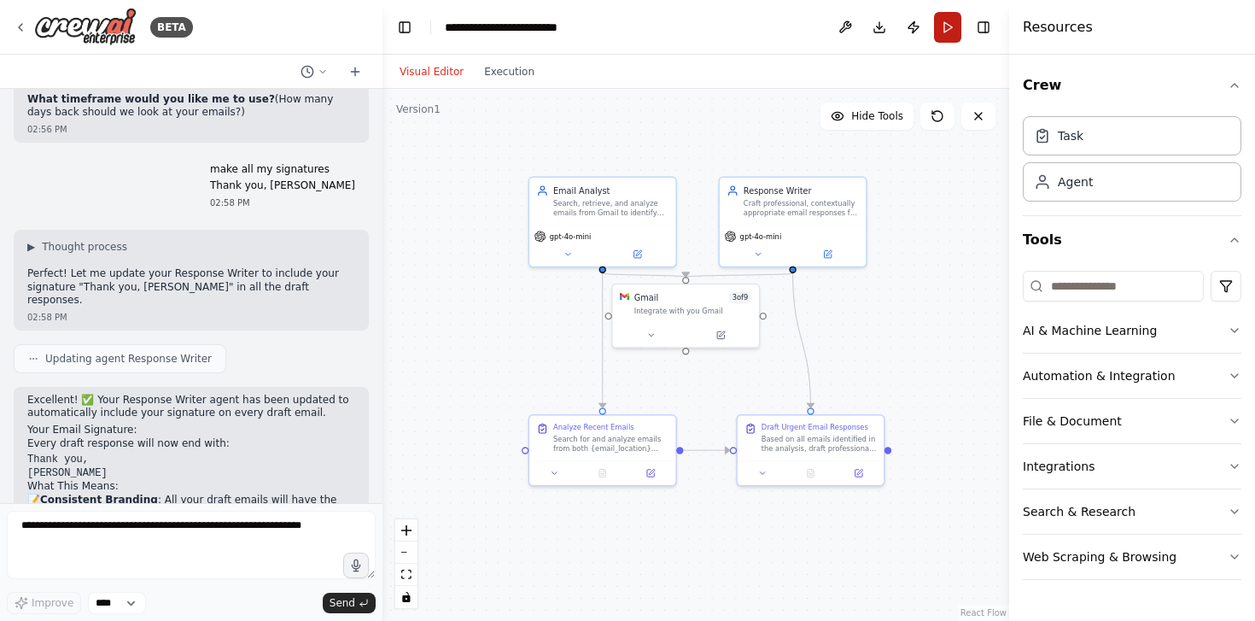
click at [953, 32] on button "Run" at bounding box center [947, 27] width 27 height 31
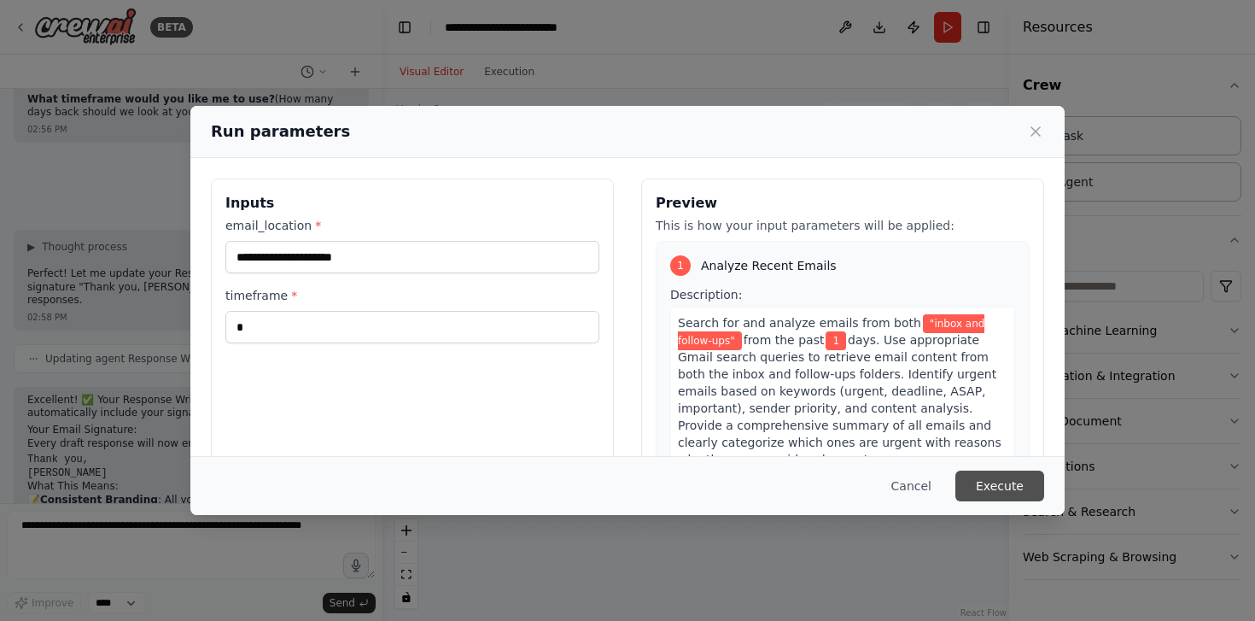
click at [998, 500] on button "Execute" at bounding box center [1000, 486] width 89 height 31
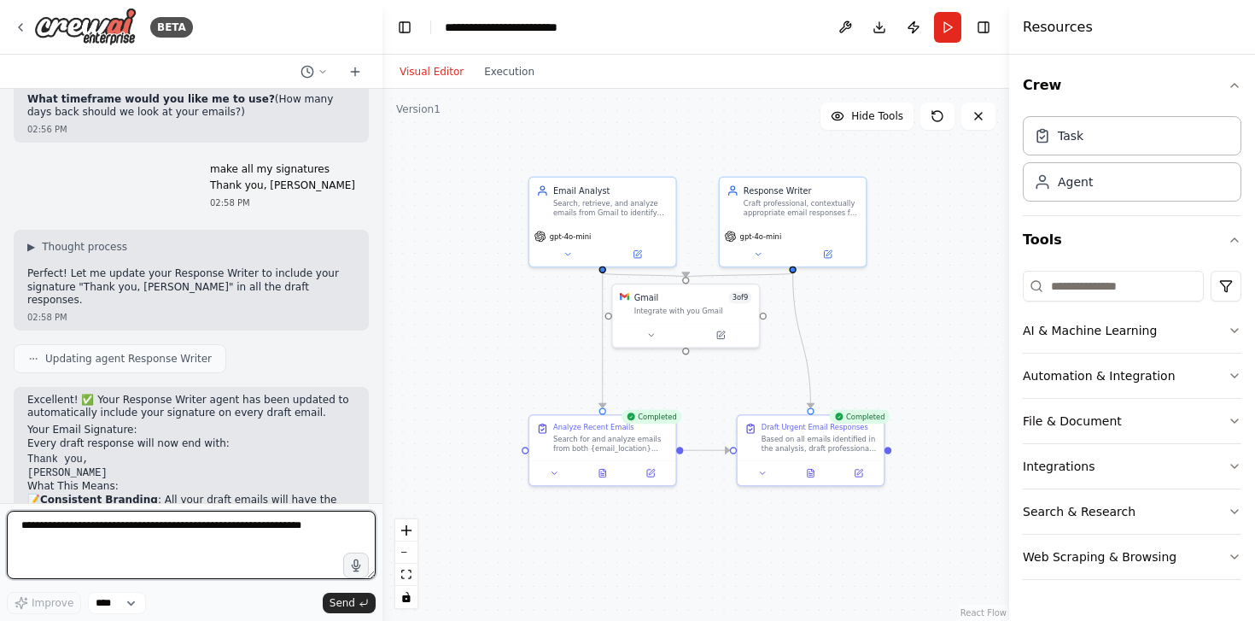
click at [231, 522] on textarea at bounding box center [191, 545] width 369 height 68
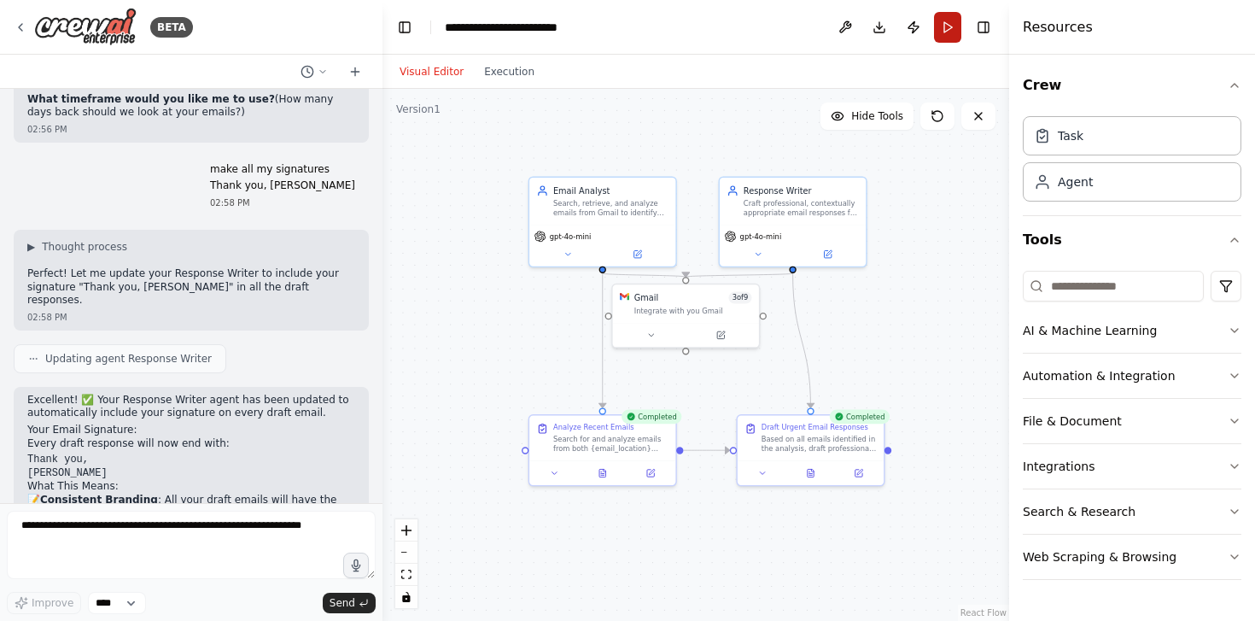
click at [945, 26] on button "Run" at bounding box center [947, 27] width 27 height 31
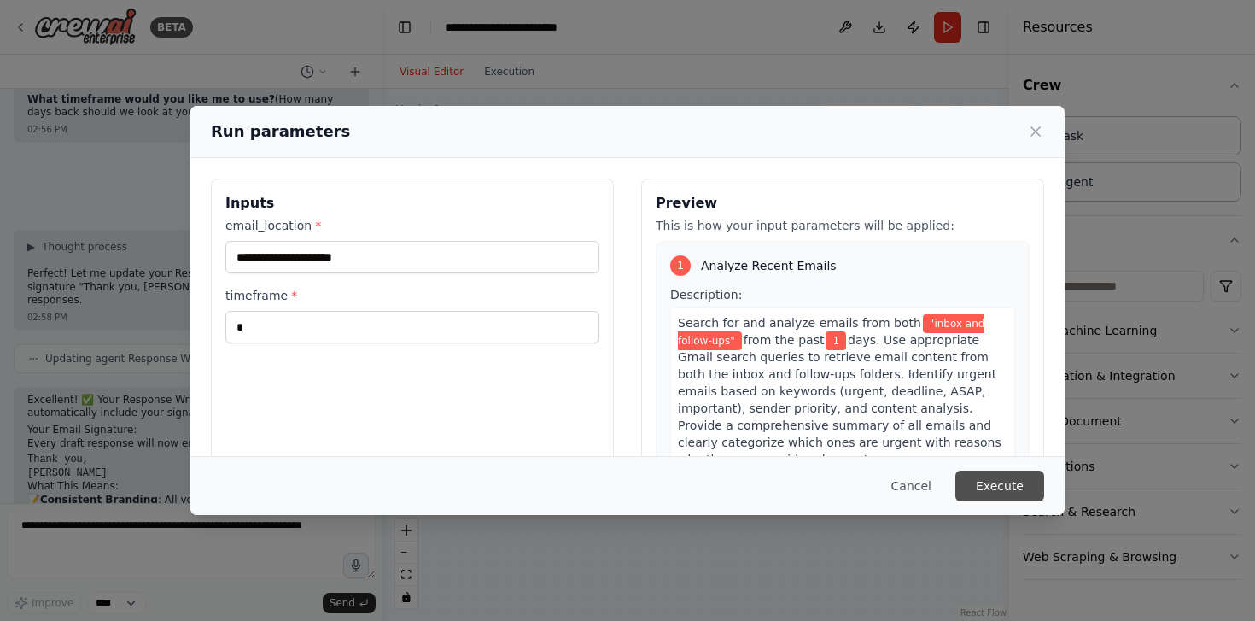
click at [1011, 477] on button "Execute" at bounding box center [1000, 486] width 89 height 31
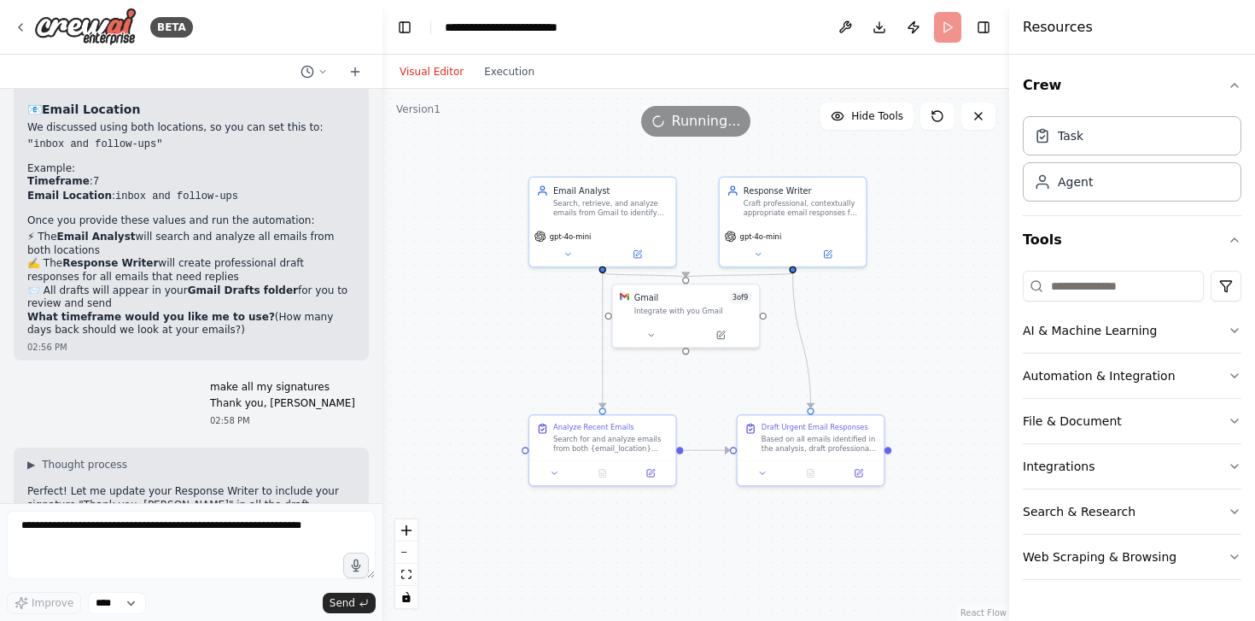
scroll to position [7532, 0]
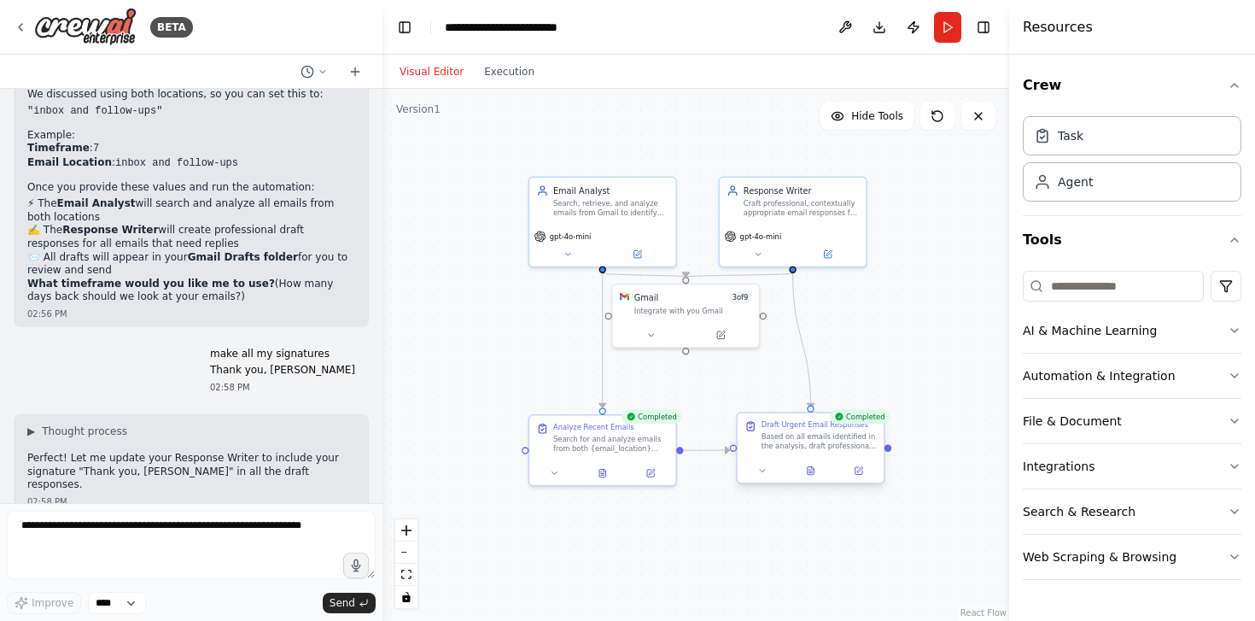
click at [821, 483] on div "Draft Urgent Email Responses Based on all emails identified in the analysis, dr…" at bounding box center [810, 448] width 149 height 72
click at [815, 478] on div at bounding box center [811, 471] width 146 height 25
click at [810, 470] on icon at bounding box center [811, 471] width 6 height 8
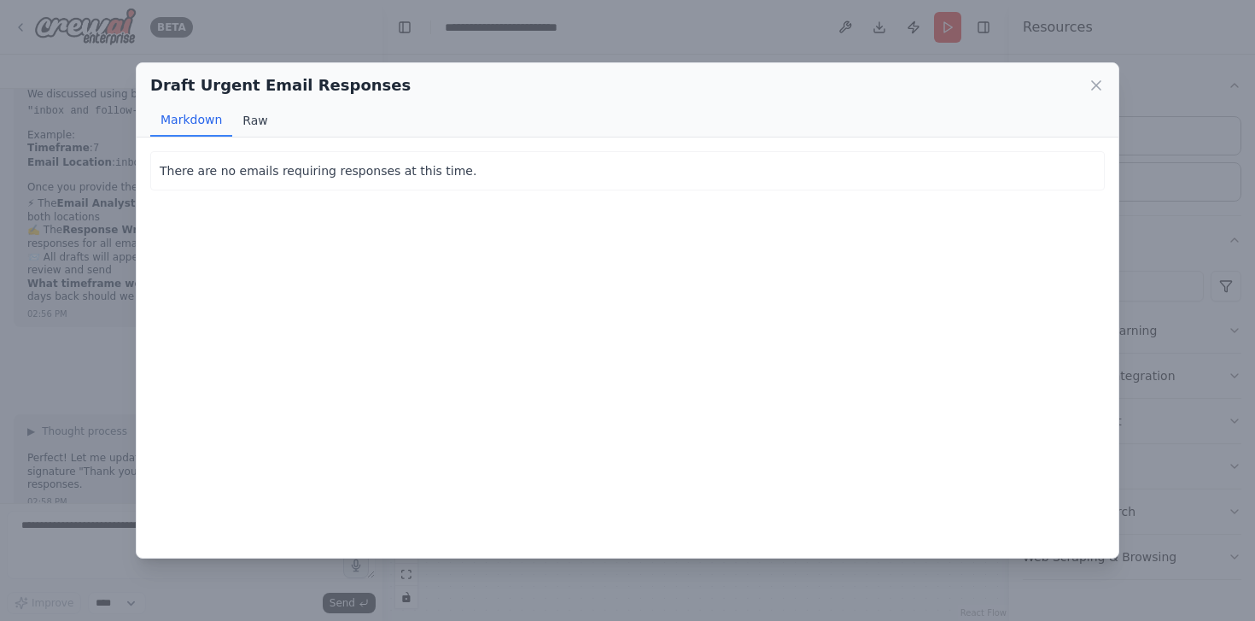
click at [250, 114] on button "Raw" at bounding box center [254, 120] width 45 height 32
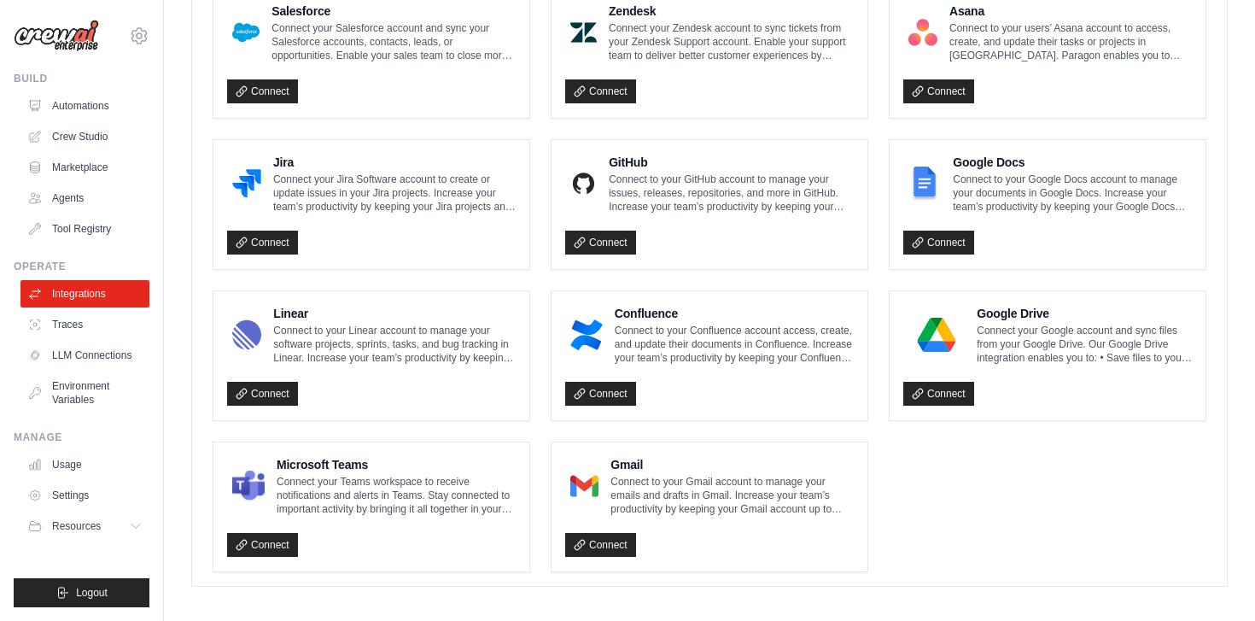
scroll to position [985, 0]
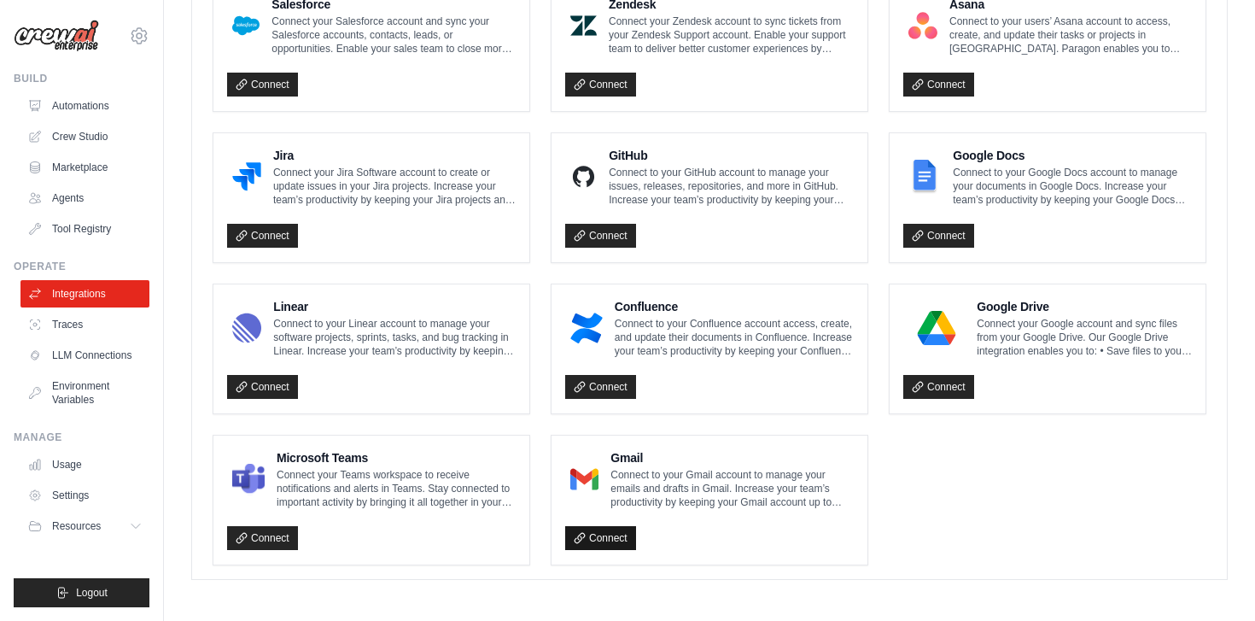
click at [606, 535] on link "Connect" at bounding box center [600, 538] width 71 height 24
